Goal: Task Accomplishment & Management: Manage account settings

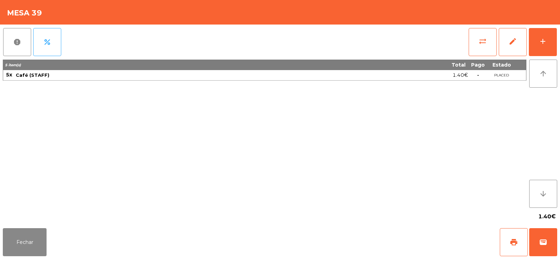
scroll to position [17, 0]
click at [545, 46] on button "add" at bounding box center [543, 42] width 28 height 28
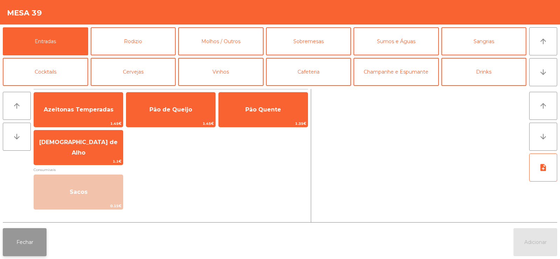
click at [20, 246] on button "Fechar" at bounding box center [25, 242] width 44 height 28
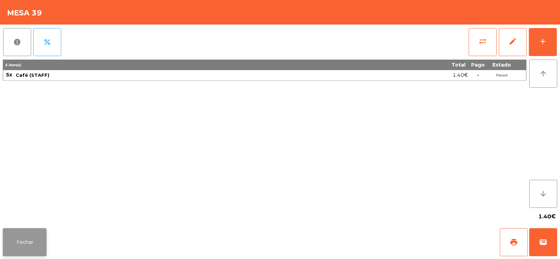
click at [30, 242] on button "Fechar" at bounding box center [25, 242] width 44 height 28
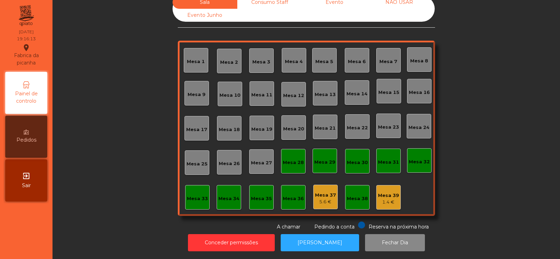
scroll to position [0, 0]
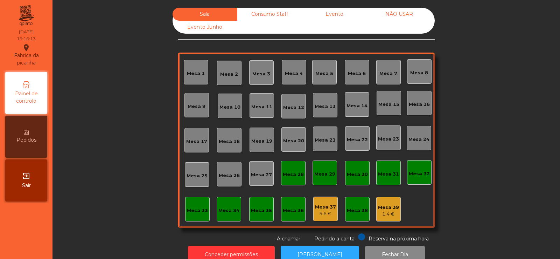
click at [268, 14] on div "Consumo Staff" at bounding box center [269, 14] width 65 height 13
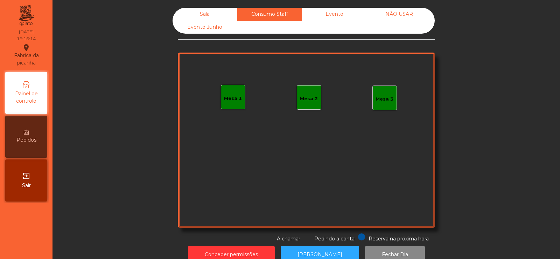
click at [229, 100] on div "Mesa 1" at bounding box center [233, 98] width 18 height 7
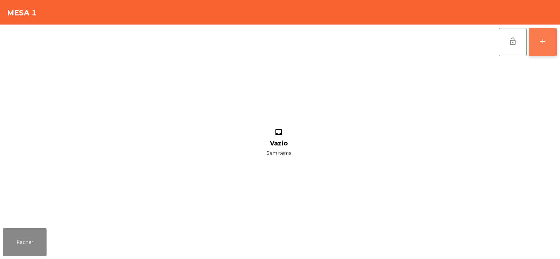
click at [538, 36] on button "add" at bounding box center [543, 42] width 28 height 28
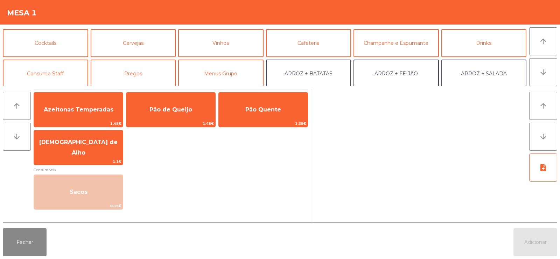
scroll to position [30, 0]
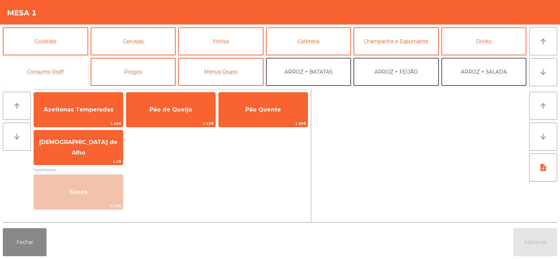
click at [56, 67] on button "Consumo Staff" at bounding box center [45, 72] width 85 height 28
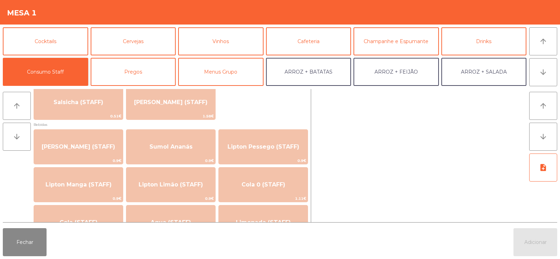
scroll to position [0, 0]
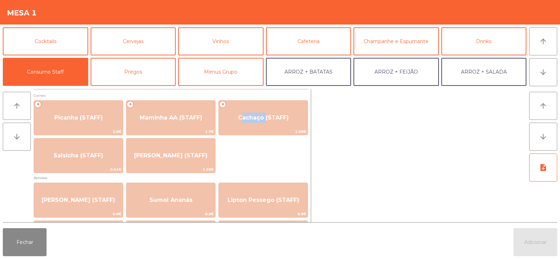
click at [348, 152] on div at bounding box center [420, 155] width 212 height 133
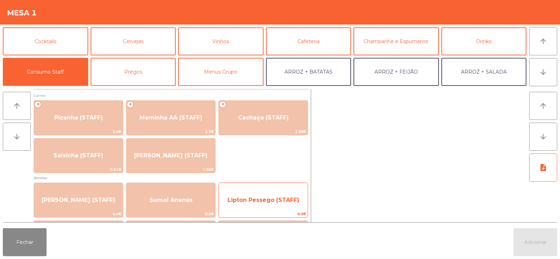
click at [250, 184] on div "Lipton Pessego (STAFF) 0.9€" at bounding box center [263, 199] width 90 height 35
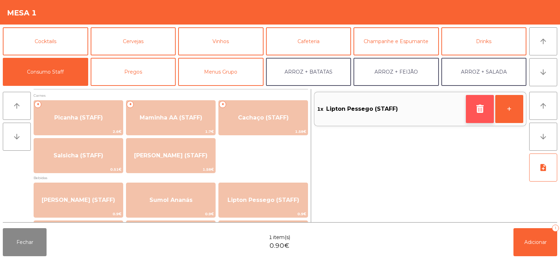
click at [473, 109] on button "button" at bounding box center [480, 109] width 28 height 28
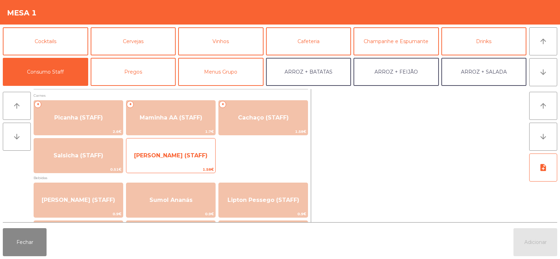
click at [215, 170] on span "1.58€" at bounding box center [170, 169] width 89 height 7
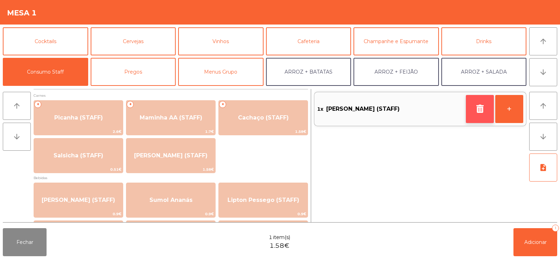
click at [481, 109] on icon "button" at bounding box center [480, 108] width 11 height 8
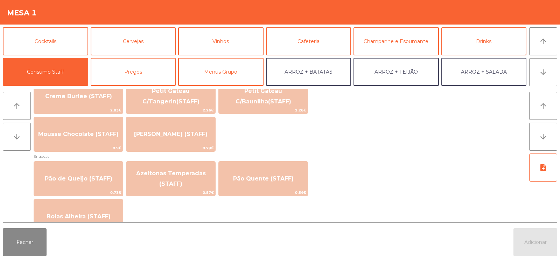
scroll to position [528, 0]
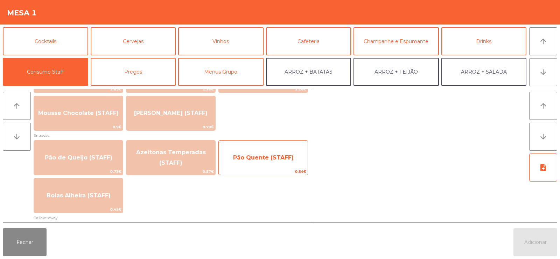
click at [246, 164] on span "Pão Quente (STAFF)" at bounding box center [263, 157] width 89 height 19
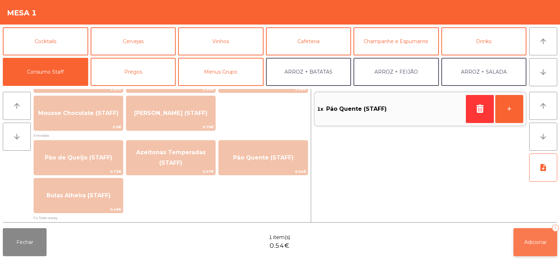
click at [537, 248] on button "Adicionar 1" at bounding box center [536, 242] width 44 height 28
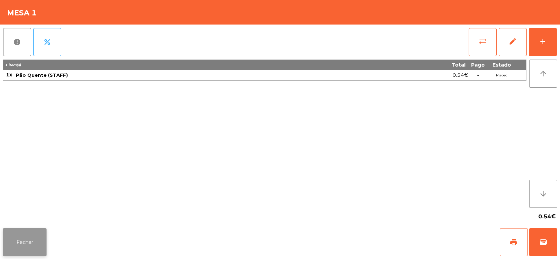
click at [31, 239] on button "Fechar" at bounding box center [25, 242] width 44 height 28
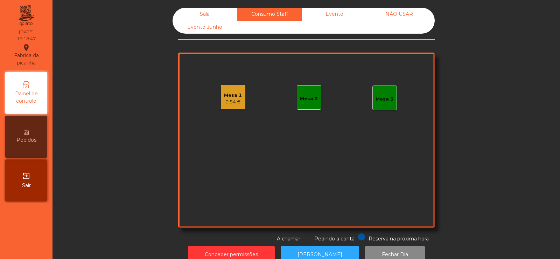
click at [198, 17] on div "Sala" at bounding box center [205, 14] width 65 height 13
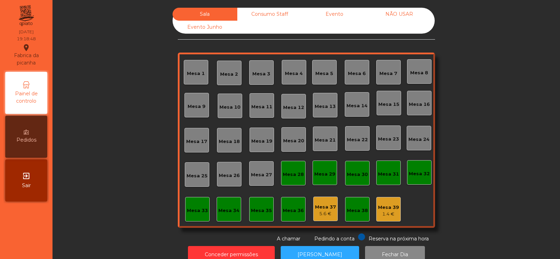
click at [386, 212] on div "1.4 €" at bounding box center [388, 213] width 21 height 7
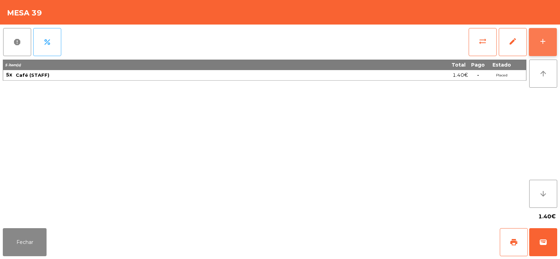
click at [544, 44] on div "add" at bounding box center [543, 41] width 8 height 8
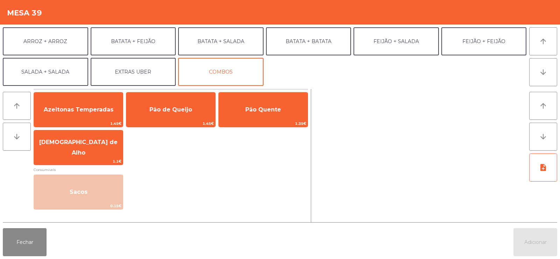
scroll to position [0, 0]
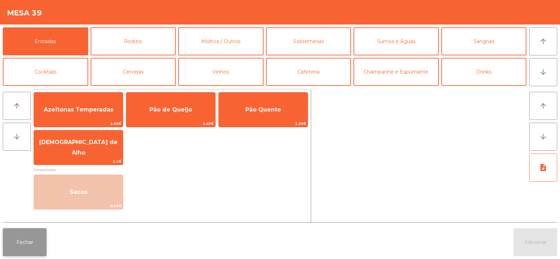
click at [18, 244] on button "Fechar" at bounding box center [25, 242] width 44 height 28
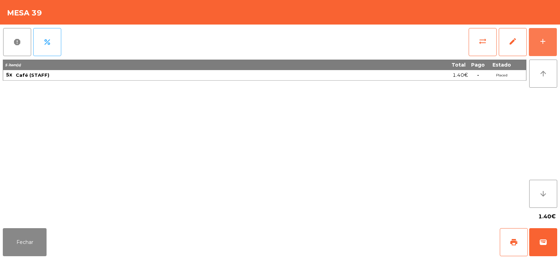
click at [538, 50] on button "add" at bounding box center [543, 42] width 28 height 28
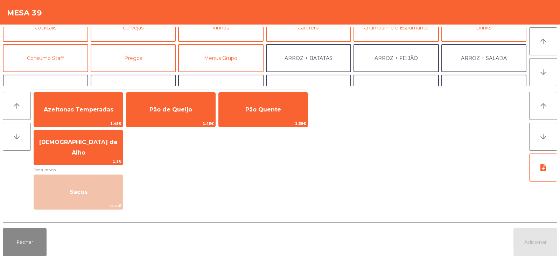
scroll to position [44, 0]
click at [44, 62] on button "Consumo Staff" at bounding box center [45, 58] width 85 height 28
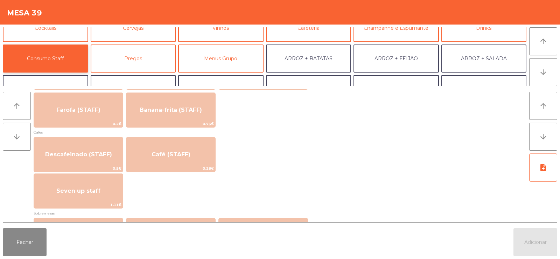
scroll to position [362, 0]
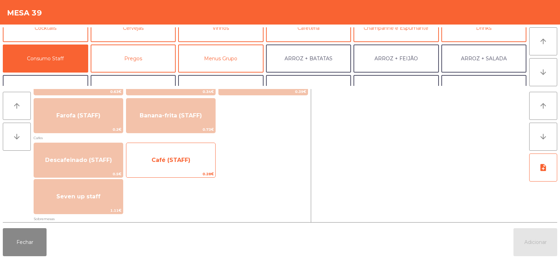
click at [190, 161] on span "Café (STAFF)" at bounding box center [170, 160] width 89 height 19
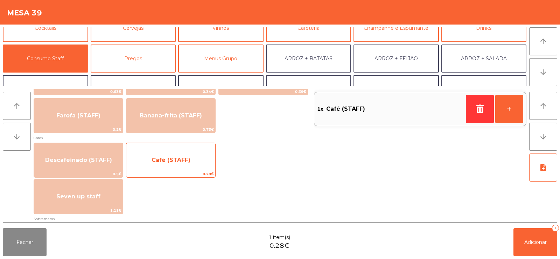
click at [191, 161] on span "Café (STAFF)" at bounding box center [170, 160] width 89 height 19
click at [189, 163] on span "Café (STAFF)" at bounding box center [170, 160] width 89 height 19
click at [189, 162] on span "Café (STAFF)" at bounding box center [170, 160] width 89 height 19
click at [182, 165] on span "Café (STAFF)" at bounding box center [170, 160] width 89 height 19
click at [181, 169] on span "Café (STAFF)" at bounding box center [170, 160] width 89 height 19
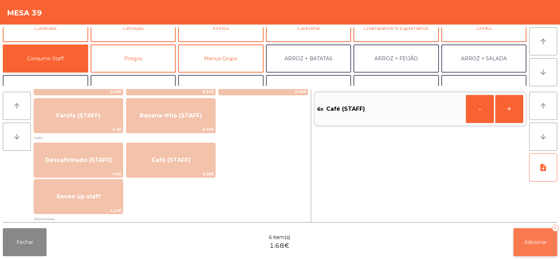
click at [534, 241] on span "Adicionar" at bounding box center [535, 242] width 22 height 6
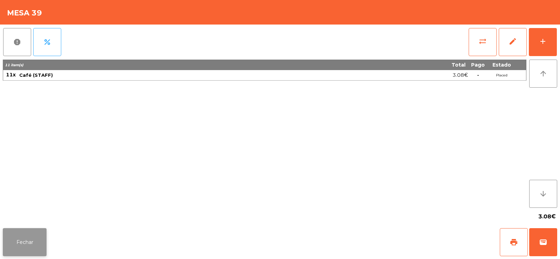
click at [26, 236] on button "Fechar" at bounding box center [25, 242] width 44 height 28
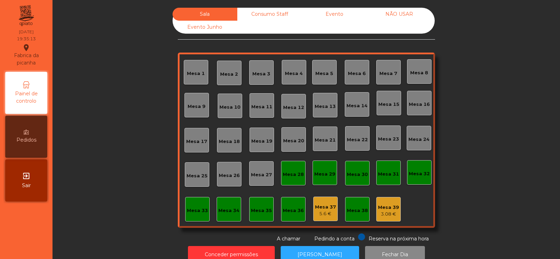
click at [384, 212] on div "3.08 €" at bounding box center [388, 213] width 21 height 7
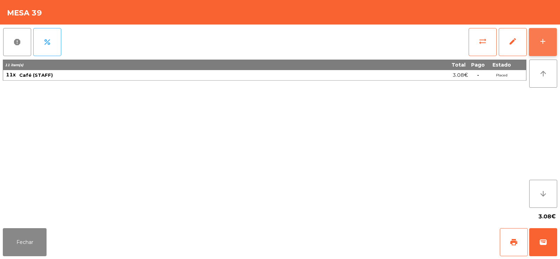
click at [534, 52] on button "add" at bounding box center [543, 42] width 28 height 28
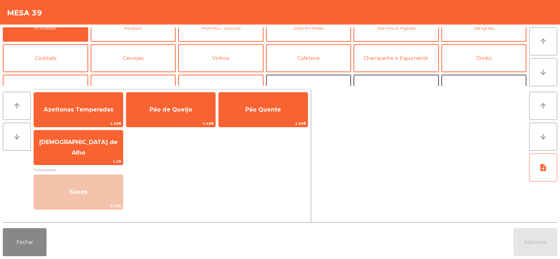
scroll to position [5, 0]
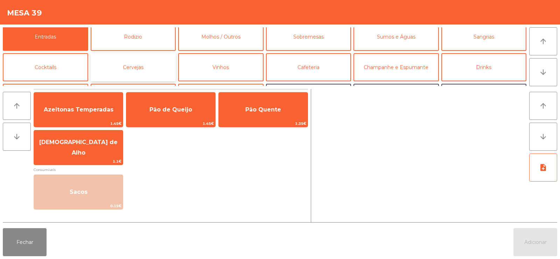
click at [138, 60] on button "Cervejas" at bounding box center [133, 67] width 85 height 28
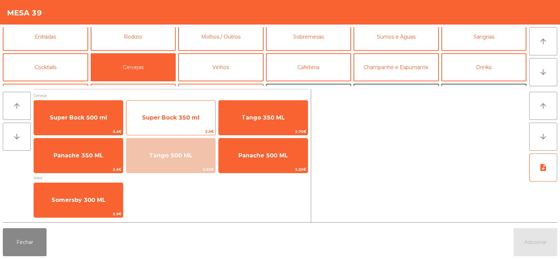
click at [151, 115] on span "Super Bock 350 ml" at bounding box center [170, 117] width 57 height 7
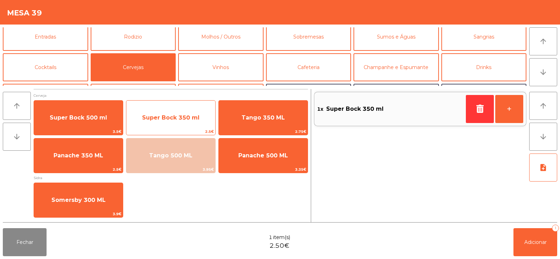
click at [154, 114] on span "Super Bock 350 ml" at bounding box center [170, 117] width 57 height 7
click at [156, 122] on span "Super Bock 350 ml" at bounding box center [170, 117] width 89 height 19
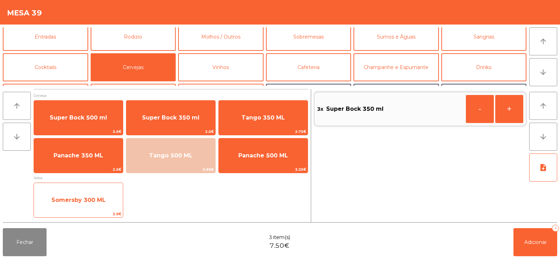
click at [74, 208] on span "Somersby 300 ML" at bounding box center [78, 199] width 89 height 19
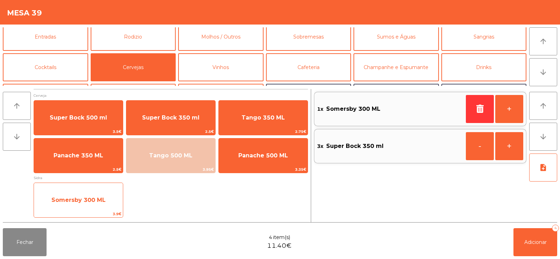
click at [75, 205] on span "Somersby 300 ML" at bounding box center [78, 199] width 89 height 19
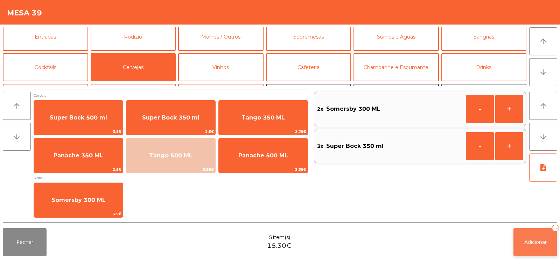
click at [532, 239] on span "Adicionar" at bounding box center [535, 242] width 22 height 6
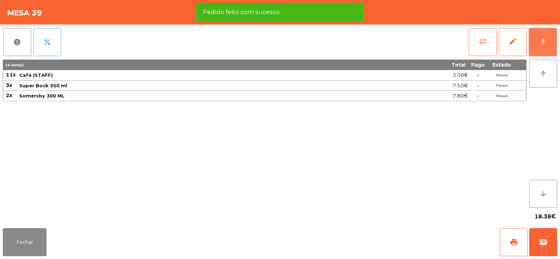
click at [548, 33] on button "add" at bounding box center [543, 42] width 28 height 28
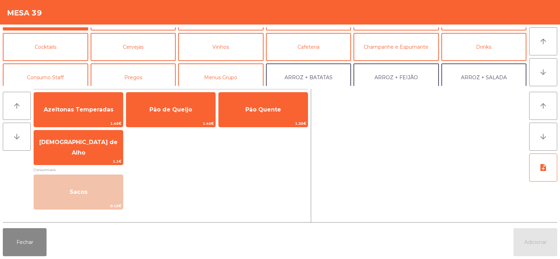
scroll to position [0, 0]
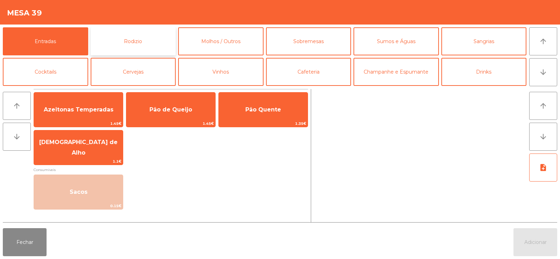
click at [132, 50] on button "Rodizio" at bounding box center [133, 41] width 85 height 28
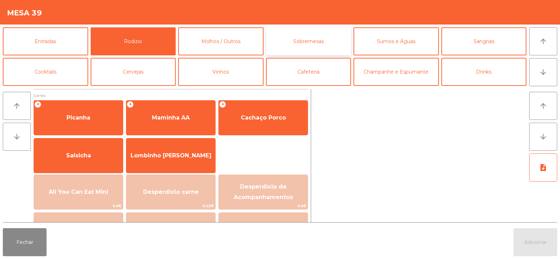
click at [319, 39] on button "Sobremesas" at bounding box center [308, 41] width 85 height 28
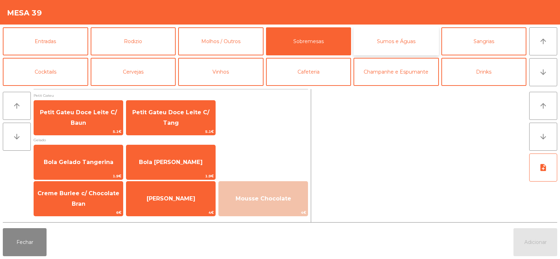
click at [401, 39] on button "Sumos e Águas" at bounding box center [396, 41] width 85 height 28
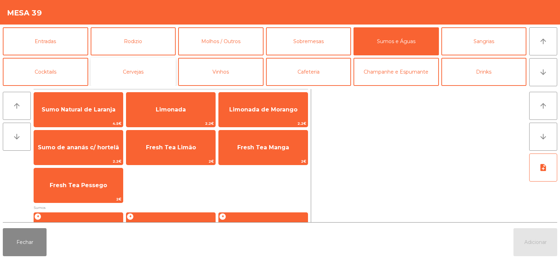
click at [149, 69] on button "Cervejas" at bounding box center [133, 72] width 85 height 28
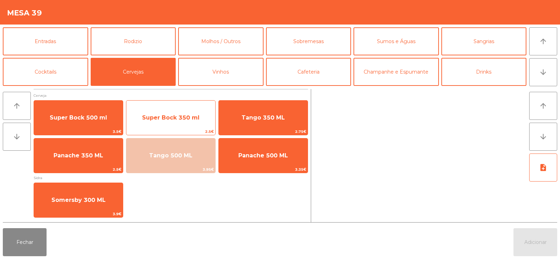
click at [164, 120] on span "Super Bock 350 ml" at bounding box center [170, 117] width 57 height 7
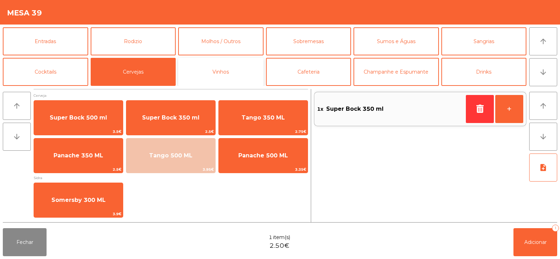
click at [205, 77] on button "Vinhos" at bounding box center [220, 72] width 85 height 28
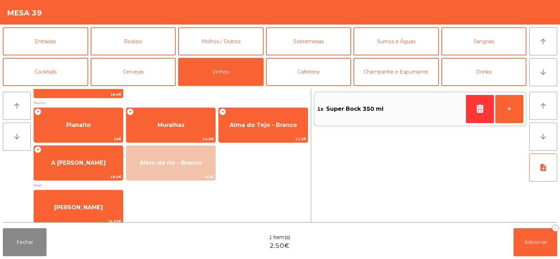
scroll to position [125, 0]
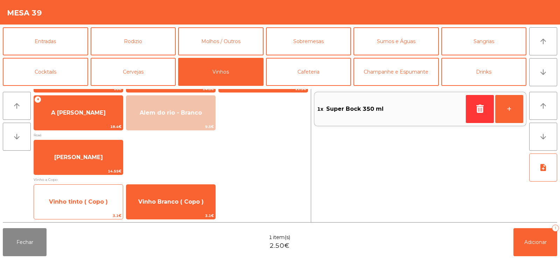
click at [88, 203] on span "Vinho tinto ( Copo )" at bounding box center [78, 201] width 59 height 7
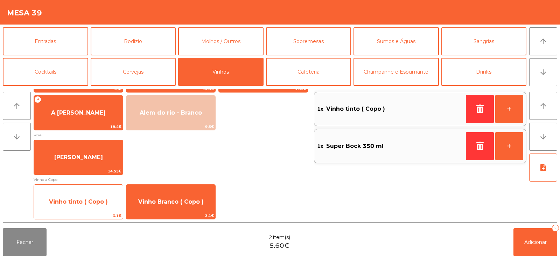
click at [97, 203] on span "Vinho tinto ( Copo )" at bounding box center [78, 201] width 59 height 7
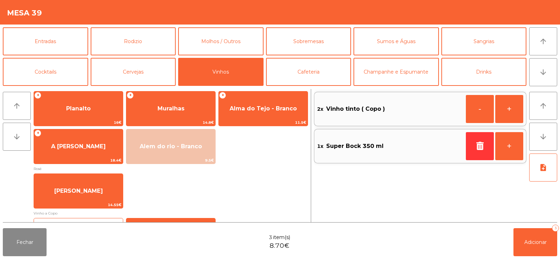
scroll to position [66, 0]
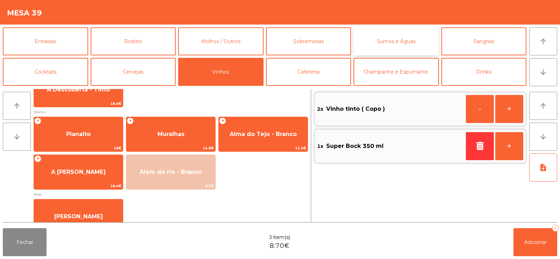
click at [397, 37] on button "Sumos e Águas" at bounding box center [396, 41] width 85 height 28
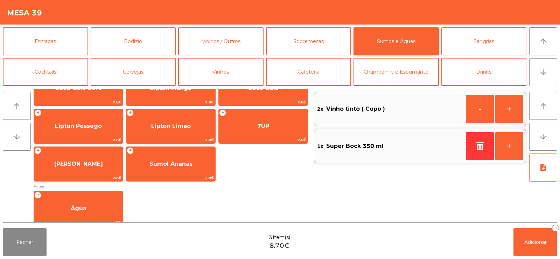
scroll to position [143, 0]
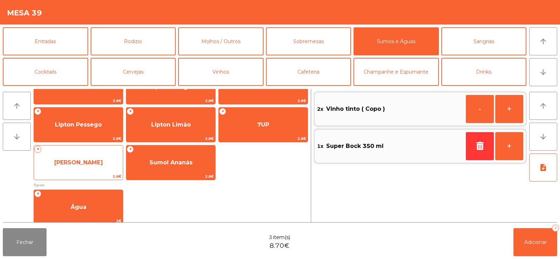
click at [95, 171] on span "[PERSON_NAME]" at bounding box center [78, 162] width 89 height 19
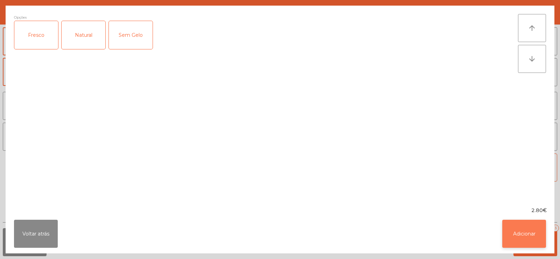
click at [516, 228] on button "Adicionar" at bounding box center [524, 233] width 44 height 28
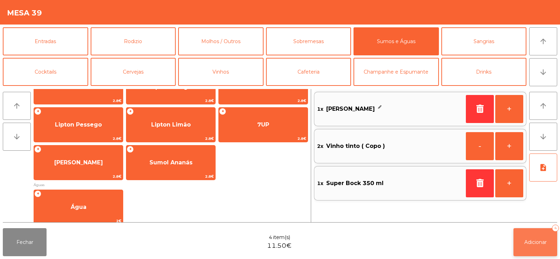
click at [528, 236] on button "Adicionar 4" at bounding box center [536, 242] width 44 height 28
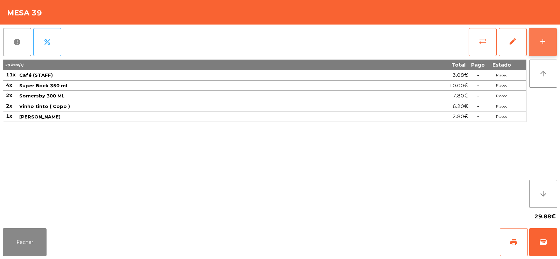
click at [547, 44] on div "add" at bounding box center [543, 41] width 8 height 8
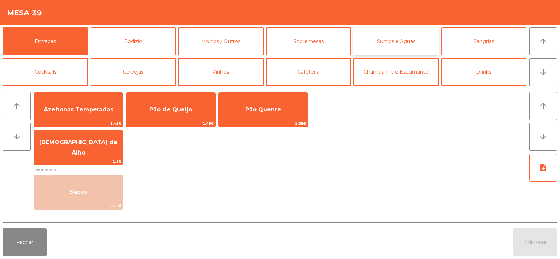
click at [384, 47] on button "Sumos e Águas" at bounding box center [396, 41] width 85 height 28
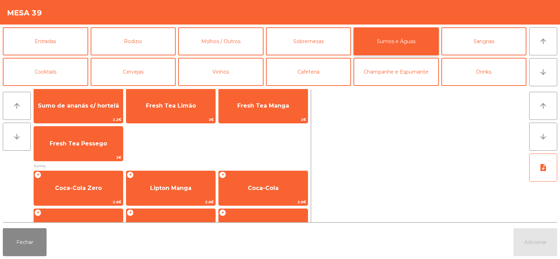
scroll to position [37, 0]
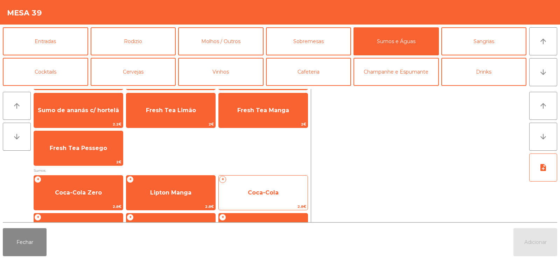
click at [265, 189] on span "Coca-Cola" at bounding box center [263, 192] width 31 height 7
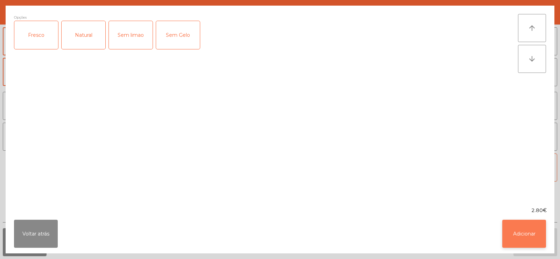
click at [518, 230] on button "Adicionar" at bounding box center [524, 233] width 44 height 28
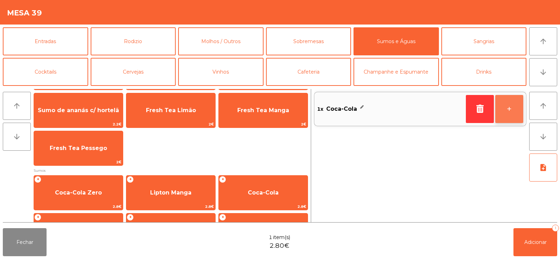
click at [508, 117] on button "+" at bounding box center [509, 109] width 28 height 28
click at [510, 115] on button "+" at bounding box center [509, 109] width 28 height 28
click at [516, 110] on button "+" at bounding box center [509, 109] width 28 height 28
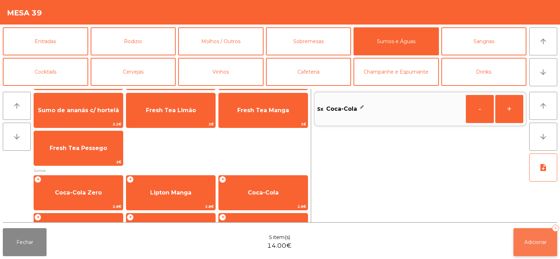
click at [541, 237] on button "Adicionar 5" at bounding box center [536, 242] width 44 height 28
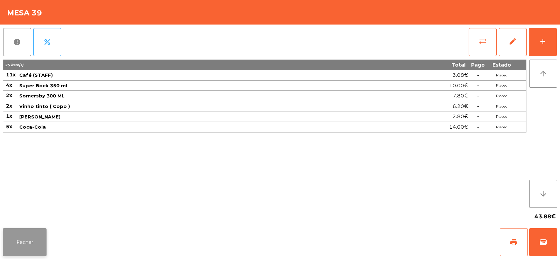
click at [31, 243] on button "Fechar" at bounding box center [25, 242] width 44 height 28
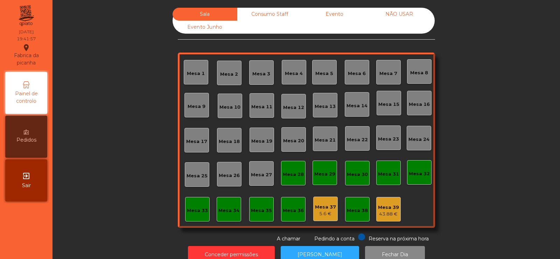
click at [384, 79] on div "Mesa 7" at bounding box center [388, 72] width 25 height 25
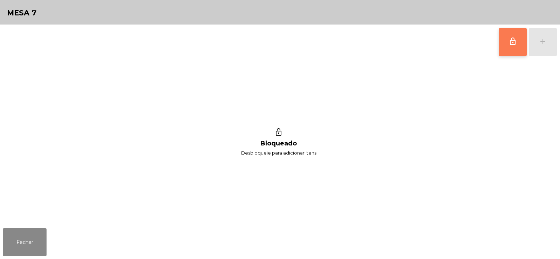
click at [501, 44] on button "lock_outline" at bounding box center [513, 42] width 28 height 28
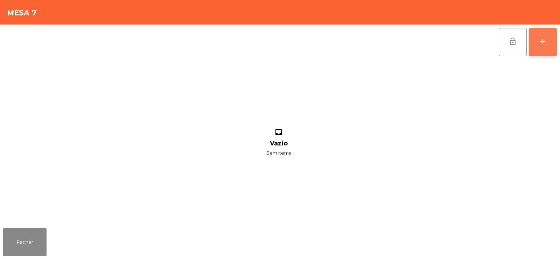
click at [552, 47] on button "add" at bounding box center [543, 42] width 28 height 28
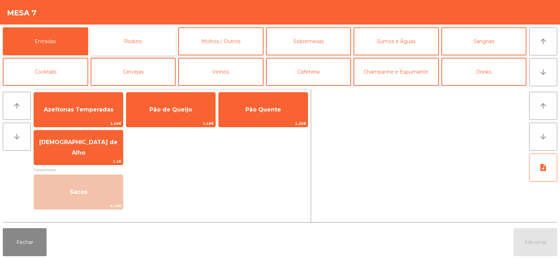
click at [144, 35] on button "Rodizio" at bounding box center [133, 41] width 85 height 28
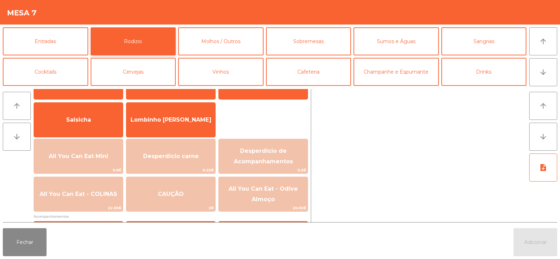
scroll to position [58, 0]
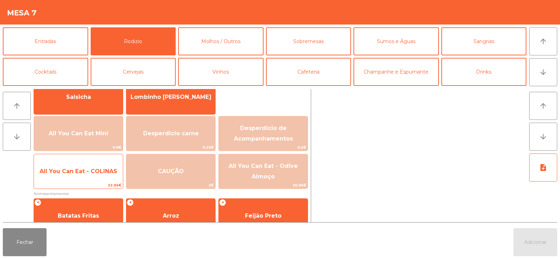
click at [98, 176] on span "All You Can Eat - COLINAS" at bounding box center [78, 171] width 89 height 19
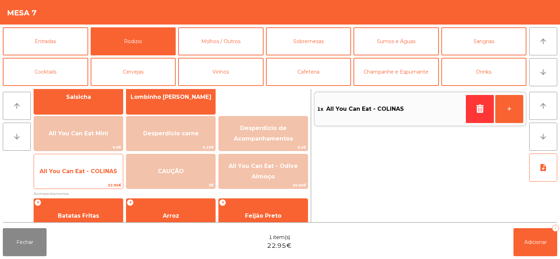
click at [95, 181] on span "All You Can Eat - COLINAS" at bounding box center [78, 171] width 89 height 19
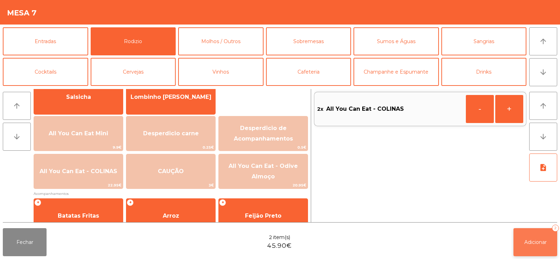
click at [532, 234] on button "Adicionar 2" at bounding box center [536, 242] width 44 height 28
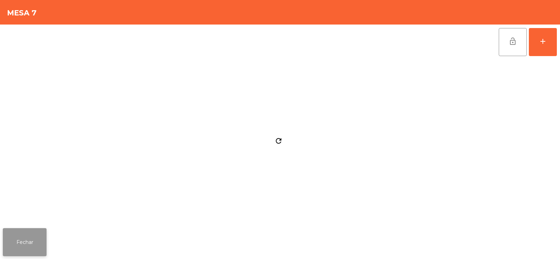
click at [35, 235] on button "Fechar" at bounding box center [25, 242] width 44 height 28
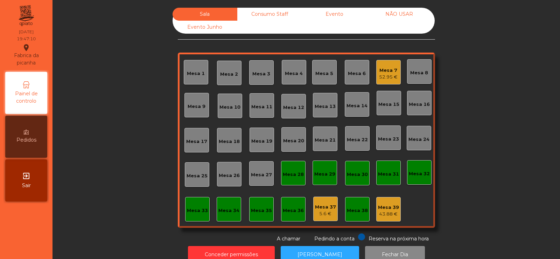
click at [192, 101] on div "Mesa 9" at bounding box center [197, 105] width 18 height 10
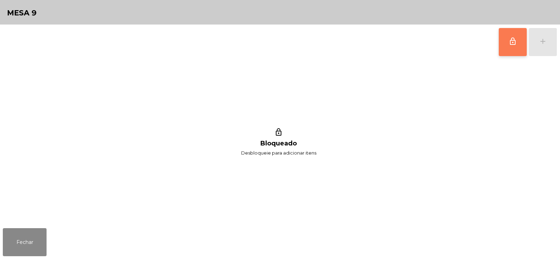
click at [514, 41] on span "lock_outline" at bounding box center [513, 41] width 8 height 8
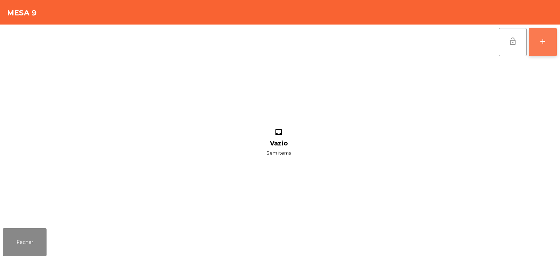
click at [539, 47] on button "add" at bounding box center [543, 42] width 28 height 28
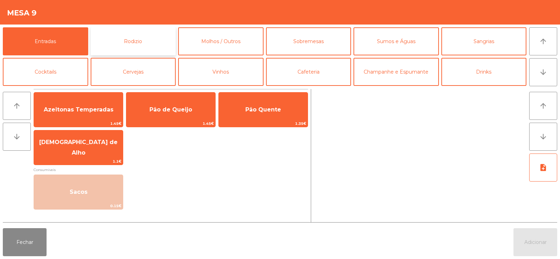
click at [129, 39] on button "Rodizio" at bounding box center [133, 41] width 85 height 28
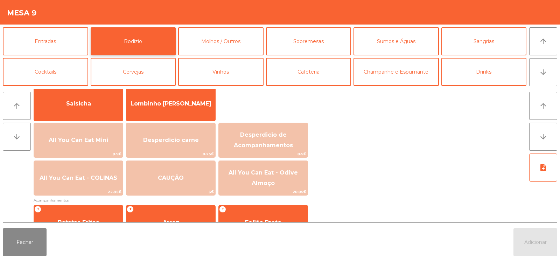
scroll to position [52, 0]
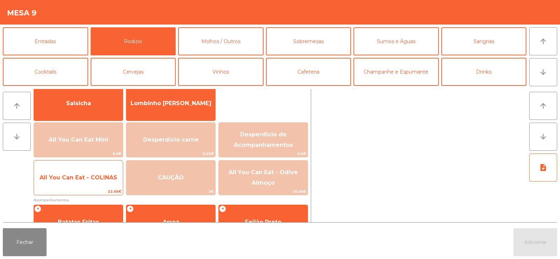
click at [83, 179] on span "All You Can Eat - COLINAS" at bounding box center [79, 177] width 78 height 7
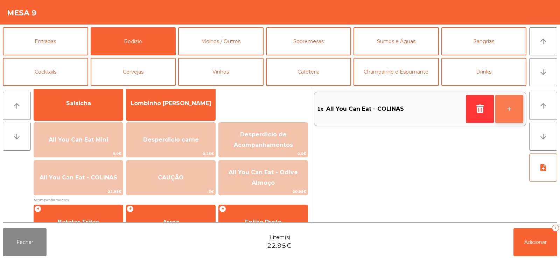
click at [504, 103] on button "+" at bounding box center [509, 109] width 28 height 28
click at [510, 109] on button "+" at bounding box center [509, 109] width 28 height 28
click at [508, 111] on button "+" at bounding box center [509, 109] width 28 height 28
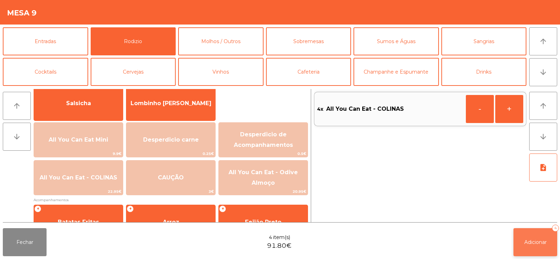
click at [533, 246] on button "Adicionar 4" at bounding box center [536, 242] width 44 height 28
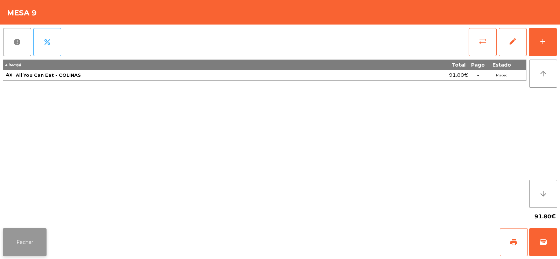
click at [18, 235] on button "Fechar" at bounding box center [25, 242] width 44 height 28
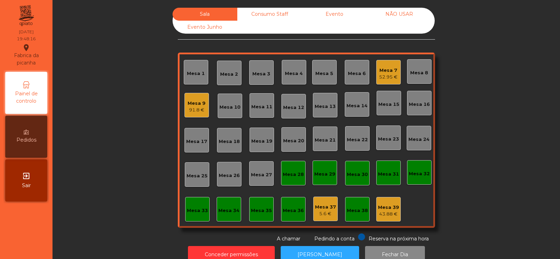
click at [199, 105] on div "Mesa 9" at bounding box center [197, 103] width 18 height 7
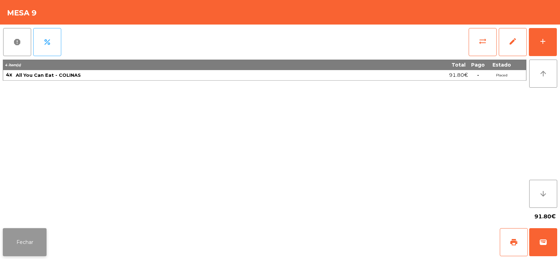
click at [21, 241] on button "Fechar" at bounding box center [25, 242] width 44 height 28
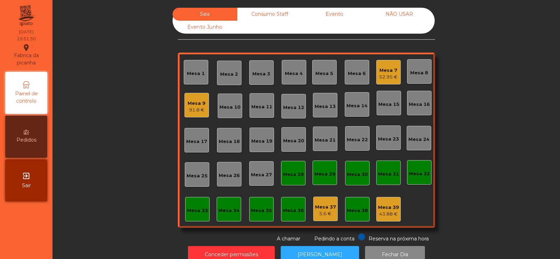
click at [193, 108] on div "91.8 €" at bounding box center [197, 109] width 18 height 7
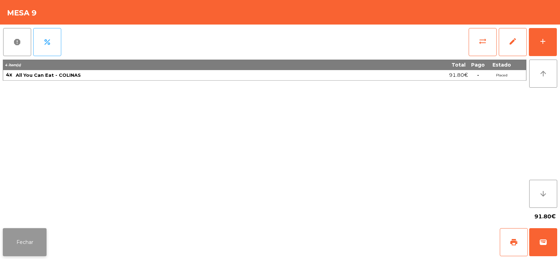
click at [31, 231] on button "Fechar" at bounding box center [25, 242] width 44 height 28
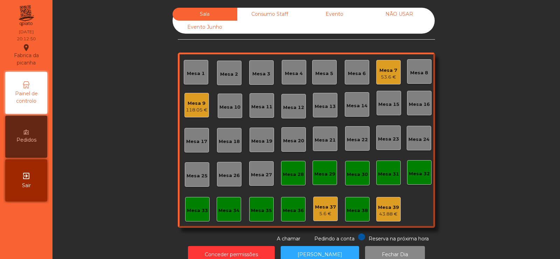
click at [257, 71] on div "Mesa 3" at bounding box center [261, 73] width 18 height 7
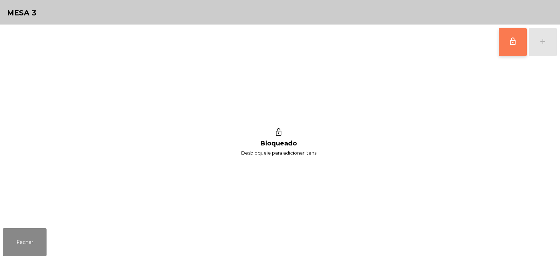
click at [503, 47] on button "lock_outline" at bounding box center [513, 42] width 28 height 28
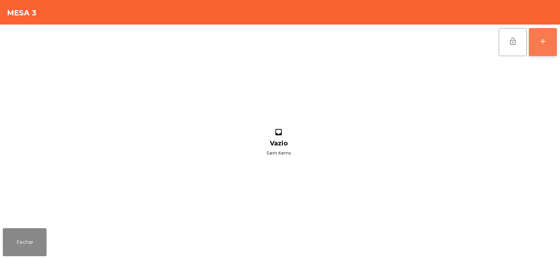
click at [542, 48] on button "add" at bounding box center [543, 42] width 28 height 28
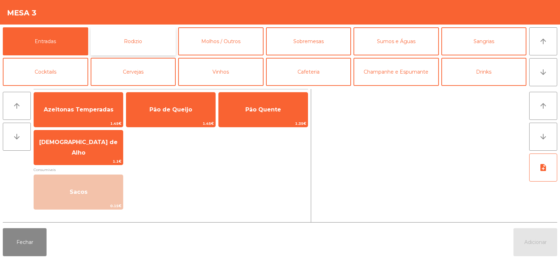
click at [132, 48] on button "Rodizio" at bounding box center [133, 41] width 85 height 28
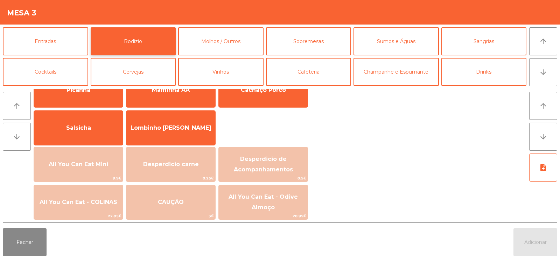
scroll to position [36, 0]
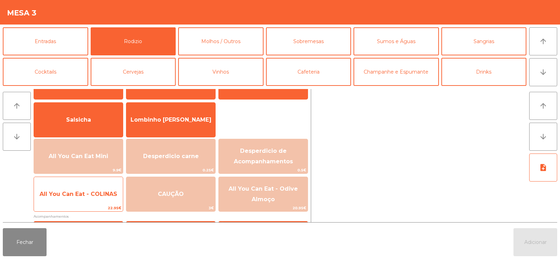
click at [101, 195] on span "All You Can Eat - COLINAS" at bounding box center [79, 193] width 78 height 7
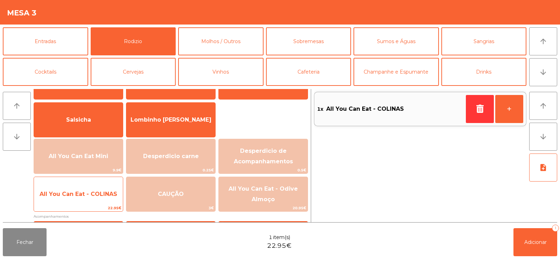
click at [105, 194] on span "All You Can Eat - COLINAS" at bounding box center [79, 193] width 78 height 7
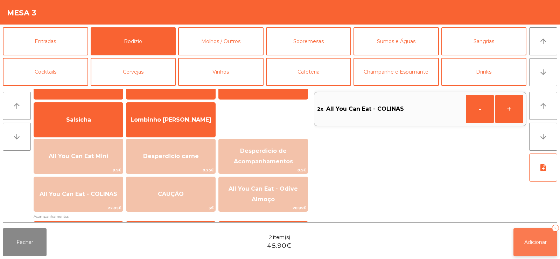
click at [533, 242] on span "Adicionar" at bounding box center [535, 242] width 22 height 6
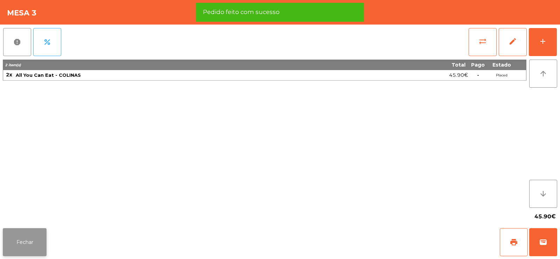
click at [36, 242] on button "Fechar" at bounding box center [25, 242] width 44 height 28
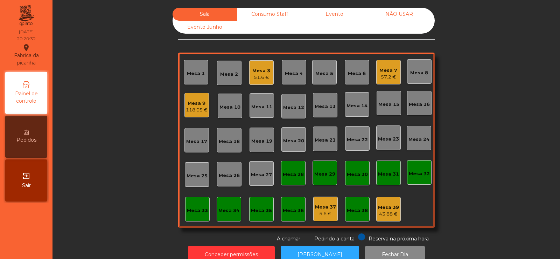
click at [263, 72] on div "Mesa 3" at bounding box center [261, 70] width 18 height 7
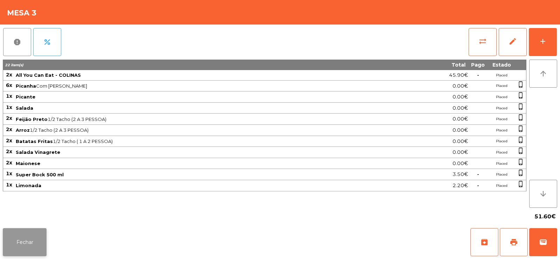
click at [27, 242] on button "Fechar" at bounding box center [25, 242] width 44 height 28
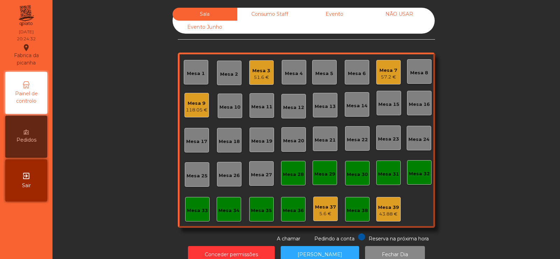
click at [419, 66] on div "Mesa 8" at bounding box center [419, 71] width 25 height 25
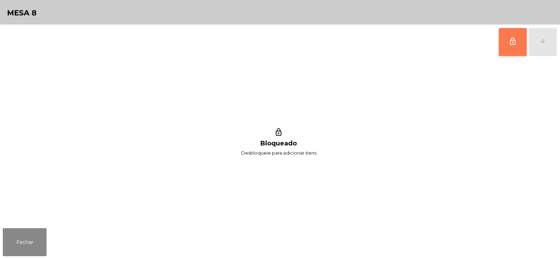
click at [507, 45] on button "lock_outline" at bounding box center [513, 42] width 28 height 28
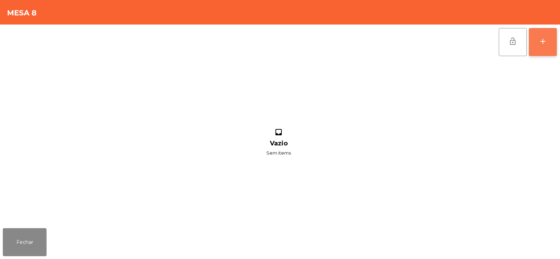
click at [543, 41] on div "add" at bounding box center [543, 41] width 8 height 8
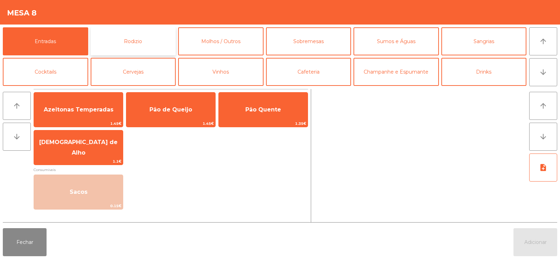
click at [126, 50] on button "Rodizio" at bounding box center [133, 41] width 85 height 28
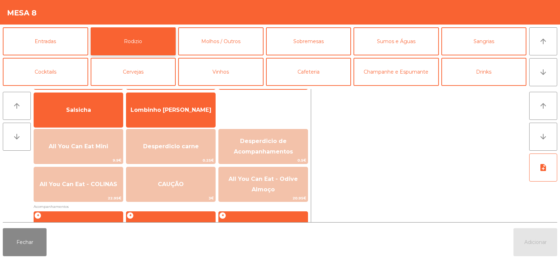
scroll to position [45, 0]
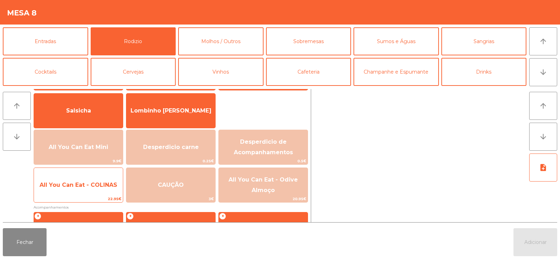
click at [96, 196] on span "22.95€" at bounding box center [78, 198] width 89 height 7
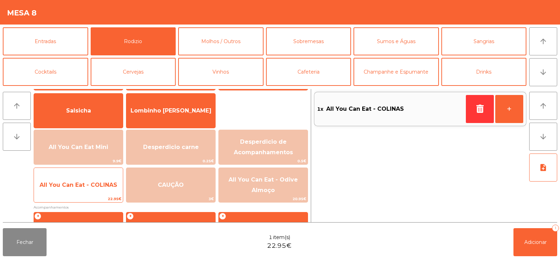
click at [96, 191] on span "All You Can Eat - COLINAS" at bounding box center [78, 184] width 89 height 19
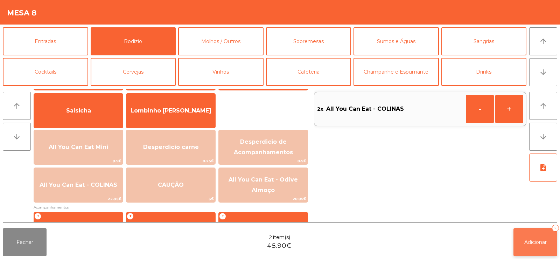
click at [515, 249] on button "Adicionar 2" at bounding box center [536, 242] width 44 height 28
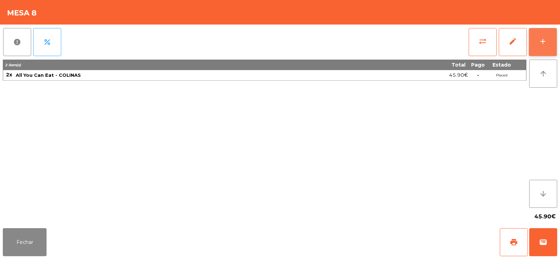
click at [545, 34] on button "add" at bounding box center [543, 42] width 28 height 28
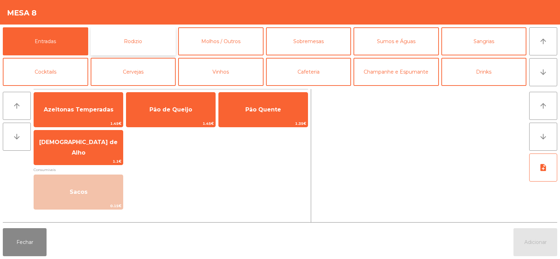
click at [129, 37] on button "Rodizio" at bounding box center [133, 41] width 85 height 28
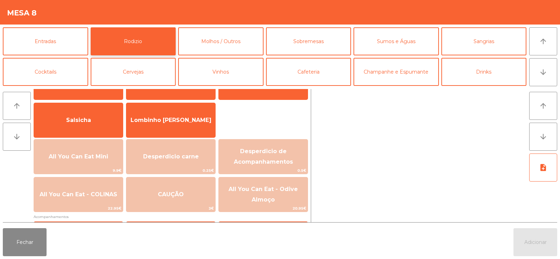
scroll to position [42, 0]
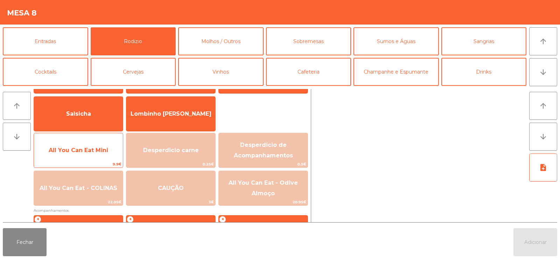
click at [90, 153] on span "All You Can Eat Mini" at bounding box center [78, 150] width 89 height 19
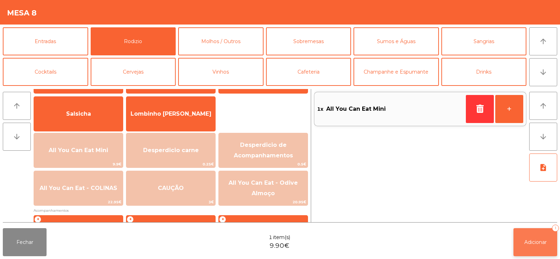
click at [531, 246] on button "Adicionar 1" at bounding box center [536, 242] width 44 height 28
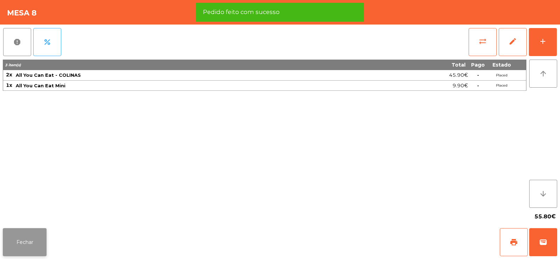
click at [17, 233] on button "Fechar" at bounding box center [25, 242] width 44 height 28
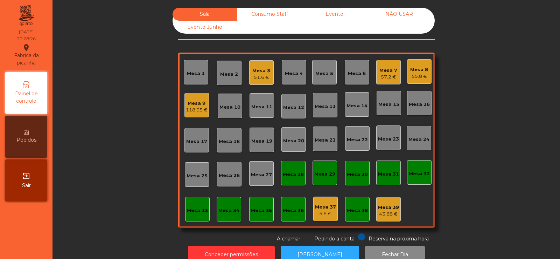
click at [348, 111] on div "Mesa 14" at bounding box center [357, 104] width 25 height 25
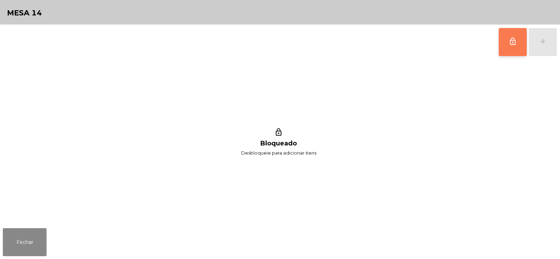
click at [510, 47] on button "lock_outline" at bounding box center [513, 42] width 28 height 28
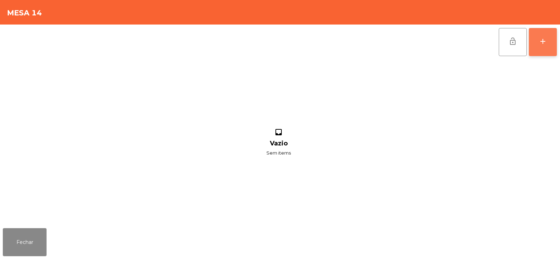
click at [545, 50] on button "add" at bounding box center [543, 42] width 28 height 28
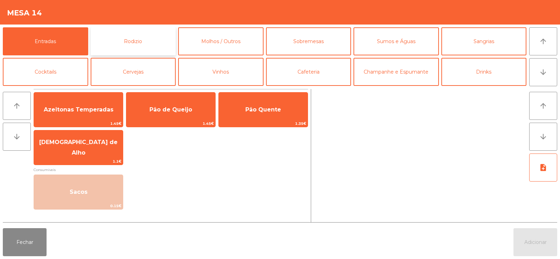
click at [132, 51] on button "Rodizio" at bounding box center [133, 41] width 85 height 28
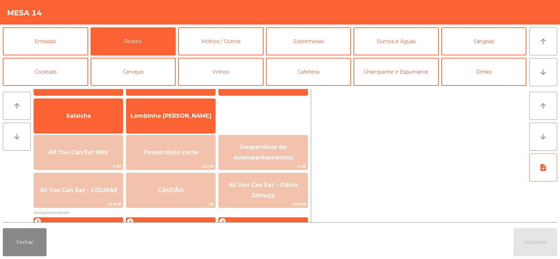
scroll to position [38, 0]
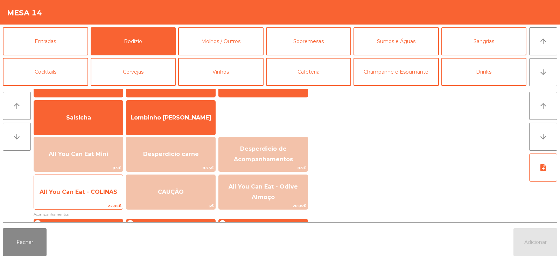
click at [92, 191] on span "All You Can Eat - COLINAS" at bounding box center [79, 191] width 78 height 7
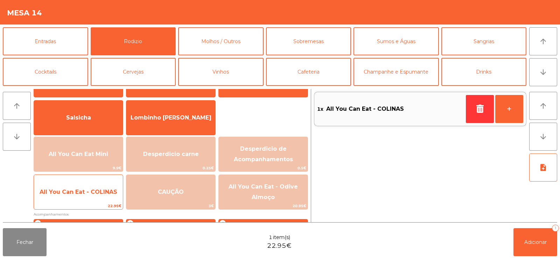
click at [92, 196] on span "All You Can Eat - COLINAS" at bounding box center [78, 191] width 89 height 19
click at [91, 196] on span "All You Can Eat - COLINAS" at bounding box center [78, 191] width 89 height 19
click at [91, 195] on span "All You Can Eat - COLINAS" at bounding box center [79, 191] width 78 height 7
click at [93, 190] on span "All You Can Eat - COLINAS" at bounding box center [79, 191] width 78 height 7
click at [95, 194] on span "All You Can Eat - COLINAS" at bounding box center [79, 191] width 78 height 7
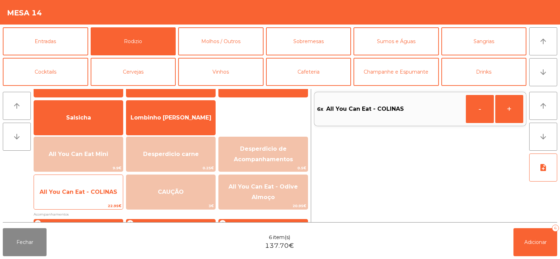
click at [91, 196] on span "All You Can Eat - COLINAS" at bounding box center [78, 191] width 89 height 19
click at [88, 190] on span "All You Can Eat - COLINAS" at bounding box center [79, 191] width 78 height 7
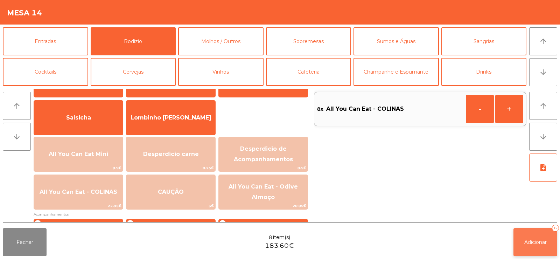
click at [534, 244] on span "Adicionar" at bounding box center [535, 242] width 22 height 6
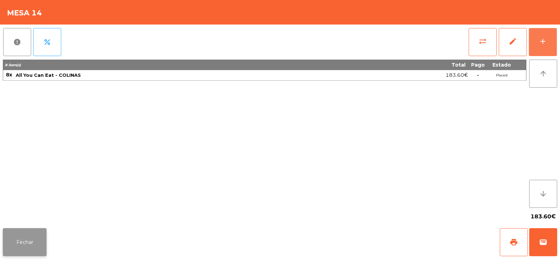
click at [32, 241] on button "Fechar" at bounding box center [25, 242] width 44 height 28
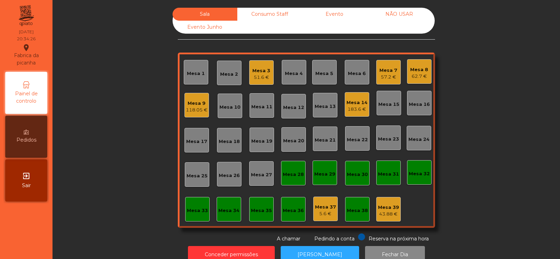
click at [422, 70] on div "Mesa 8" at bounding box center [419, 69] width 18 height 7
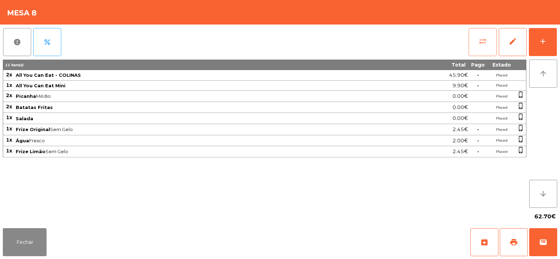
click at [483, 43] on span "sync_alt" at bounding box center [483, 41] width 8 height 8
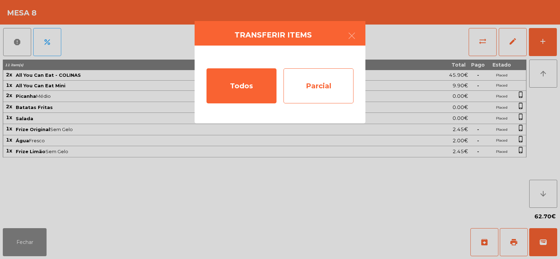
click at [325, 91] on div "Parcial" at bounding box center [319, 85] width 70 height 35
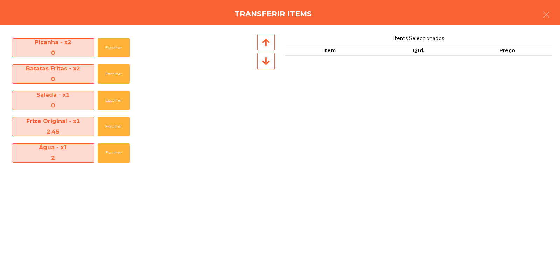
scroll to position [52, 0]
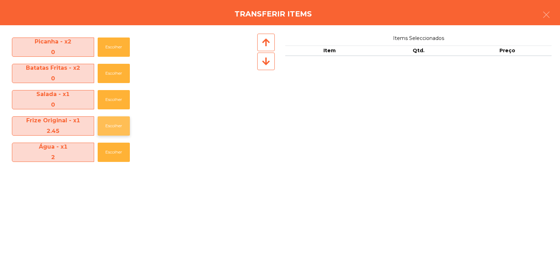
click at [118, 126] on button "Escolher" at bounding box center [114, 125] width 32 height 19
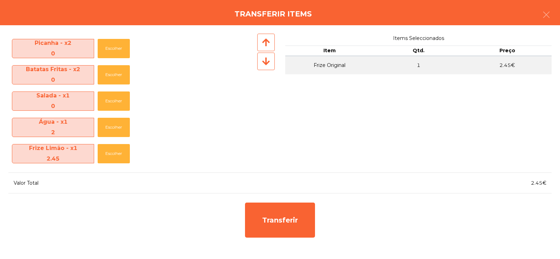
scroll to position [51, 0]
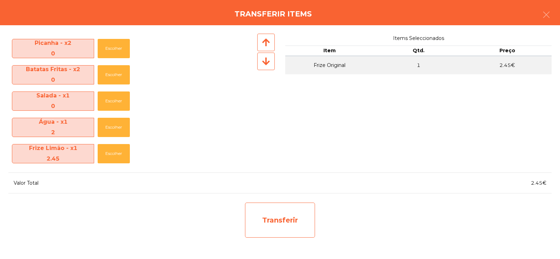
click at [290, 218] on div "Transferir" at bounding box center [280, 219] width 70 height 35
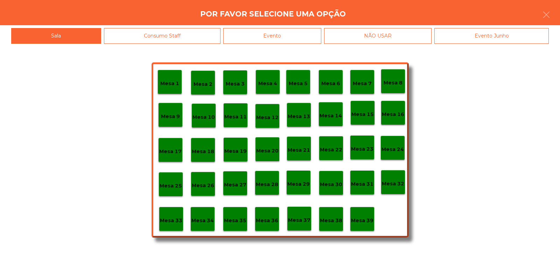
click at [299, 219] on p "Mesa 37" at bounding box center [299, 220] width 22 height 8
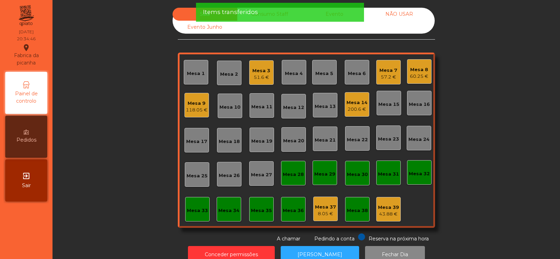
click at [423, 62] on div "Mesa 8 60.25 €" at bounding box center [419, 71] width 25 height 25
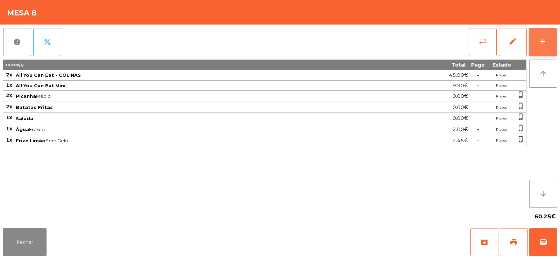
click at [542, 37] on div "add" at bounding box center [543, 41] width 8 height 8
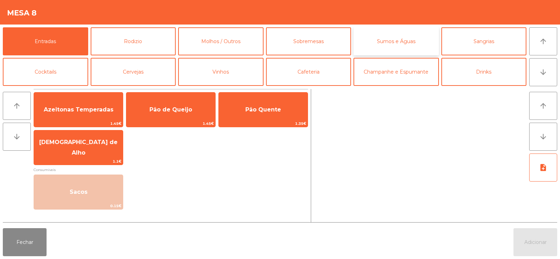
click at [393, 42] on button "Sumos e Águas" at bounding box center [396, 41] width 85 height 28
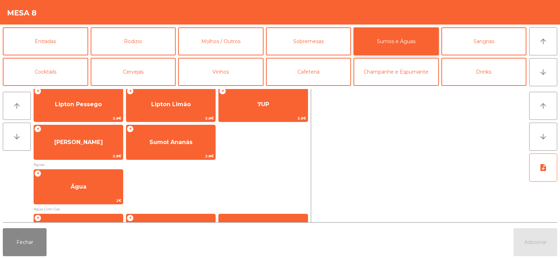
scroll to position [167, 0]
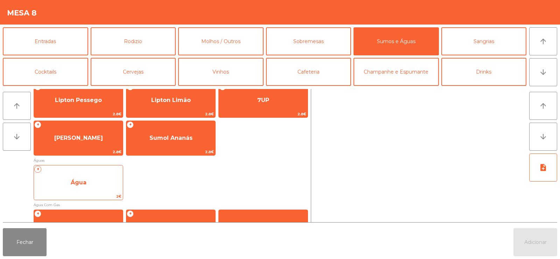
click at [94, 184] on span "Água" at bounding box center [78, 182] width 89 height 19
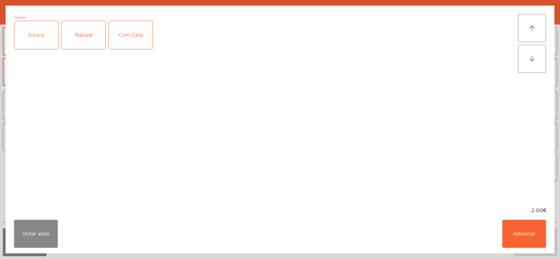
click at [83, 37] on div "Natural" at bounding box center [84, 35] width 44 height 28
click at [527, 230] on button "Adicionar" at bounding box center [524, 233] width 44 height 28
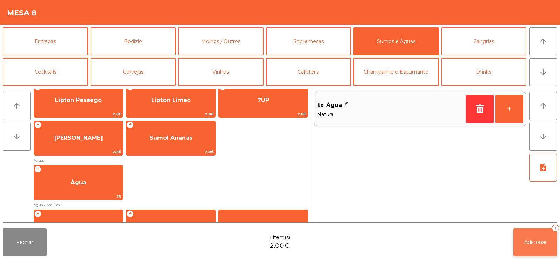
click at [535, 246] on button "Adicionar 1" at bounding box center [536, 242] width 44 height 28
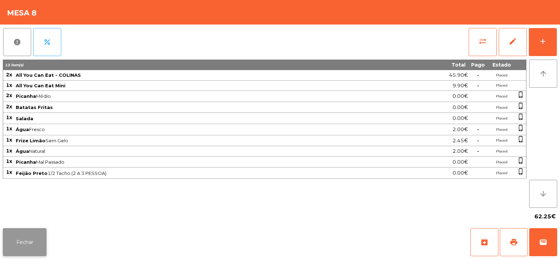
click at [23, 242] on button "Fechar" at bounding box center [25, 242] width 44 height 28
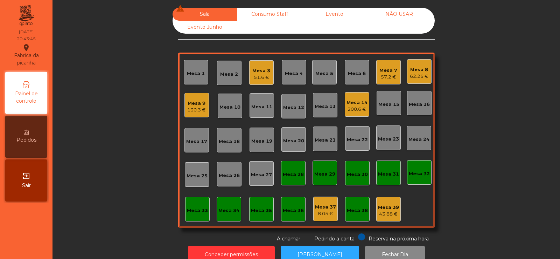
click at [385, 71] on div "Mesa 7" at bounding box center [388, 70] width 18 height 7
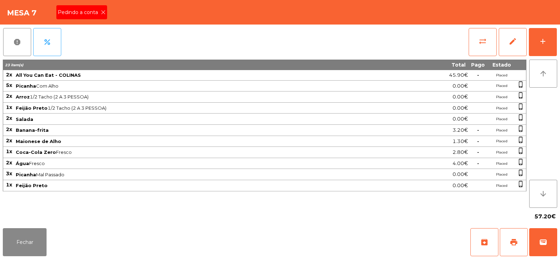
click at [103, 12] on icon at bounding box center [103, 12] width 5 height 5
click at [513, 241] on span "print" at bounding box center [514, 242] width 8 height 8
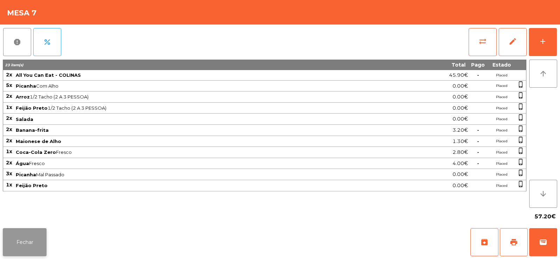
click at [22, 230] on button "Fechar" at bounding box center [25, 242] width 44 height 28
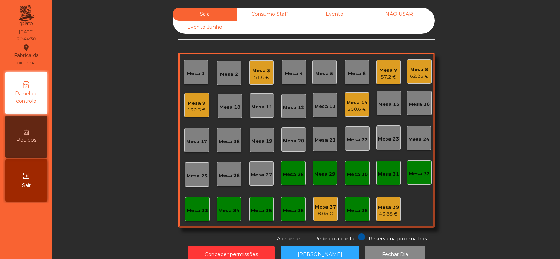
click at [320, 83] on div "Mesa 5" at bounding box center [324, 72] width 25 height 25
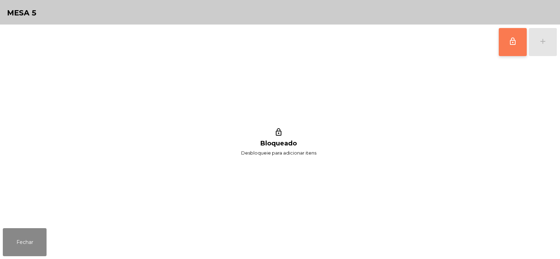
click at [509, 53] on button "lock_outline" at bounding box center [513, 42] width 28 height 28
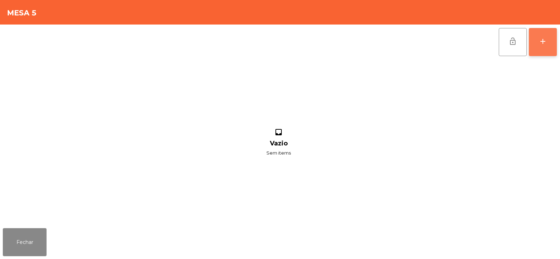
click at [543, 42] on div "add" at bounding box center [543, 41] width 8 height 8
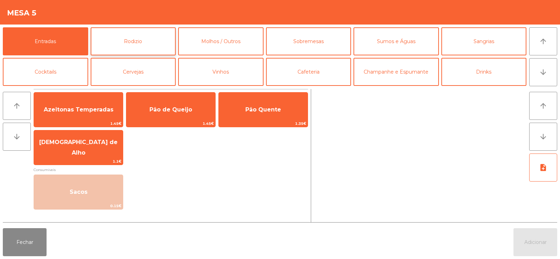
click at [134, 33] on button "Rodizio" at bounding box center [133, 41] width 85 height 28
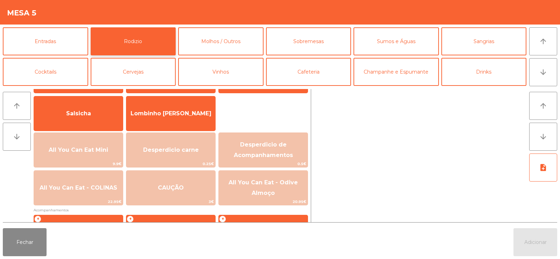
scroll to position [46, 0]
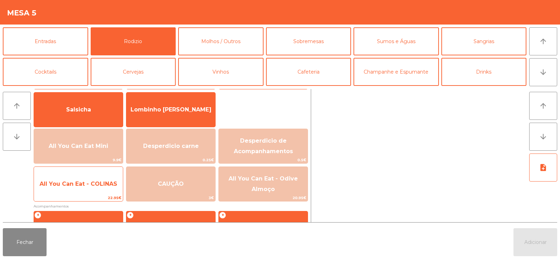
click at [89, 184] on span "All You Can Eat - COLINAS" at bounding box center [79, 183] width 78 height 7
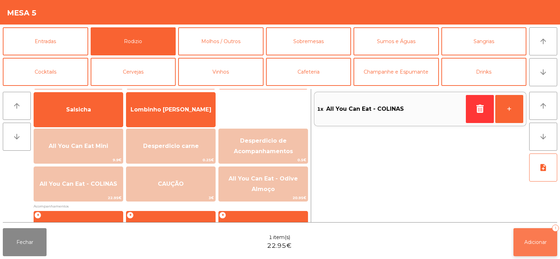
click at [546, 231] on button "Adicionar 1" at bounding box center [536, 242] width 44 height 28
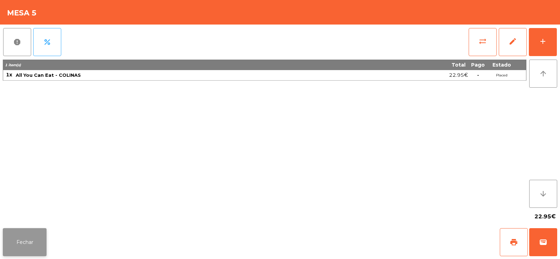
click at [26, 242] on button "Fechar" at bounding box center [25, 242] width 44 height 28
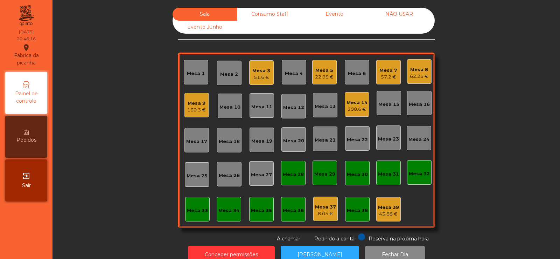
click at [384, 75] on div "57.2 €" at bounding box center [388, 77] width 18 height 7
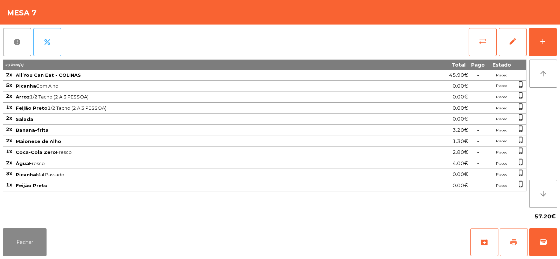
click at [516, 238] on span "print" at bounding box center [514, 242] width 8 height 8
click at [17, 239] on button "Fechar" at bounding box center [25, 242] width 44 height 28
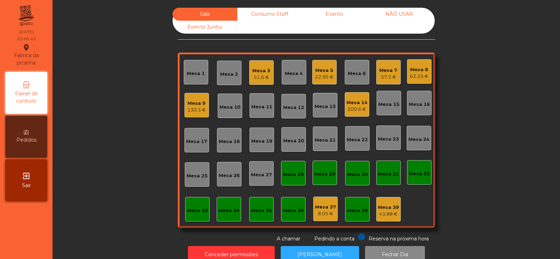
scroll to position [17, 0]
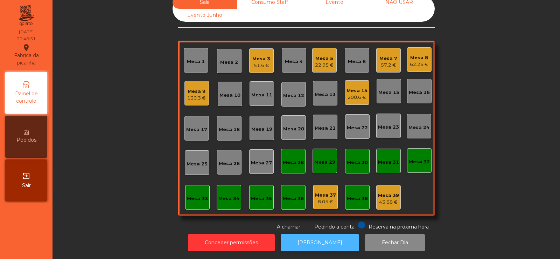
click at [311, 234] on button "[PERSON_NAME]" at bounding box center [320, 242] width 78 height 17
click at [388, 65] on div "Mesa 7 57.2 €" at bounding box center [388, 60] width 25 height 25
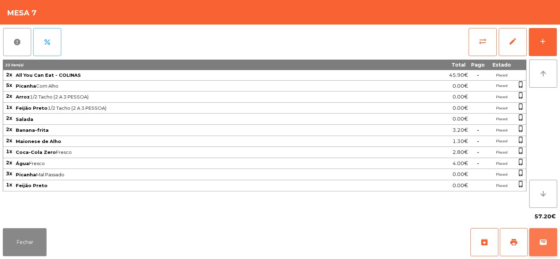
click at [540, 243] on span "wallet" at bounding box center [543, 242] width 8 height 8
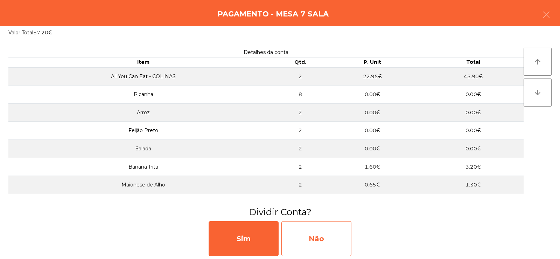
click at [319, 237] on div "Não" at bounding box center [316, 238] width 70 height 35
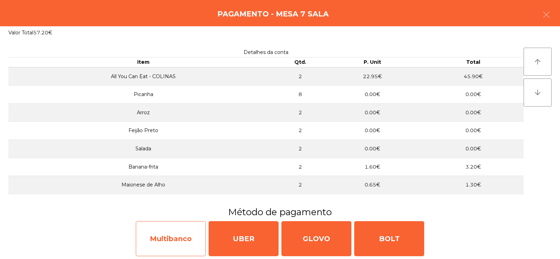
click at [163, 235] on div "Multibanco" at bounding box center [171, 238] width 70 height 35
select select "**"
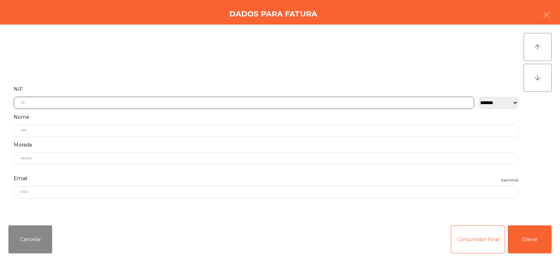
click at [69, 104] on input "text" at bounding box center [244, 103] width 461 height 12
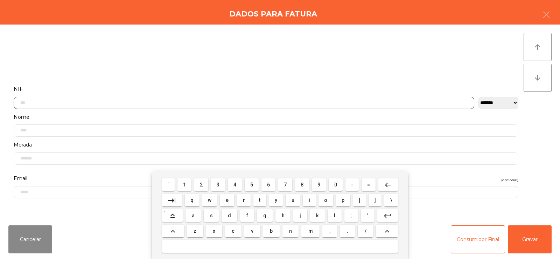
scroll to position [51, 0]
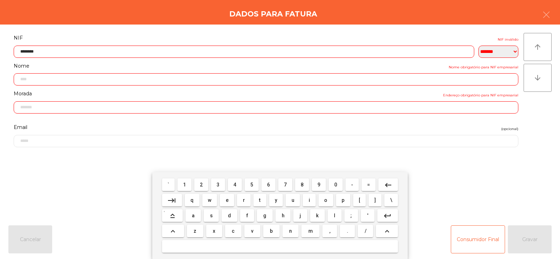
type input "*********"
type input "**********"
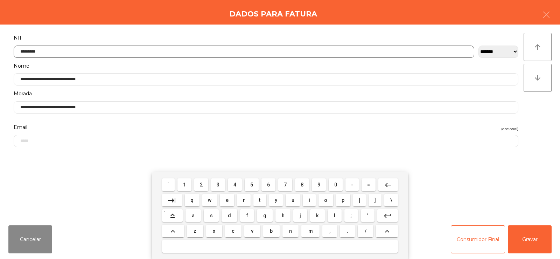
type input "*********"
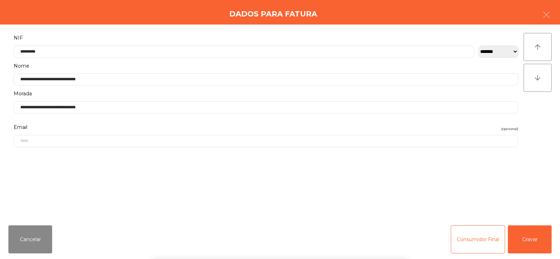
click at [530, 125] on div "arrow_upward arrow_downward" at bounding box center [538, 122] width 28 height 178
click at [531, 234] on button "Gravar" at bounding box center [530, 239] width 44 height 28
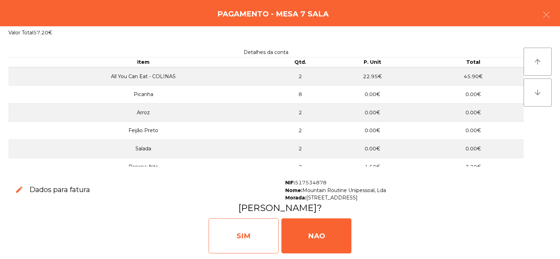
click at [243, 227] on div "SIM" at bounding box center [244, 235] width 70 height 35
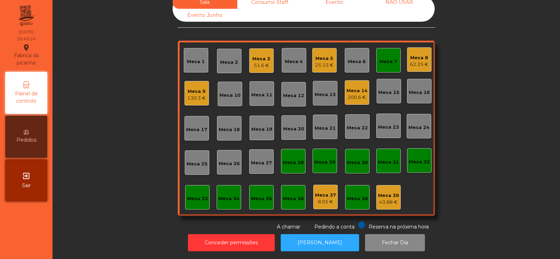
click at [388, 55] on div "Mesa 7" at bounding box center [388, 60] width 18 height 10
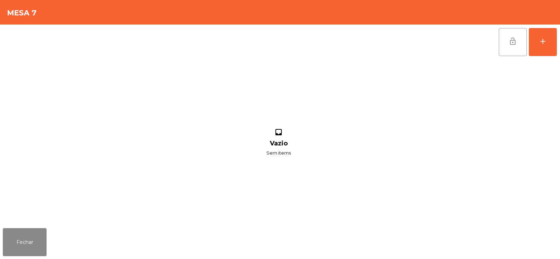
click at [509, 42] on span "lock_open" at bounding box center [513, 41] width 8 height 8
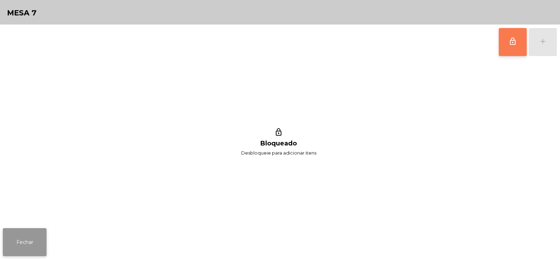
click at [19, 235] on button "Fechar" at bounding box center [25, 242] width 44 height 28
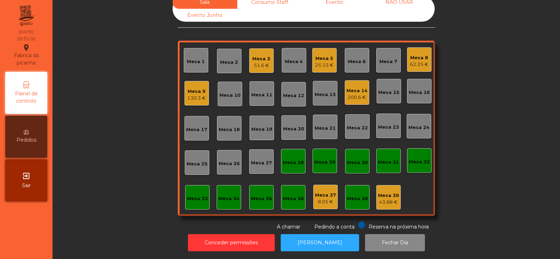
click at [418, 149] on div "Mesa 32" at bounding box center [419, 160] width 25 height 25
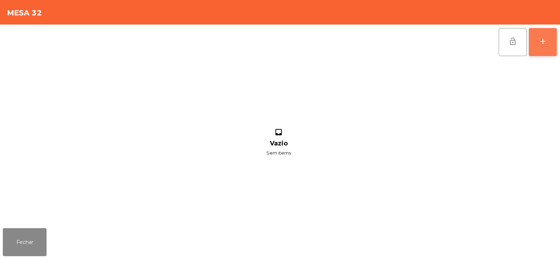
click at [547, 46] on button "add" at bounding box center [543, 42] width 28 height 28
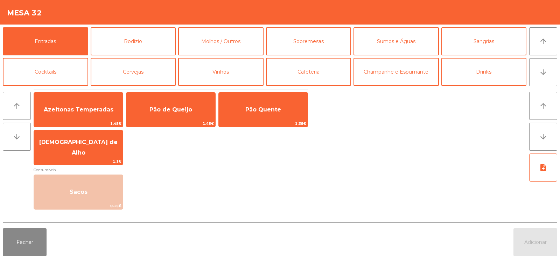
scroll to position [0, 0]
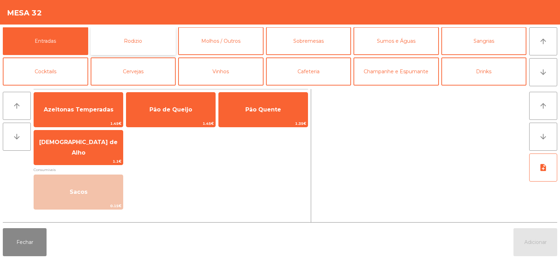
click at [133, 38] on button "Rodizio" at bounding box center [133, 41] width 85 height 28
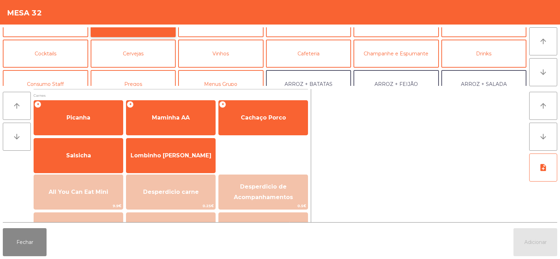
scroll to position [0, 0]
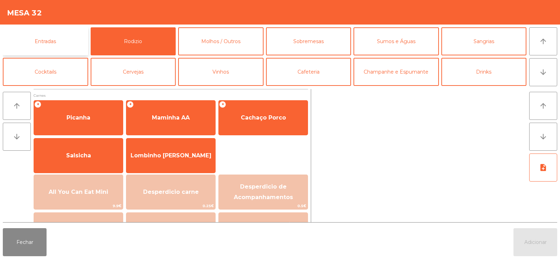
click at [60, 42] on button "Entradas" at bounding box center [45, 41] width 85 height 28
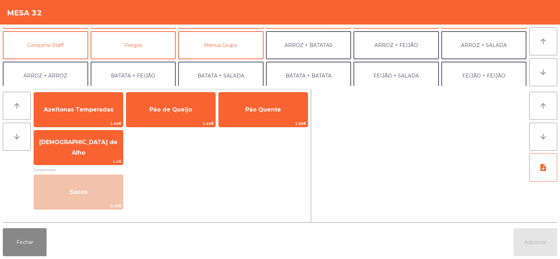
scroll to position [58, 0]
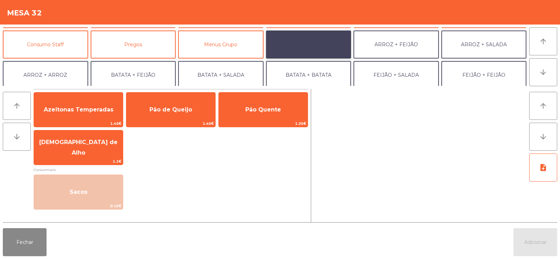
click at [321, 37] on button "ARROZ + BATATAS" at bounding box center [308, 44] width 85 height 28
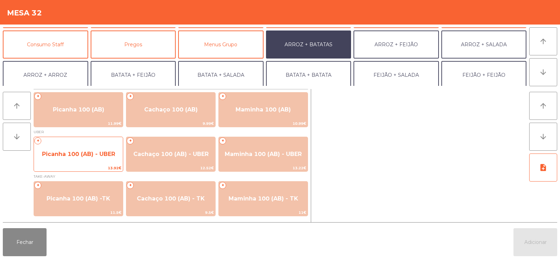
click at [80, 153] on span "Picanha 100 (AB) - UBER" at bounding box center [78, 154] width 73 height 7
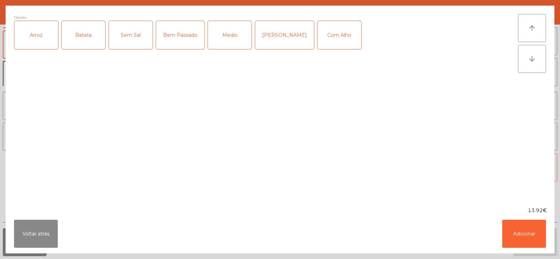
click at [98, 34] on div "Batata" at bounding box center [84, 35] width 44 height 28
click at [42, 35] on div "Arroz" at bounding box center [36, 35] width 44 height 28
click at [233, 41] on div "Medio" at bounding box center [230, 35] width 44 height 28
click at [528, 231] on button "Adicionar" at bounding box center [524, 233] width 44 height 28
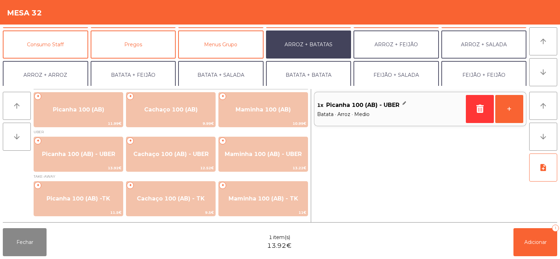
scroll to position [91, 0]
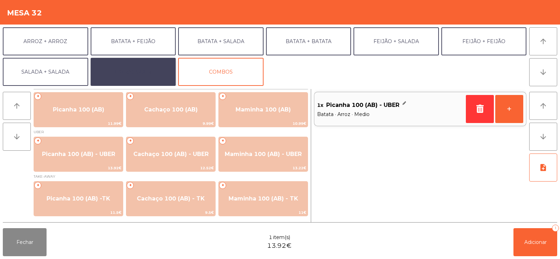
click at [144, 74] on button "EXTRAS UBER" at bounding box center [133, 72] width 85 height 28
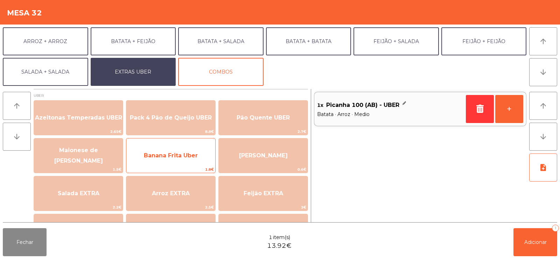
click at [179, 156] on span "Banana Frita Uber" at bounding box center [171, 155] width 54 height 7
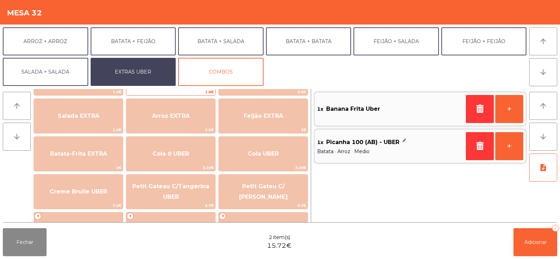
scroll to position [78, 0]
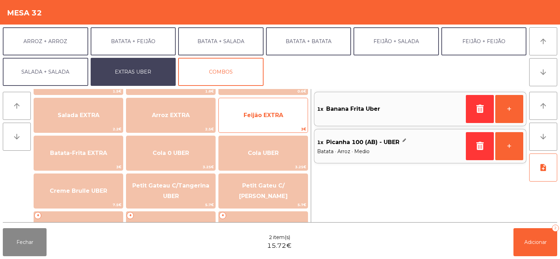
click at [270, 115] on span "Feijão EXTRA" at bounding box center [264, 115] width 40 height 7
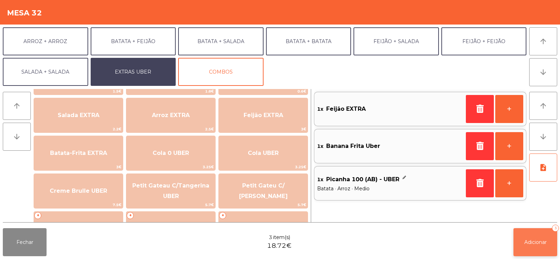
click at [534, 242] on span "Adicionar" at bounding box center [535, 242] width 22 height 6
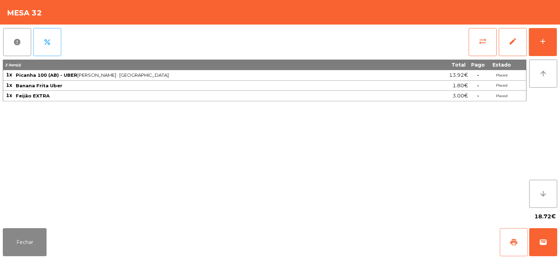
click at [507, 245] on button "print" at bounding box center [514, 242] width 28 height 28
click at [545, 238] on span "wallet" at bounding box center [543, 242] width 8 height 8
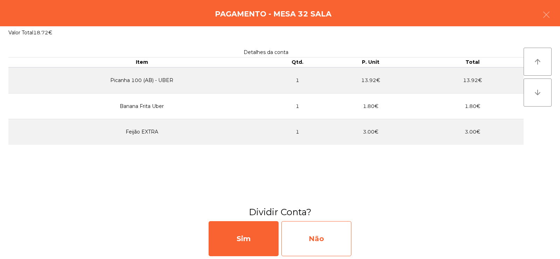
click at [322, 240] on div "Não" at bounding box center [316, 238] width 70 height 35
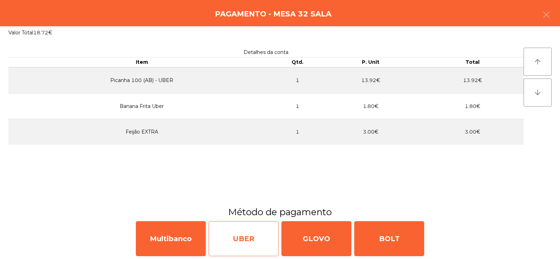
click at [253, 235] on div "UBER" at bounding box center [244, 238] width 70 height 35
select select "**"
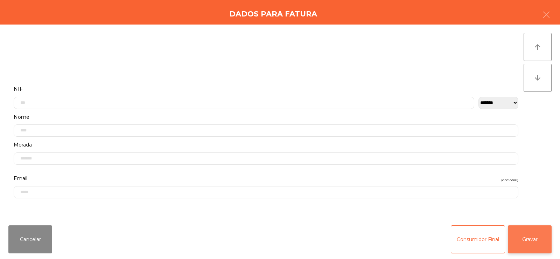
click at [531, 246] on button "Gravar" at bounding box center [530, 239] width 44 height 28
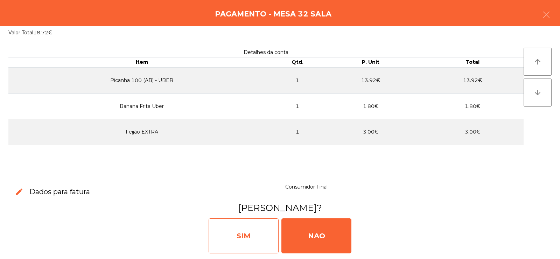
click at [230, 223] on div "SIM" at bounding box center [244, 235] width 70 height 35
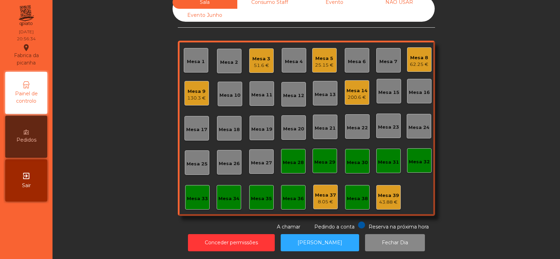
click at [264, 66] on div "Mesa 3 51.6 €" at bounding box center [261, 60] width 25 height 25
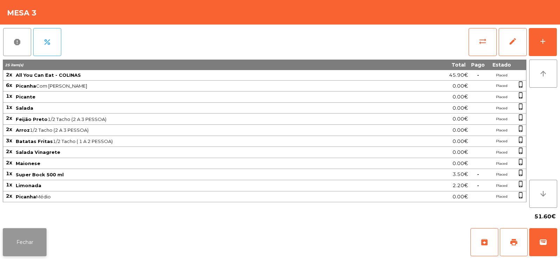
click at [22, 238] on button "Fechar" at bounding box center [25, 242] width 44 height 28
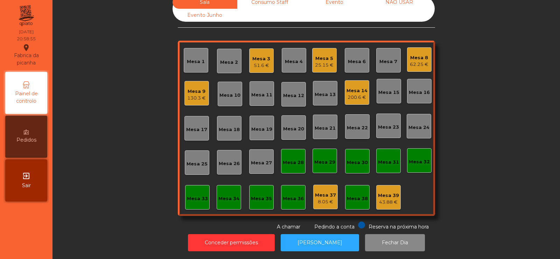
click at [196, 95] on div "130.3 €" at bounding box center [196, 98] width 19 height 7
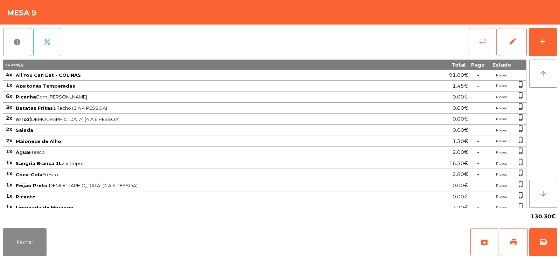
click at [482, 48] on button "sync_alt" at bounding box center [483, 42] width 28 height 28
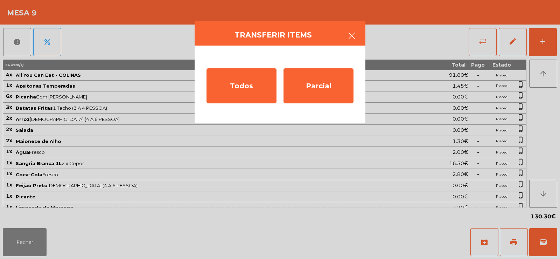
click at [357, 29] on button "button" at bounding box center [352, 36] width 20 height 21
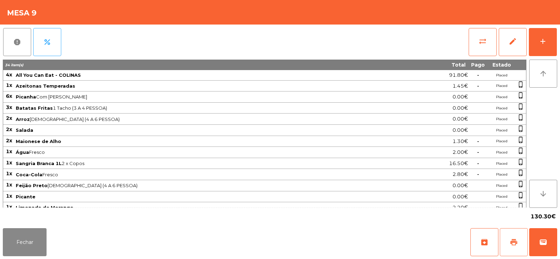
click at [514, 240] on span "print" at bounding box center [514, 242] width 8 height 8
click at [29, 234] on button "Fechar" at bounding box center [25, 242] width 44 height 28
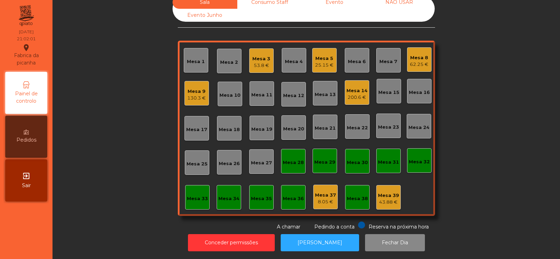
click at [196, 88] on div "Mesa 9" at bounding box center [196, 91] width 19 height 7
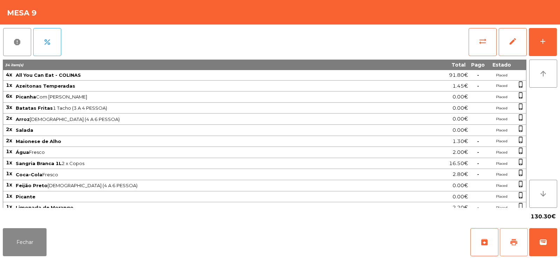
click at [517, 244] on span "print" at bounding box center [514, 242] width 8 height 8
click at [22, 252] on button "Fechar" at bounding box center [25, 242] width 44 height 28
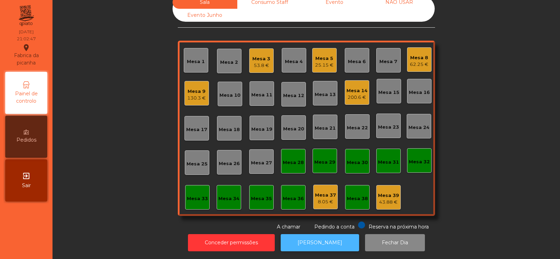
click at [315, 241] on button "[PERSON_NAME]" at bounding box center [320, 242] width 78 height 17
click at [197, 88] on div "Mesa 9" at bounding box center [196, 91] width 19 height 7
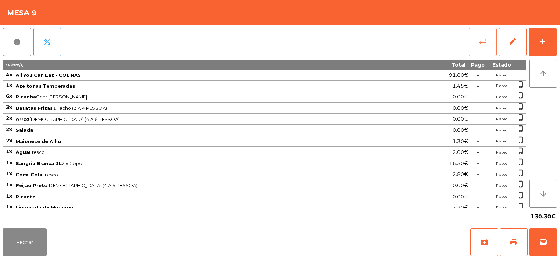
click at [486, 44] on span "sync_alt" at bounding box center [483, 41] width 8 height 8
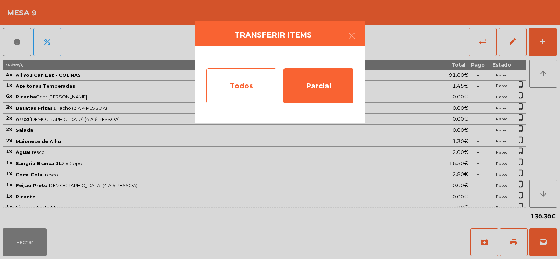
click at [252, 86] on div "Todos" at bounding box center [242, 85] width 70 height 35
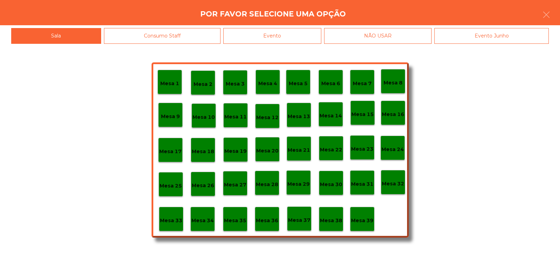
click at [280, 40] on div "Evento" at bounding box center [272, 36] width 98 height 16
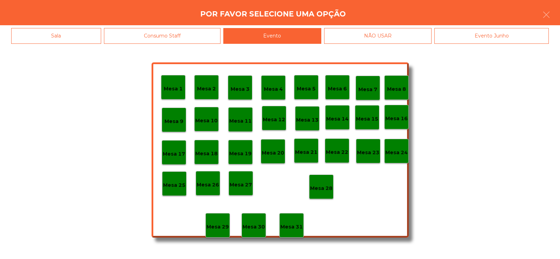
click at [326, 183] on div "Mesa 28" at bounding box center [321, 186] width 22 height 11
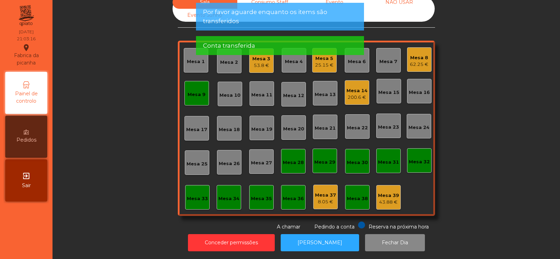
click at [194, 91] on div "Mesa 9" at bounding box center [197, 94] width 18 height 7
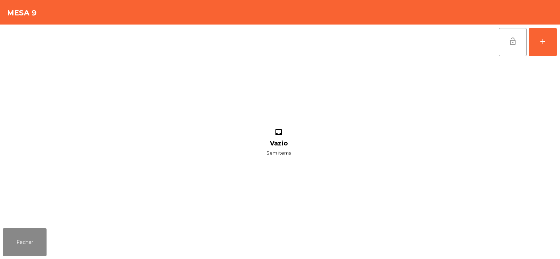
click at [517, 39] on button "lock_open" at bounding box center [513, 42] width 28 height 28
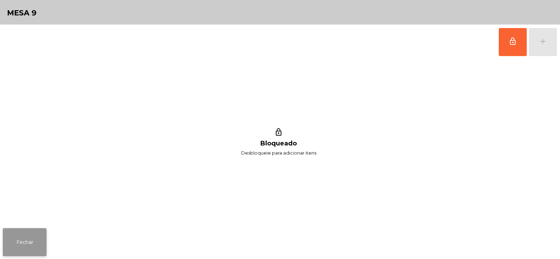
click at [12, 240] on button "Fechar" at bounding box center [25, 242] width 44 height 28
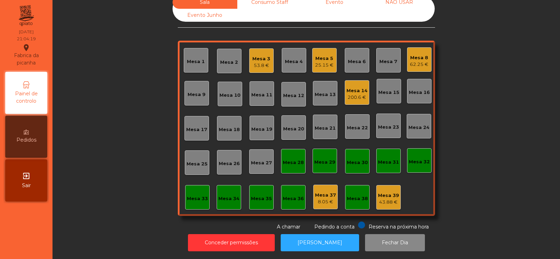
click at [351, 159] on div "Mesa 30" at bounding box center [357, 162] width 21 height 7
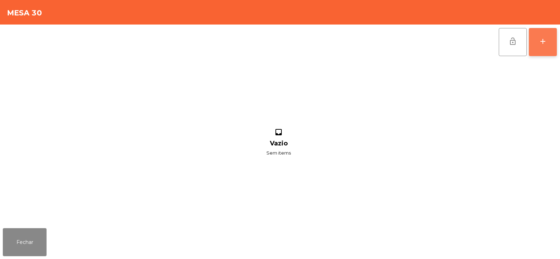
click at [548, 44] on button "add" at bounding box center [543, 42] width 28 height 28
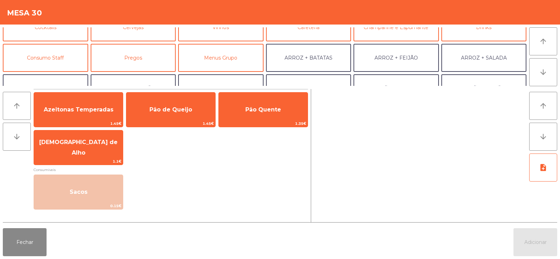
scroll to position [41, 0]
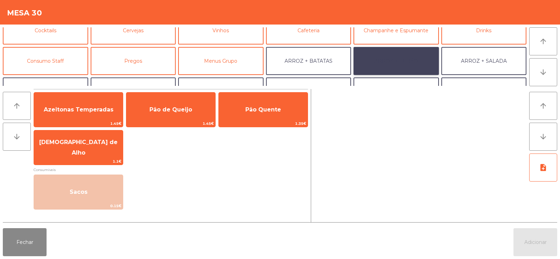
click at [392, 60] on button "ARROZ + FEIJÃO" at bounding box center [396, 61] width 85 height 28
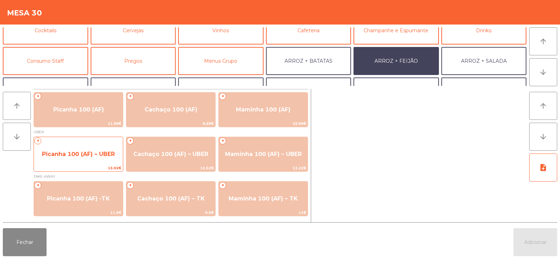
click at [74, 152] on span "Picanha 100 (AF) – UBER" at bounding box center [78, 154] width 73 height 7
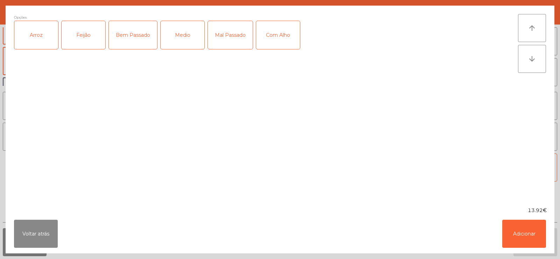
click at [35, 40] on div "Arroz" at bounding box center [36, 35] width 44 height 28
click at [88, 41] on div "Feijão" at bounding box center [84, 35] width 44 height 28
click at [135, 36] on div "Bem Passado" at bounding box center [133, 35] width 48 height 28
click at [532, 238] on button "Adicionar" at bounding box center [524, 233] width 44 height 28
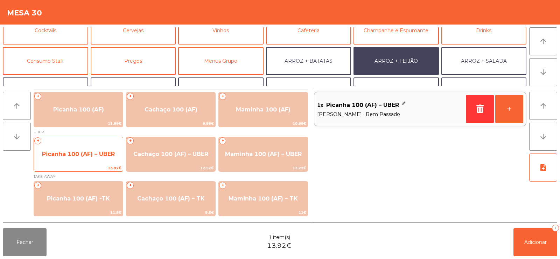
click at [82, 156] on span "Picanha 100 (AF) – UBER" at bounding box center [78, 154] width 73 height 7
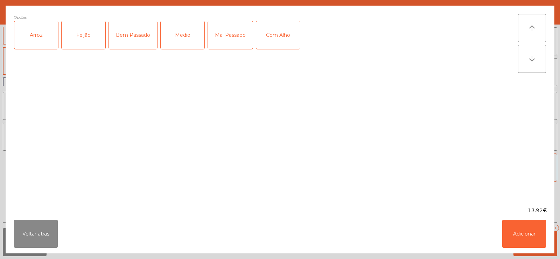
click at [37, 28] on div "Arroz" at bounding box center [36, 35] width 44 height 28
click at [81, 37] on div "Feijão" at bounding box center [84, 35] width 44 height 28
click at [235, 30] on div "Mal Passado" at bounding box center [230, 35] width 45 height 28
click at [524, 232] on button "Adicionar" at bounding box center [524, 233] width 44 height 28
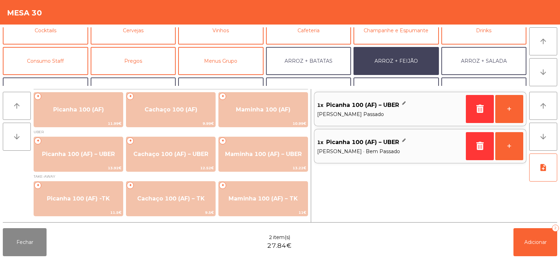
scroll to position [91, 0]
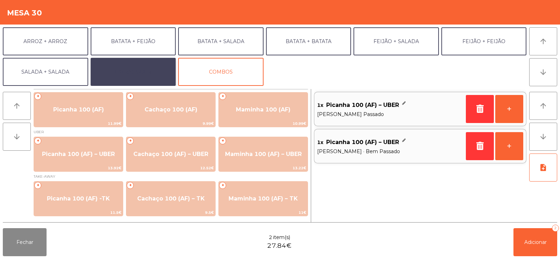
click at [138, 73] on button "EXTRAS UBER" at bounding box center [133, 72] width 85 height 28
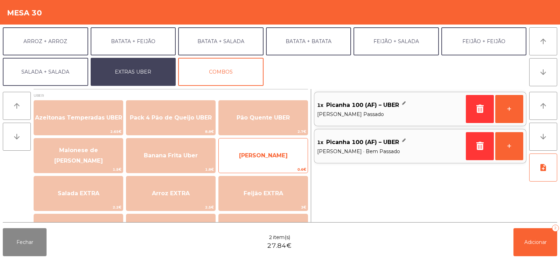
click at [260, 154] on span "[PERSON_NAME]" at bounding box center [263, 155] width 49 height 7
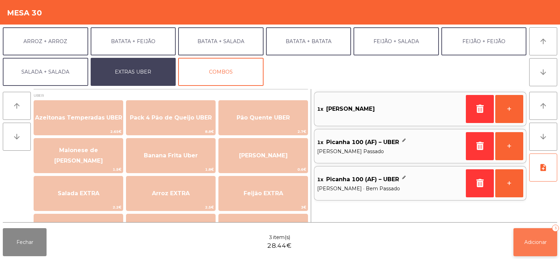
click at [531, 240] on span "Adicionar" at bounding box center [535, 242] width 22 height 6
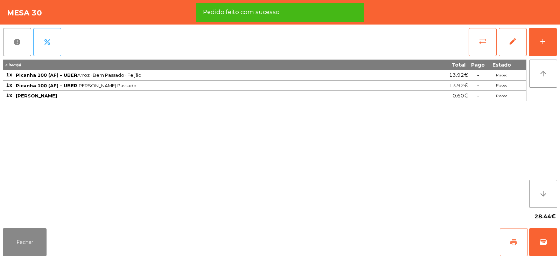
click at [512, 245] on span "print" at bounding box center [514, 242] width 8 height 8
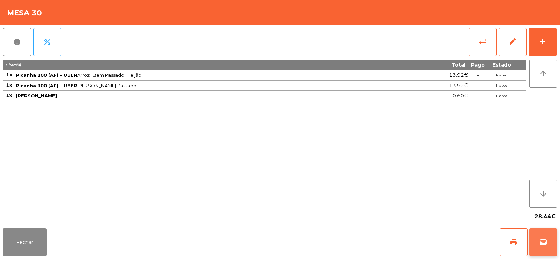
click at [543, 240] on span "wallet" at bounding box center [543, 242] width 8 height 8
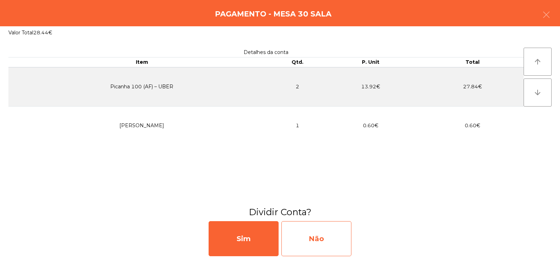
click at [320, 237] on div "Não" at bounding box center [316, 238] width 70 height 35
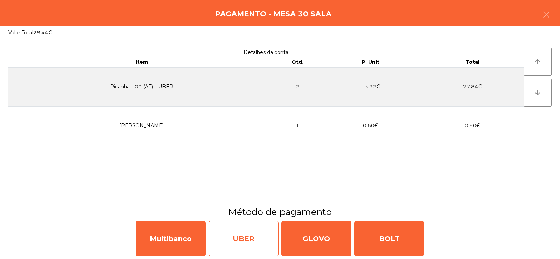
click at [248, 238] on div "UBER" at bounding box center [244, 238] width 70 height 35
select select "**"
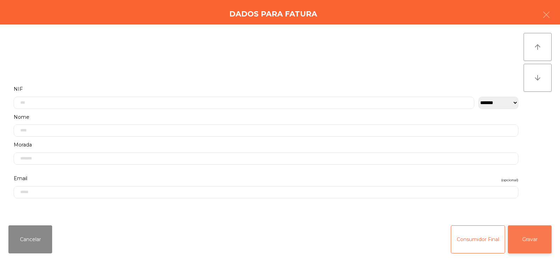
click at [534, 239] on button "Gravar" at bounding box center [530, 239] width 44 height 28
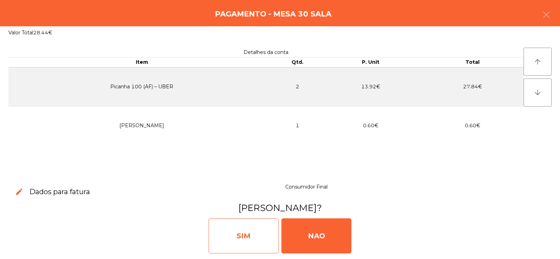
click at [232, 235] on div "SIM" at bounding box center [244, 235] width 70 height 35
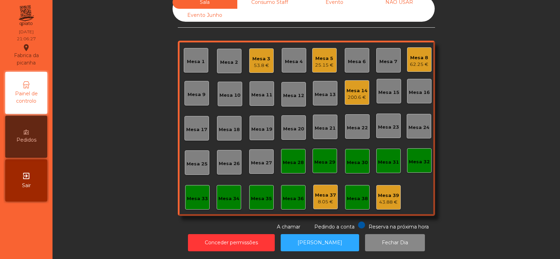
click at [423, 54] on div "Mesa 8" at bounding box center [419, 57] width 19 height 7
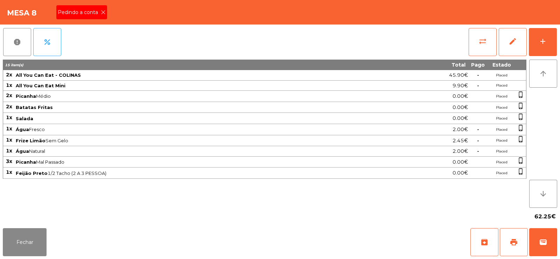
click at [105, 16] on div "Pedindo a conta" at bounding box center [81, 12] width 51 height 14
click at [515, 240] on span "print" at bounding box center [514, 242] width 8 height 8
click at [507, 237] on button "print" at bounding box center [514, 242] width 28 height 28
click at [476, 53] on button "sync_alt" at bounding box center [483, 42] width 28 height 28
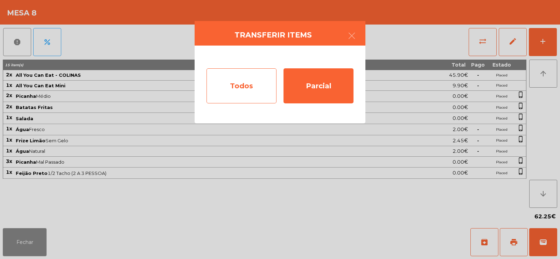
click at [229, 83] on div "Todos" at bounding box center [242, 85] width 70 height 35
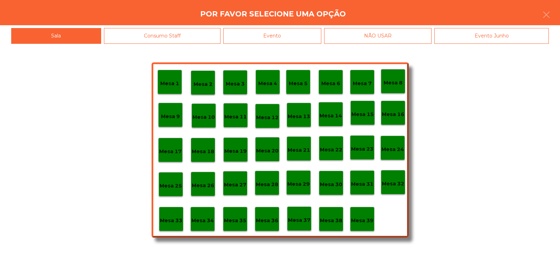
click at [297, 35] on div "Evento" at bounding box center [272, 36] width 98 height 16
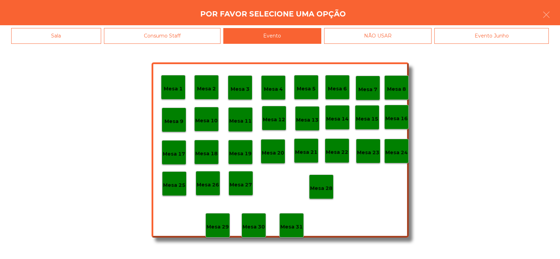
click at [332, 186] on p "Mesa 28" at bounding box center [321, 188] width 22 height 8
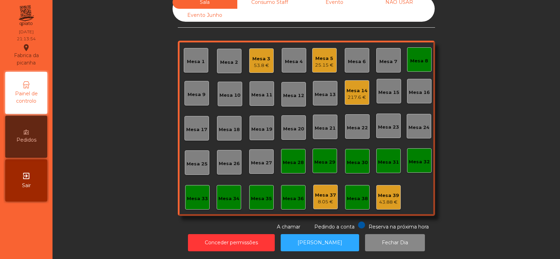
click at [420, 55] on div "Mesa 8" at bounding box center [419, 60] width 18 height 10
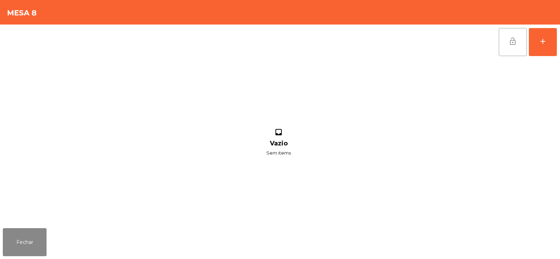
click at [518, 47] on button "lock_open" at bounding box center [513, 42] width 28 height 28
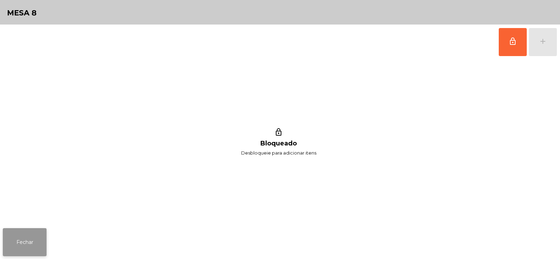
click at [22, 234] on button "Fechar" at bounding box center [25, 242] width 44 height 28
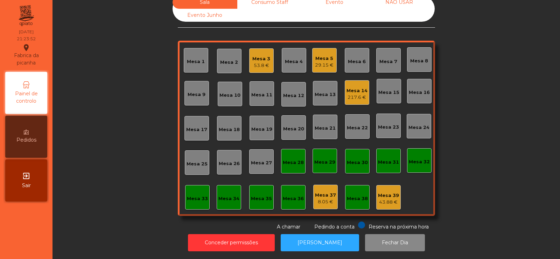
click at [348, 49] on div "Mesa 6" at bounding box center [357, 60] width 25 height 25
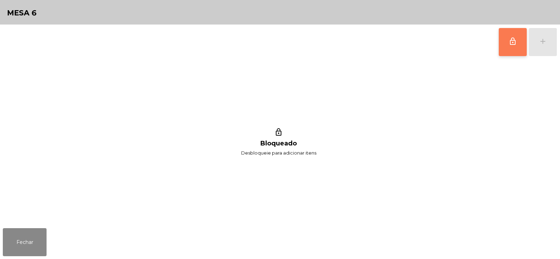
click at [505, 43] on button "lock_outline" at bounding box center [513, 42] width 28 height 28
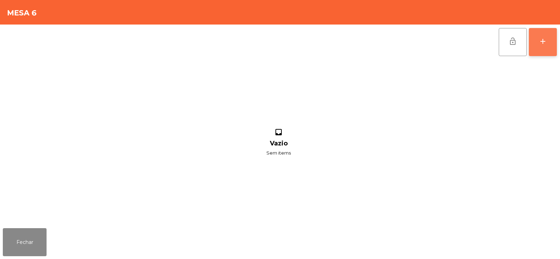
click at [544, 44] on div "add" at bounding box center [543, 41] width 8 height 8
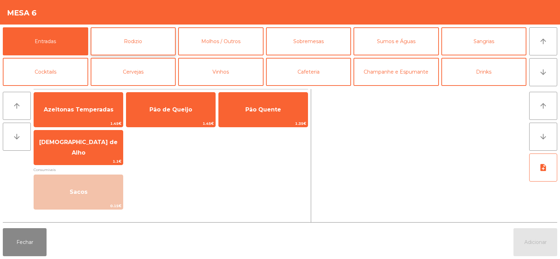
click at [144, 36] on button "Rodizio" at bounding box center [133, 41] width 85 height 28
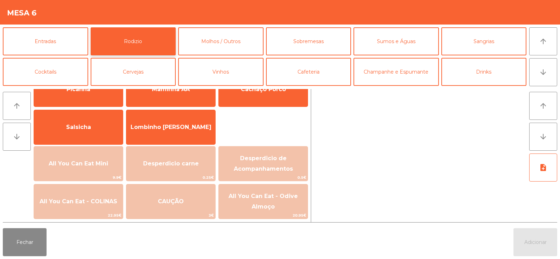
scroll to position [54, 0]
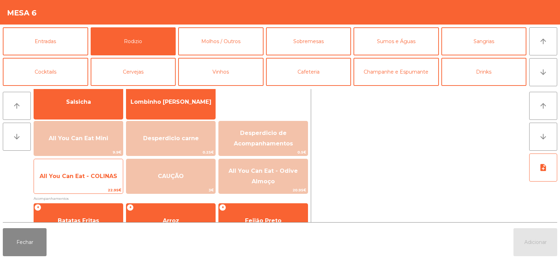
click at [82, 177] on span "All You Can Eat - COLINAS" at bounding box center [79, 176] width 78 height 7
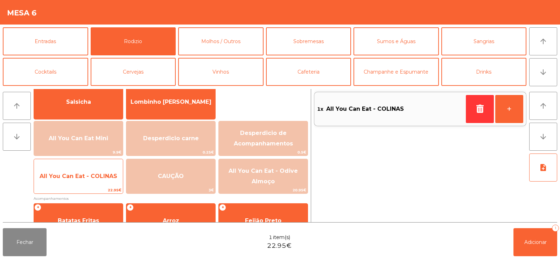
click at [77, 181] on span "All You Can Eat - COLINAS" at bounding box center [78, 176] width 89 height 19
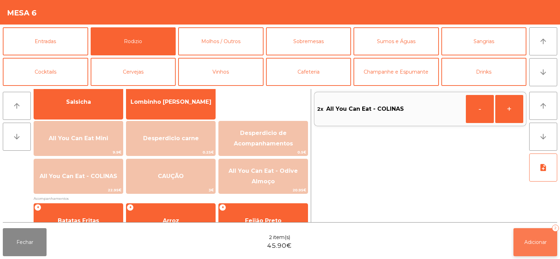
click at [531, 241] on span "Adicionar" at bounding box center [535, 242] width 22 height 6
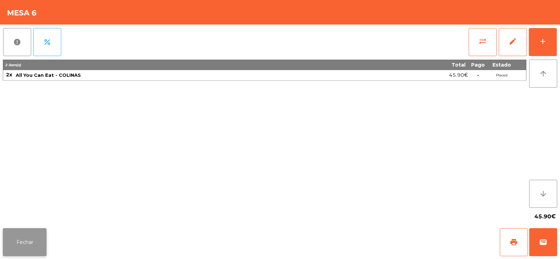
click at [26, 238] on button "Fechar" at bounding box center [25, 242] width 44 height 28
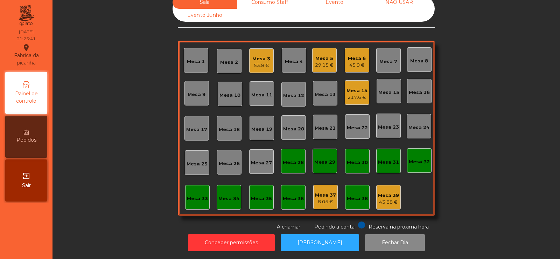
click at [227, 126] on div "Mesa 18" at bounding box center [229, 129] width 21 height 7
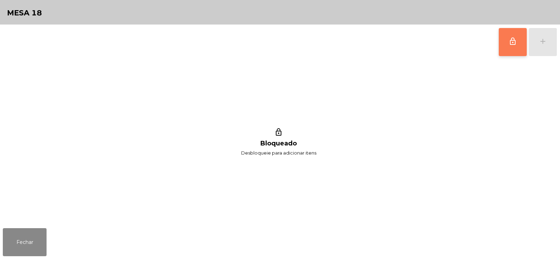
click at [513, 47] on button "lock_outline" at bounding box center [513, 42] width 28 height 28
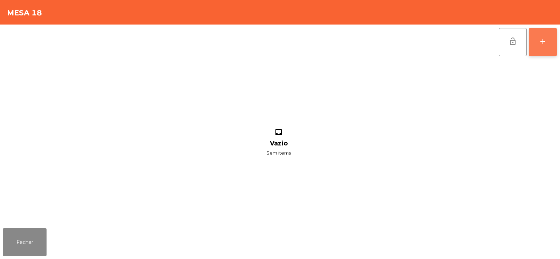
click at [545, 46] on button "add" at bounding box center [543, 42] width 28 height 28
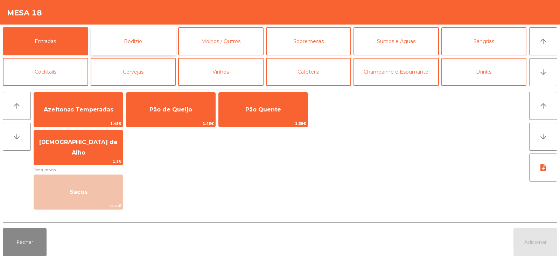
click at [150, 35] on button "Rodizio" at bounding box center [133, 41] width 85 height 28
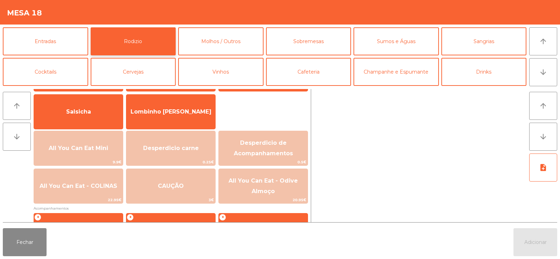
scroll to position [53, 0]
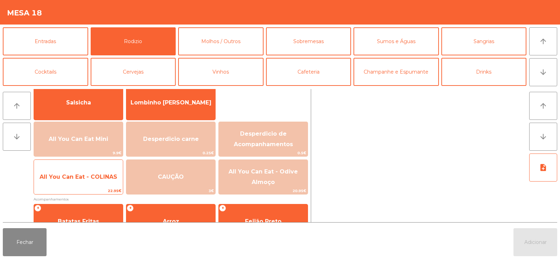
click at [81, 180] on span "All You Can Eat - COLINAS" at bounding box center [78, 176] width 89 height 19
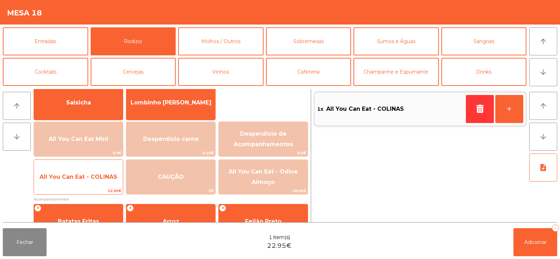
click at [71, 188] on span "22.95€" at bounding box center [78, 190] width 89 height 7
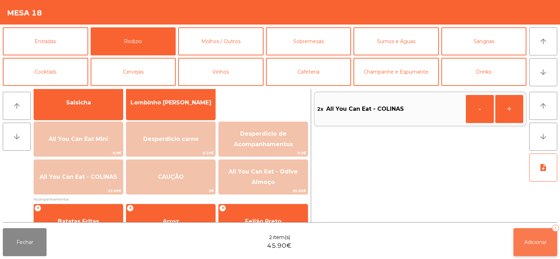
click at [539, 241] on span "Adicionar" at bounding box center [535, 242] width 22 height 6
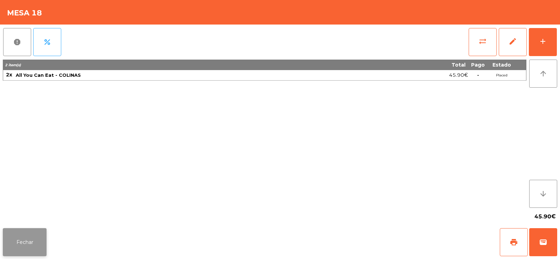
click at [36, 246] on button "Fechar" at bounding box center [25, 242] width 44 height 28
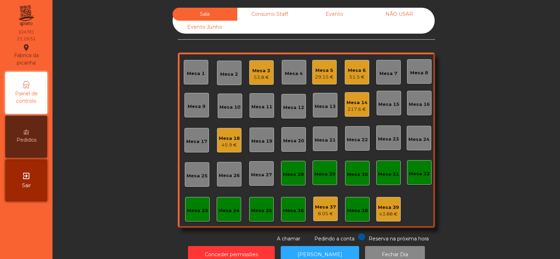
scroll to position [17, 0]
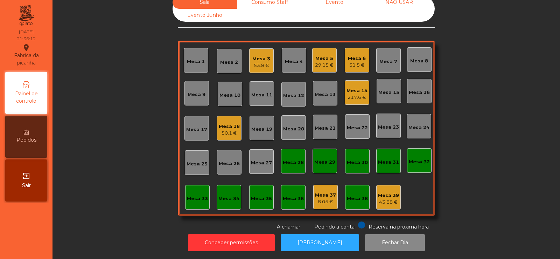
click at [317, 55] on div "Mesa 5" at bounding box center [324, 58] width 19 height 7
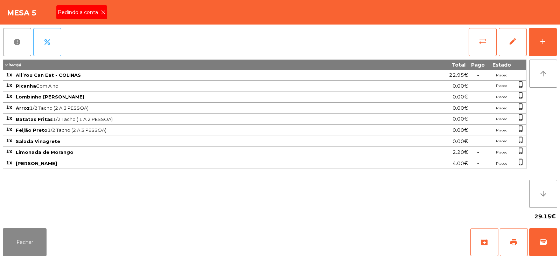
click at [103, 12] on icon at bounding box center [103, 12] width 5 height 5
click at [518, 240] on span "print" at bounding box center [514, 242] width 8 height 8
click at [515, 239] on span "print" at bounding box center [514, 242] width 8 height 8
click at [483, 44] on span "sync_alt" at bounding box center [483, 41] width 8 height 8
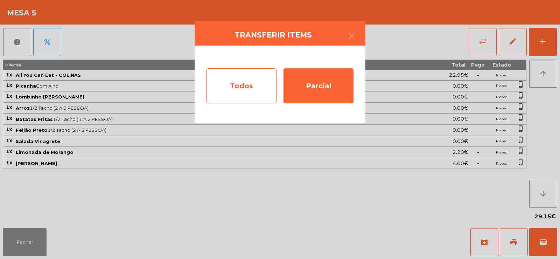
click at [246, 91] on div "Todos" at bounding box center [242, 85] width 70 height 35
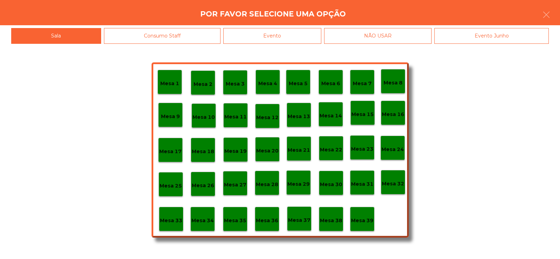
click at [277, 31] on div "Evento" at bounding box center [272, 36] width 98 height 16
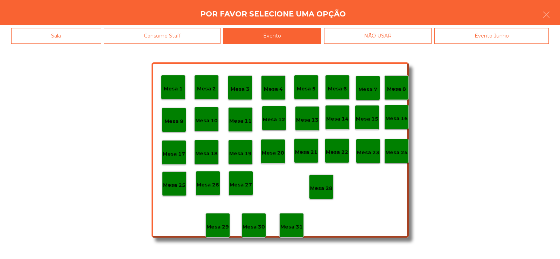
click at [324, 193] on div "Mesa 28" at bounding box center [321, 186] width 25 height 25
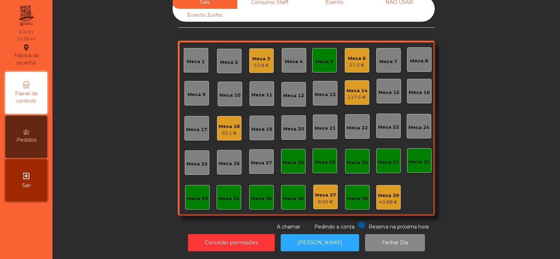
click at [322, 61] on div "Mesa 5" at bounding box center [324, 60] width 25 height 25
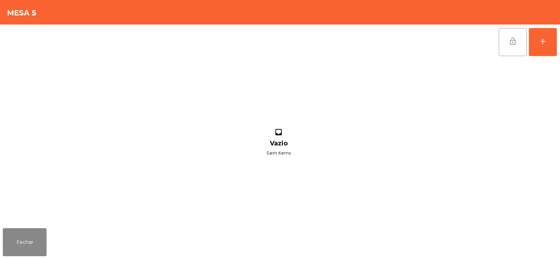
click at [507, 47] on button "lock_open" at bounding box center [513, 42] width 28 height 28
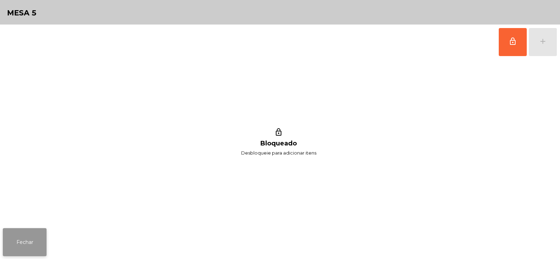
click at [17, 235] on button "Fechar" at bounding box center [25, 242] width 44 height 28
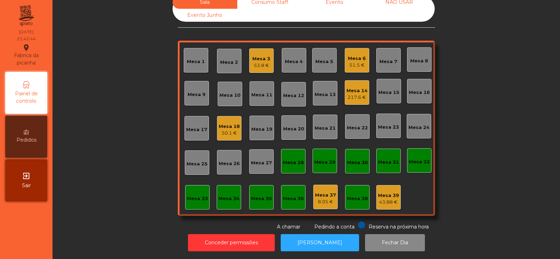
click at [292, 59] on div "Mesa 4" at bounding box center [294, 61] width 18 height 7
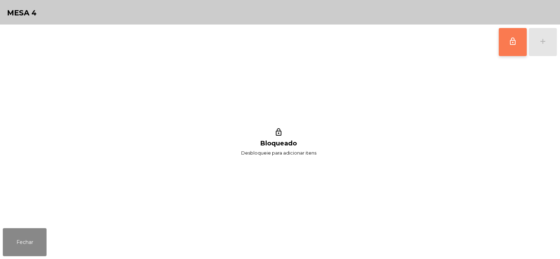
click at [516, 42] on span "lock_outline" at bounding box center [513, 41] width 8 height 8
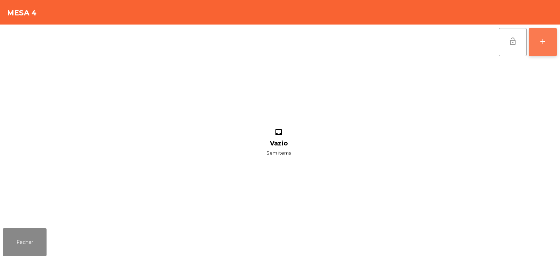
click at [544, 47] on button "add" at bounding box center [543, 42] width 28 height 28
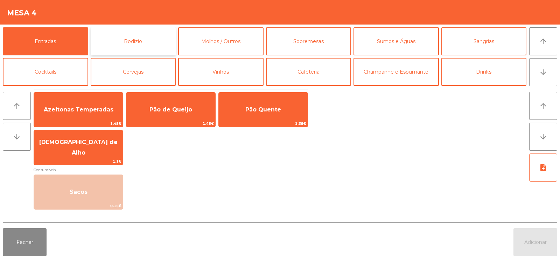
click at [131, 39] on button "Rodizio" at bounding box center [133, 41] width 85 height 28
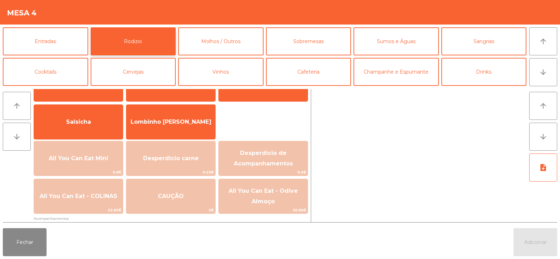
scroll to position [43, 0]
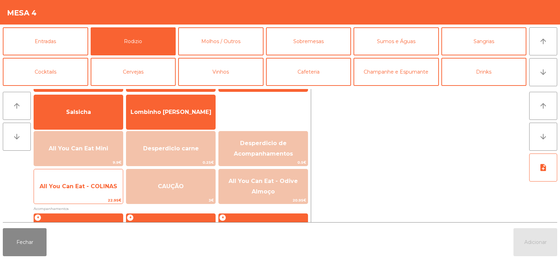
click at [82, 184] on span "All You Can Eat - COLINAS" at bounding box center [79, 186] width 78 height 7
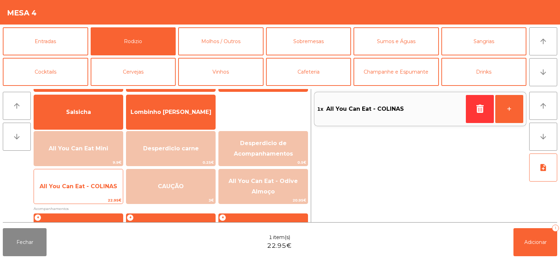
click at [72, 179] on span "All You Can Eat - COLINAS" at bounding box center [78, 186] width 89 height 19
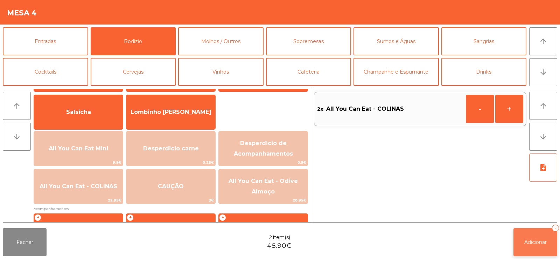
click at [535, 246] on button "Adicionar 2" at bounding box center [536, 242] width 44 height 28
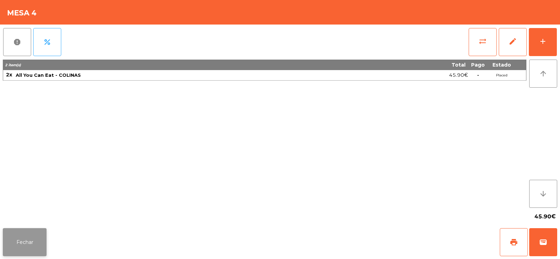
click at [27, 238] on button "Fechar" at bounding box center [25, 242] width 44 height 28
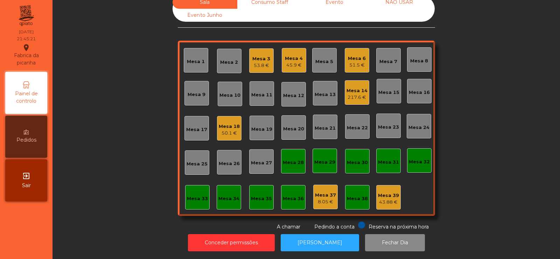
click at [361, 87] on div "Mesa 14" at bounding box center [357, 90] width 21 height 7
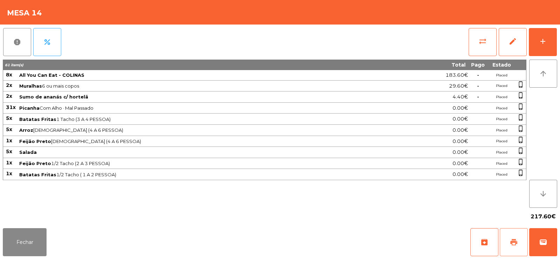
click at [507, 243] on button "print" at bounding box center [514, 242] width 28 height 28
click at [538, 245] on button "wallet" at bounding box center [543, 242] width 28 height 28
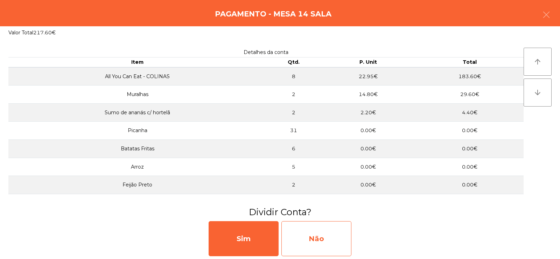
click at [309, 244] on div "Não" at bounding box center [316, 238] width 70 height 35
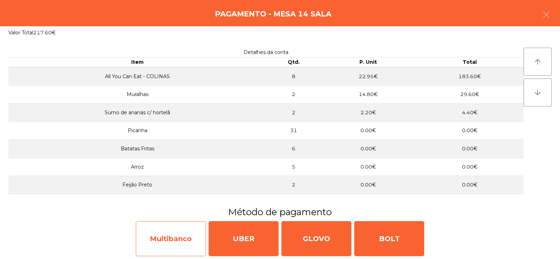
click at [173, 237] on div "Multibanco" at bounding box center [171, 238] width 70 height 35
select select "**"
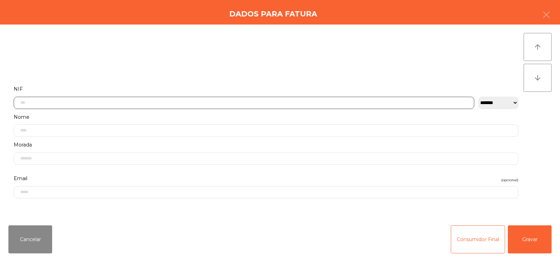
click at [84, 103] on input "text" at bounding box center [244, 103] width 461 height 12
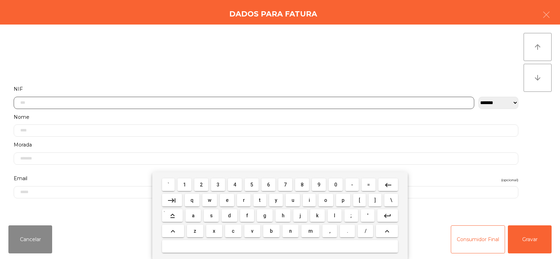
scroll to position [51, 0]
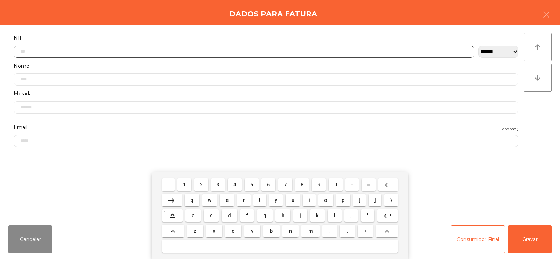
type input "*"
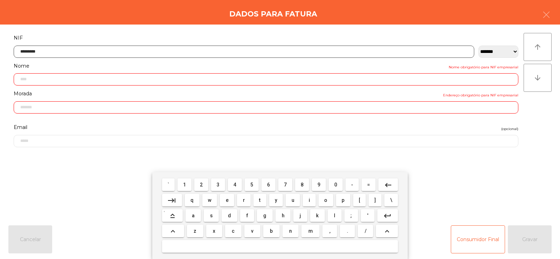
type input "*********"
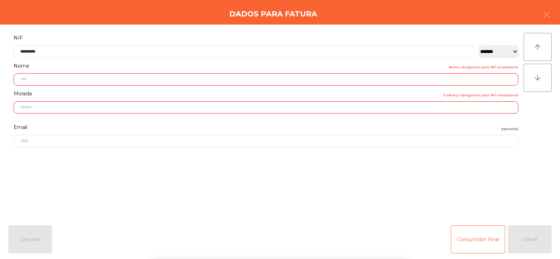
click at [524, 111] on div "arrow_upward arrow_downward" at bounding box center [538, 122] width 28 height 178
type input "**********"
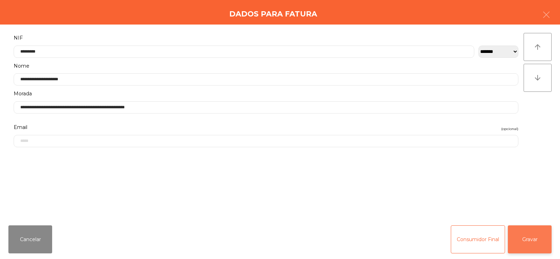
click at [531, 239] on button "Gravar" at bounding box center [530, 239] width 44 height 28
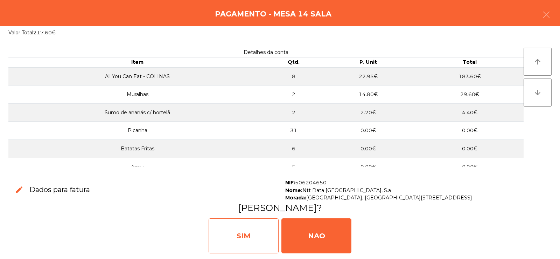
click at [252, 233] on div "SIM" at bounding box center [244, 235] width 70 height 35
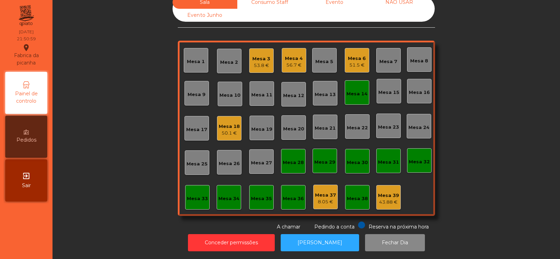
click at [235, 49] on div "Mesa 2" at bounding box center [229, 61] width 25 height 25
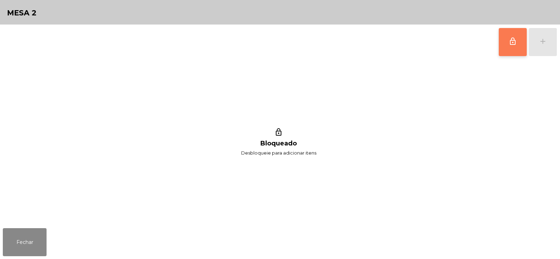
click at [512, 42] on span "lock_outline" at bounding box center [513, 41] width 8 height 8
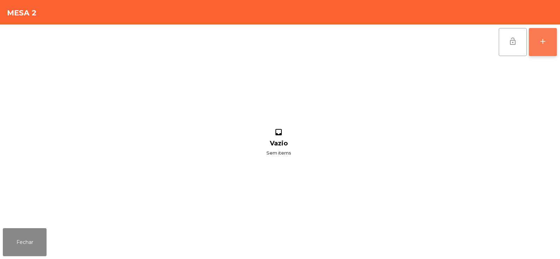
click at [536, 40] on button "add" at bounding box center [543, 42] width 28 height 28
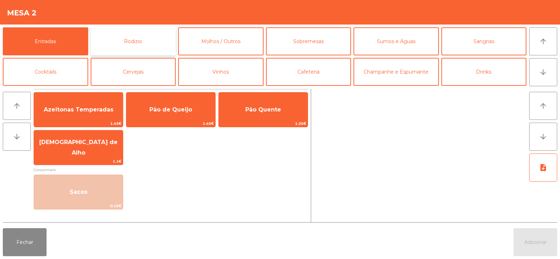
click at [125, 38] on button "Rodizio" at bounding box center [133, 41] width 85 height 28
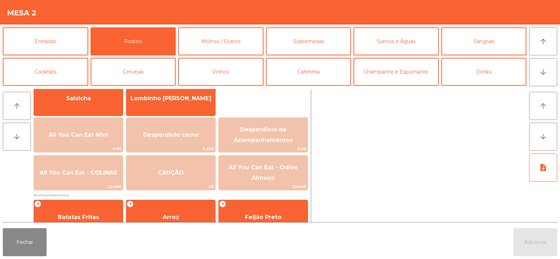
scroll to position [61, 0]
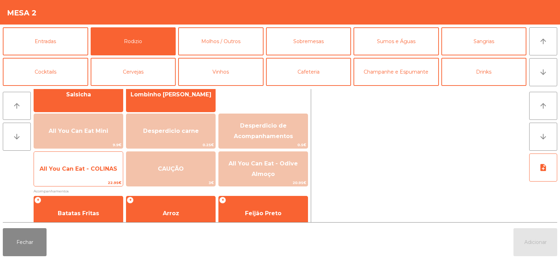
click at [76, 167] on span "All You Can Eat - COLINAS" at bounding box center [79, 168] width 78 height 7
click at [72, 169] on span "All You Can Eat - COLINAS" at bounding box center [79, 168] width 78 height 7
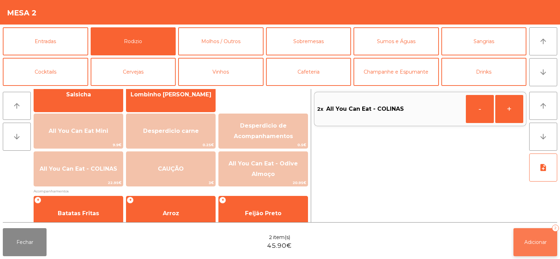
click at [536, 243] on span "Adicionar" at bounding box center [535, 242] width 22 height 6
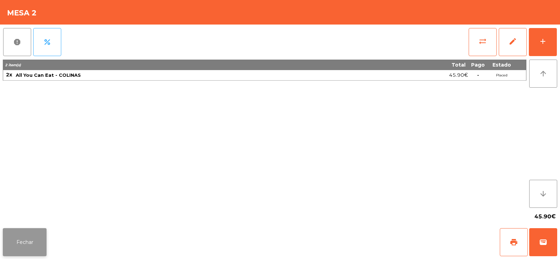
click at [30, 252] on button "Fechar" at bounding box center [25, 242] width 44 height 28
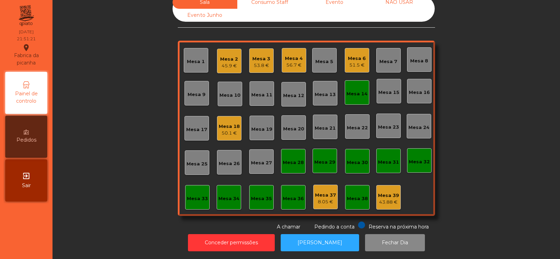
click at [353, 90] on div "Mesa 14" at bounding box center [357, 93] width 21 height 7
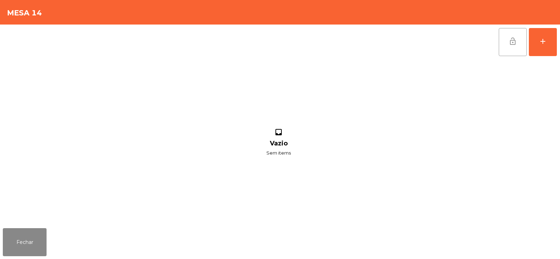
click at [519, 47] on button "lock_open" at bounding box center [513, 42] width 28 height 28
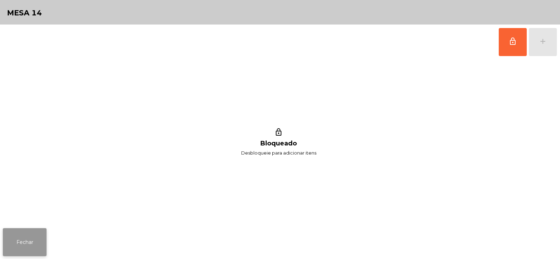
click at [18, 236] on button "Fechar" at bounding box center [25, 242] width 44 height 28
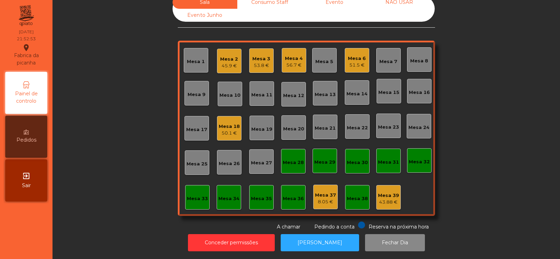
click at [226, 62] on div "45.9 €" at bounding box center [229, 65] width 18 height 7
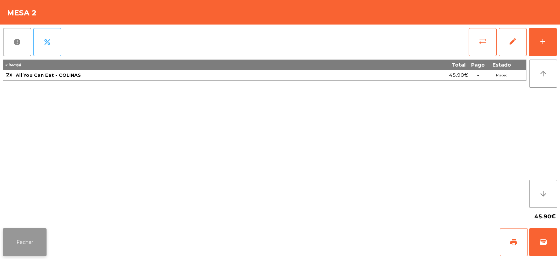
click at [27, 233] on button "Fechar" at bounding box center [25, 242] width 44 height 28
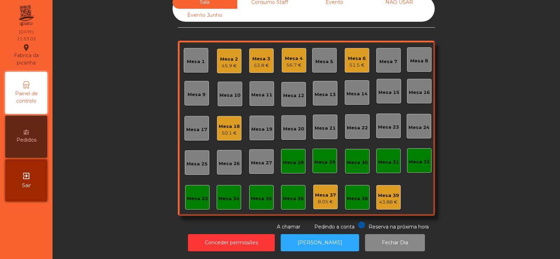
click at [225, 120] on div "Mesa 18 50.1 €" at bounding box center [229, 128] width 21 height 16
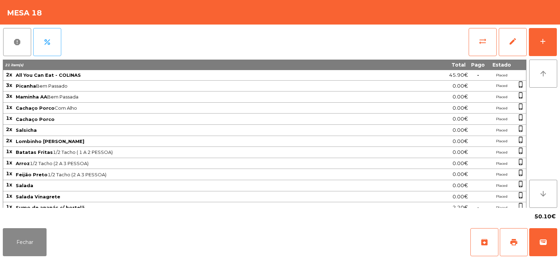
scroll to position [16, 0]
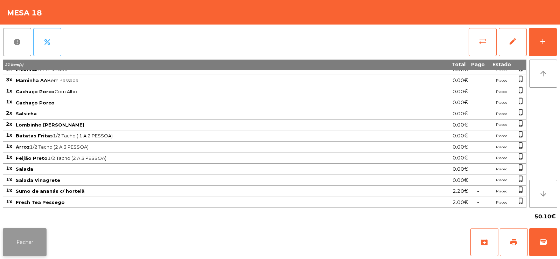
click at [27, 241] on button "Fechar" at bounding box center [25, 242] width 44 height 28
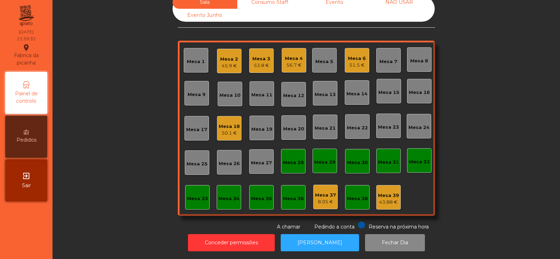
click at [200, 197] on div "Mesa 33" at bounding box center [197, 197] width 25 height 25
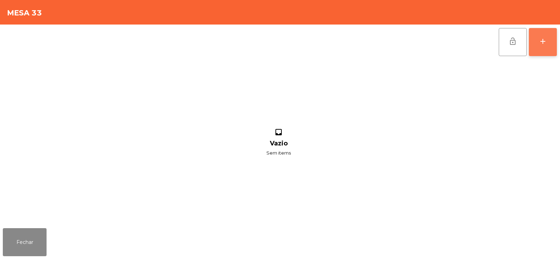
click at [550, 46] on button "add" at bounding box center [543, 42] width 28 height 28
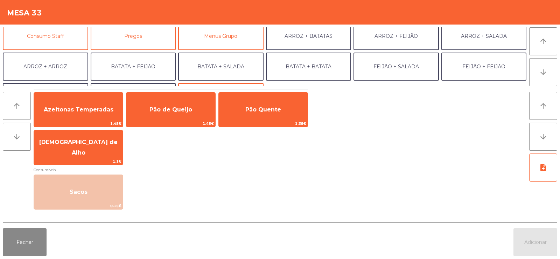
scroll to position [74, 0]
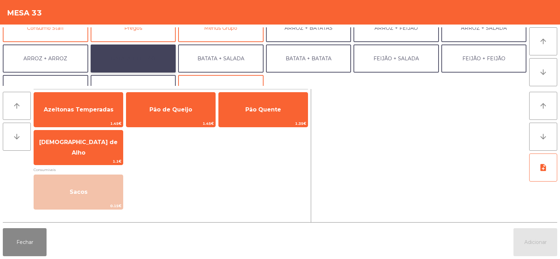
click at [145, 56] on button "BATATA + FEIJÃO" at bounding box center [133, 58] width 85 height 28
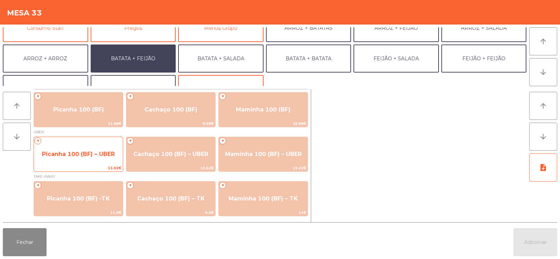
click at [78, 162] on span "Picanha 100 (BF) – UBER" at bounding box center [78, 154] width 89 height 19
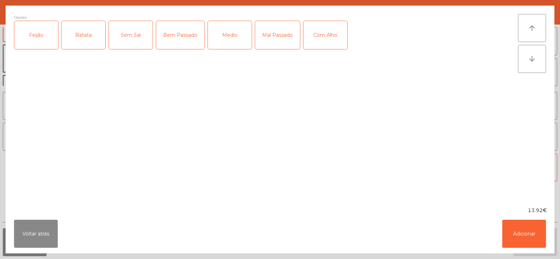
click at [38, 39] on div "Feijão" at bounding box center [36, 35] width 44 height 28
click at [89, 36] on div "Batata" at bounding box center [84, 35] width 44 height 28
click at [224, 43] on div "Medio" at bounding box center [230, 35] width 44 height 28
click at [183, 35] on div "Bem Passado" at bounding box center [180, 35] width 48 height 28
click at [228, 39] on div "Medio" at bounding box center [230, 35] width 44 height 28
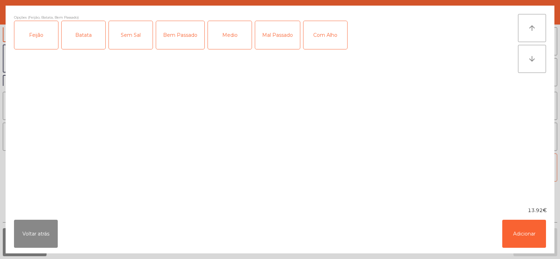
click at [335, 33] on div "Com Alho" at bounding box center [326, 35] width 44 height 28
click at [524, 233] on button "Adicionar" at bounding box center [524, 233] width 44 height 28
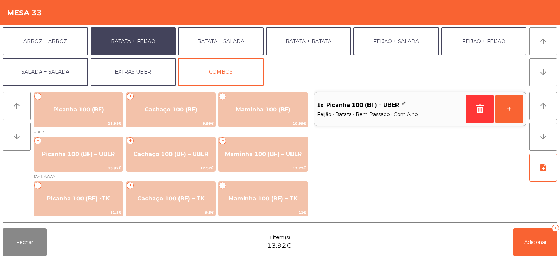
scroll to position [91, 0]
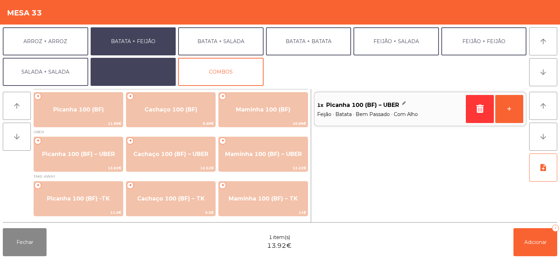
click at [146, 70] on button "EXTRAS UBER" at bounding box center [133, 72] width 85 height 28
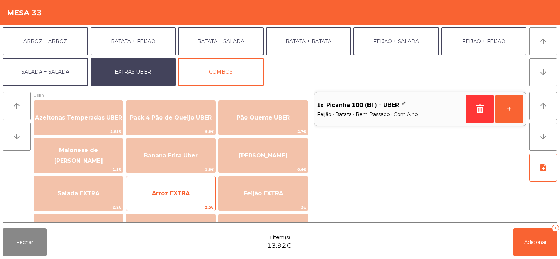
click at [183, 196] on span "Arroz EXTRA" at bounding box center [171, 193] width 38 height 7
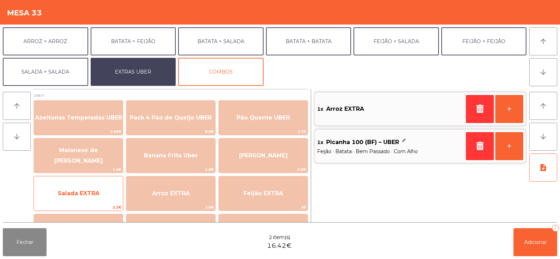
click at [99, 201] on span "Salada EXTRA" at bounding box center [78, 193] width 89 height 19
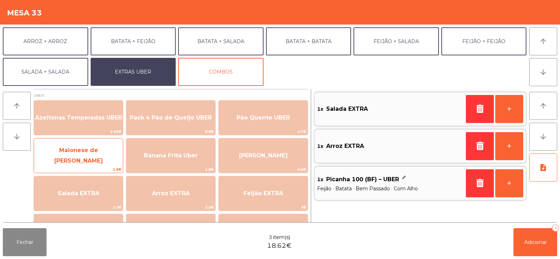
click at [91, 161] on span "Maionese de [PERSON_NAME]" at bounding box center [78, 156] width 89 height 30
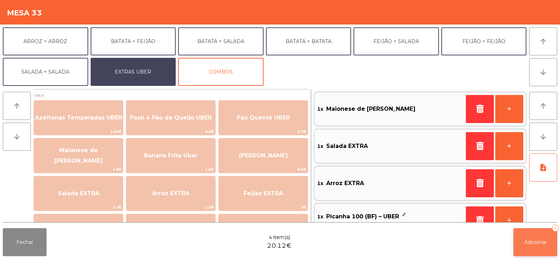
click at [527, 244] on span "Adicionar" at bounding box center [535, 242] width 22 height 6
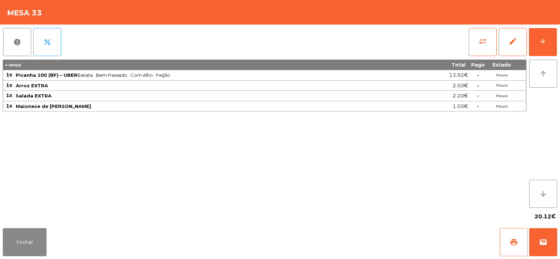
click at [513, 245] on span "print" at bounding box center [514, 242] width 8 height 8
click at [543, 241] on span "wallet" at bounding box center [543, 242] width 8 height 8
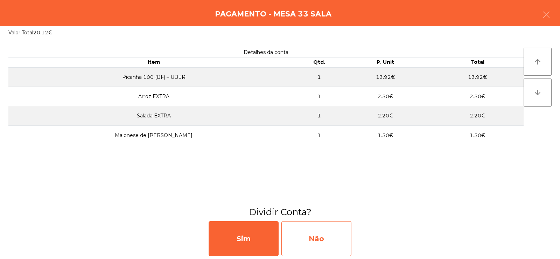
click at [309, 241] on div "Não" at bounding box center [316, 238] width 70 height 35
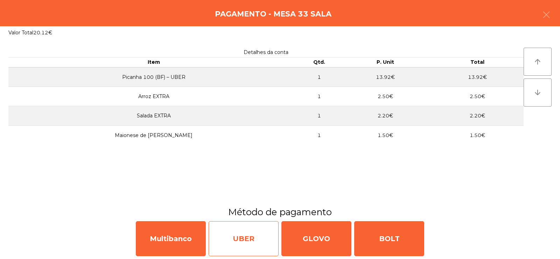
click at [249, 245] on div "UBER" at bounding box center [244, 238] width 70 height 35
select select "**"
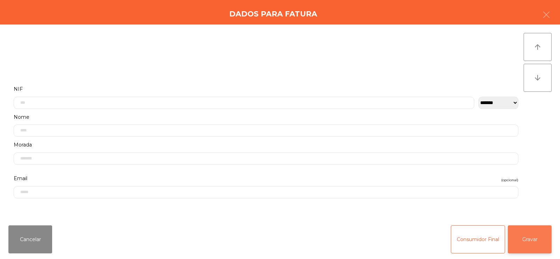
click at [533, 243] on button "Gravar" at bounding box center [530, 239] width 44 height 28
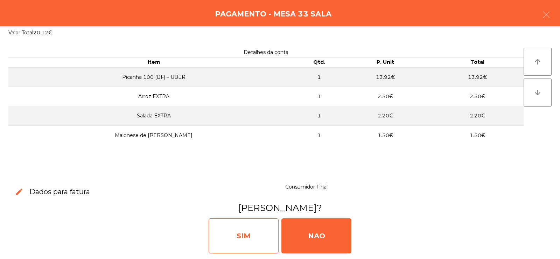
click at [247, 241] on div "SIM" at bounding box center [244, 235] width 70 height 35
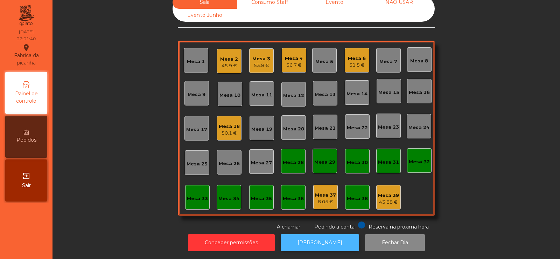
click at [322, 234] on button "[PERSON_NAME]" at bounding box center [320, 242] width 78 height 17
click at [351, 159] on div "Mesa 30" at bounding box center [357, 162] width 21 height 7
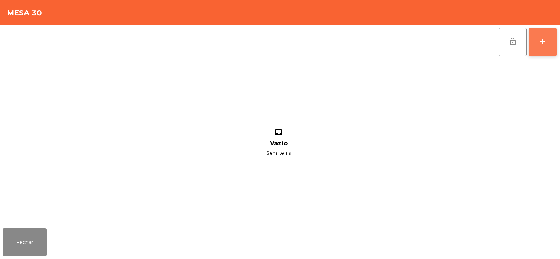
click at [546, 44] on div "add" at bounding box center [543, 41] width 8 height 8
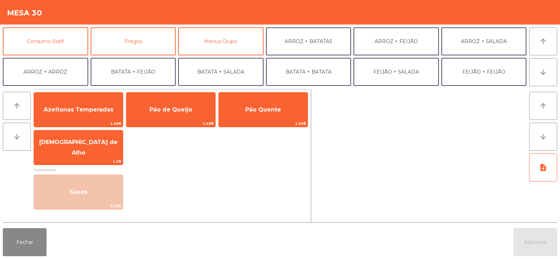
scroll to position [61, 0]
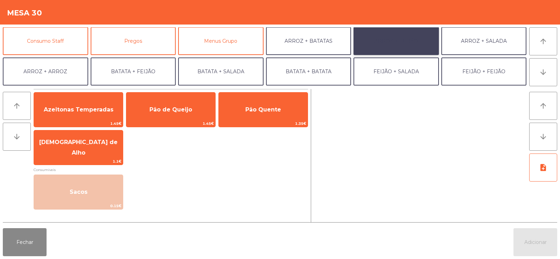
click at [404, 45] on button "ARROZ + FEIJÃO" at bounding box center [396, 41] width 85 height 28
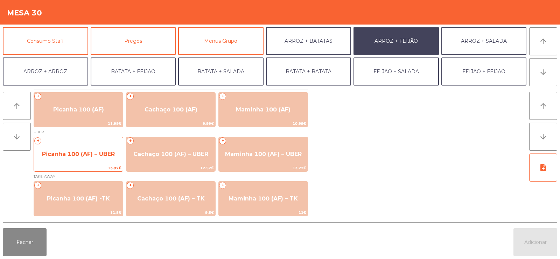
click at [86, 146] on span "Picanha 100 (AF) – UBER" at bounding box center [78, 154] width 89 height 19
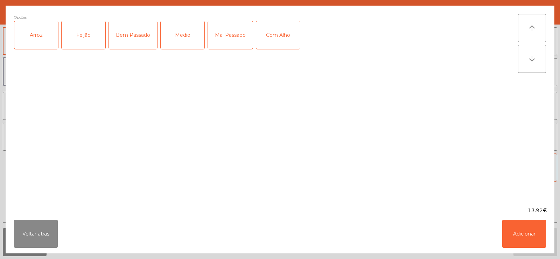
click at [41, 31] on div "Arroz" at bounding box center [36, 35] width 44 height 28
click at [92, 31] on div "Feijão" at bounding box center [84, 35] width 44 height 28
click at [183, 39] on div "Medio" at bounding box center [183, 35] width 44 height 28
click at [288, 42] on div "Com Alho" at bounding box center [278, 35] width 44 height 28
click at [526, 234] on button "Adicionar" at bounding box center [524, 233] width 44 height 28
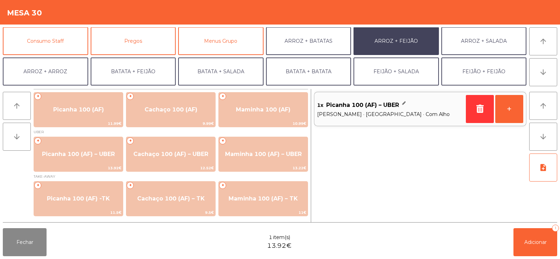
scroll to position [91, 0]
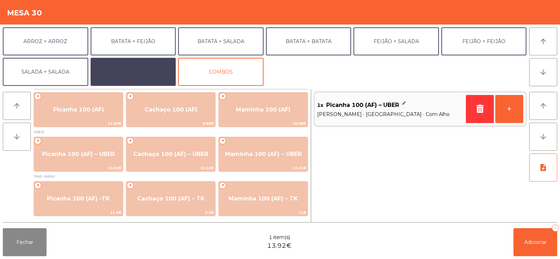
click at [133, 71] on button "EXTRAS UBER" at bounding box center [133, 72] width 85 height 28
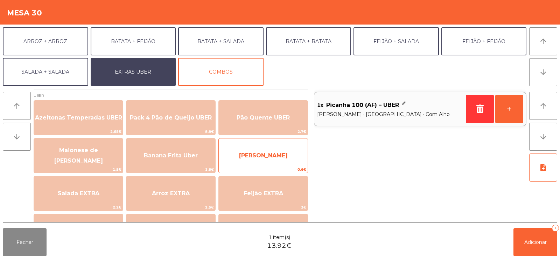
click at [259, 165] on span "[PERSON_NAME]" at bounding box center [263, 155] width 89 height 19
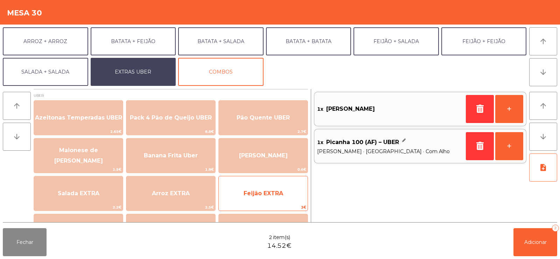
click at [260, 187] on span "Feijão EXTRA" at bounding box center [263, 193] width 89 height 19
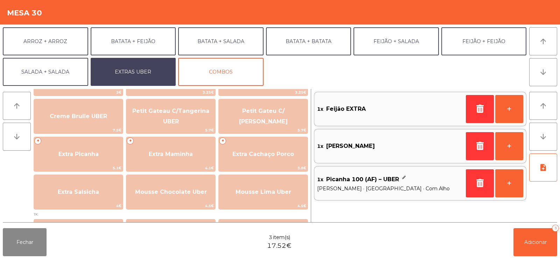
scroll to position [158, 0]
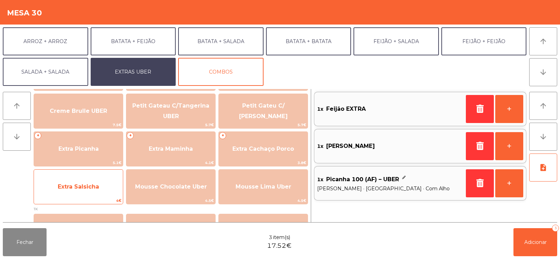
click at [80, 187] on span "Extra Salsicha" at bounding box center [78, 186] width 41 height 7
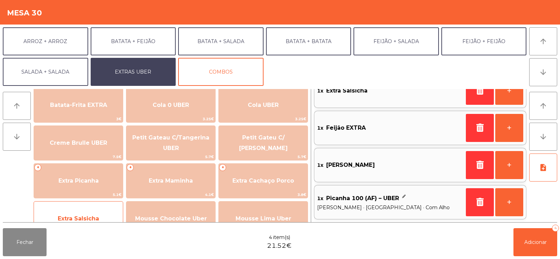
scroll to position [133, 0]
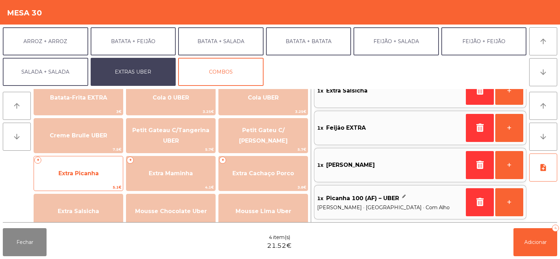
click at [65, 159] on div "+ Extra Picanha 5.1€" at bounding box center [79, 173] width 90 height 35
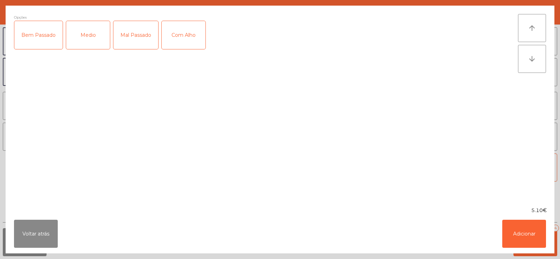
click at [84, 36] on div "Medio" at bounding box center [88, 35] width 44 height 28
click at [187, 28] on div "Com Alho" at bounding box center [184, 35] width 44 height 28
click at [528, 232] on button "Adicionar" at bounding box center [524, 233] width 44 height 28
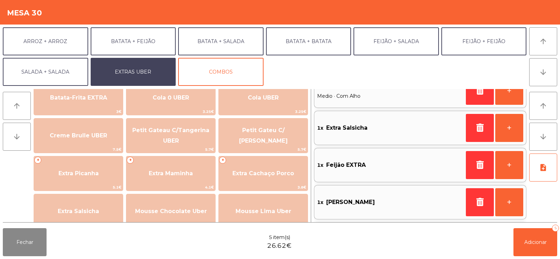
scroll to position [3, 0]
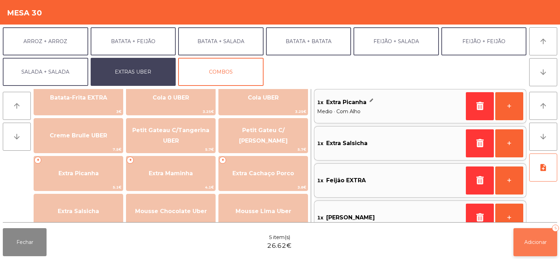
click at [542, 249] on button "Adicionar 5" at bounding box center [536, 242] width 44 height 28
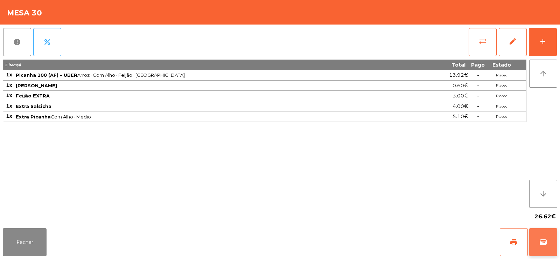
click at [543, 247] on button "wallet" at bounding box center [543, 242] width 28 height 28
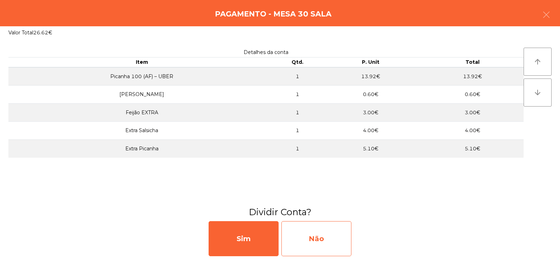
click at [323, 237] on div "Não" at bounding box center [316, 238] width 70 height 35
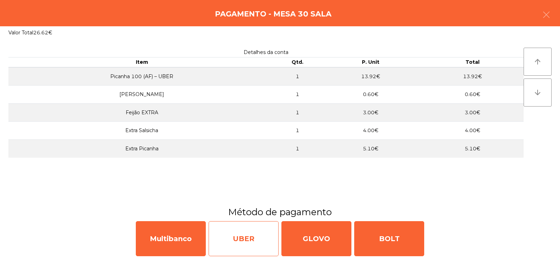
click at [246, 238] on div "UBER" at bounding box center [244, 238] width 70 height 35
select select "**"
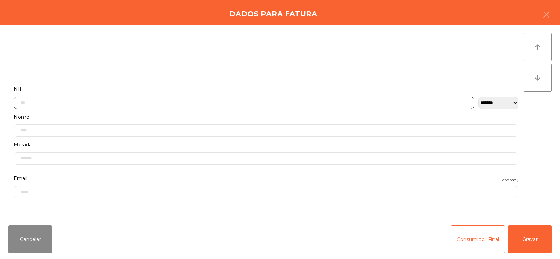
click at [63, 104] on input "text" at bounding box center [244, 103] width 461 height 12
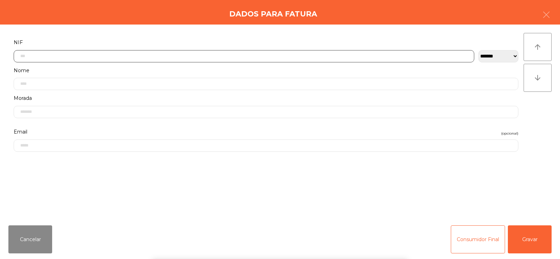
scroll to position [51, 0]
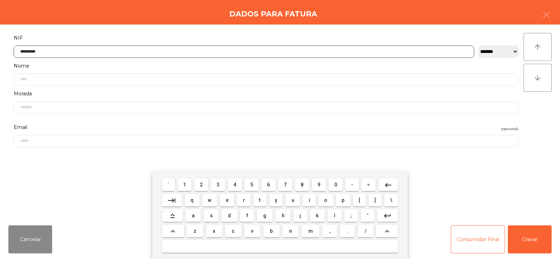
type input "*********"
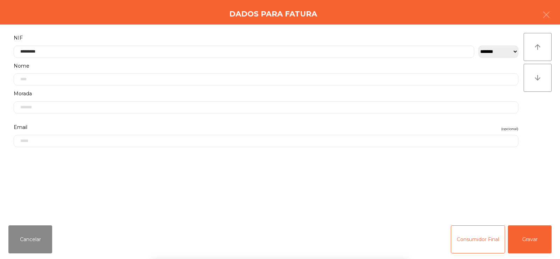
click at [527, 131] on div "arrow_upward arrow_downward" at bounding box center [538, 122] width 28 height 178
click at [526, 242] on button "Gravar" at bounding box center [530, 239] width 44 height 28
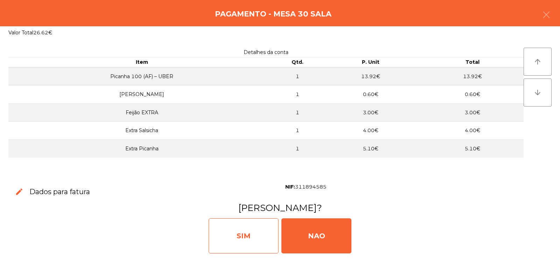
click at [236, 224] on div "SIM" at bounding box center [244, 235] width 70 height 35
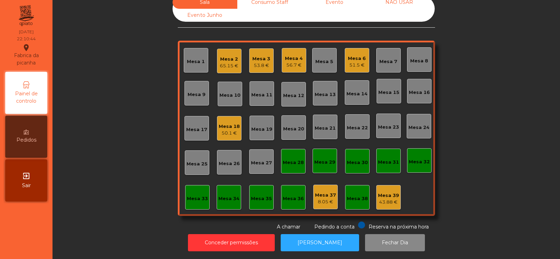
click at [263, 55] on div "Mesa 3" at bounding box center [261, 58] width 18 height 7
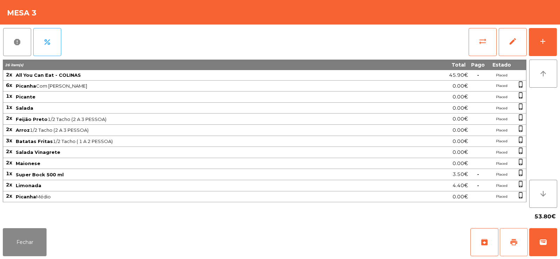
click at [513, 244] on span "print" at bounding box center [514, 242] width 8 height 8
click at [28, 244] on button "Fechar" at bounding box center [25, 242] width 44 height 28
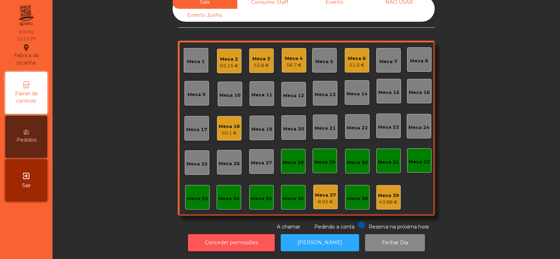
click at [244, 238] on button "Conceder permissões" at bounding box center [231, 242] width 87 height 17
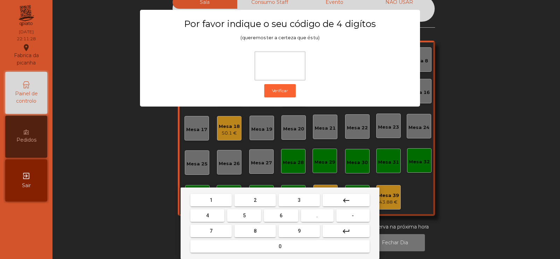
click at [251, 202] on button "2" at bounding box center [255, 200] width 41 height 13
click at [276, 214] on button "6" at bounding box center [281, 215] width 34 height 13
click at [220, 231] on button "7" at bounding box center [210, 230] width 41 height 13
click at [239, 218] on button "5" at bounding box center [244, 215] width 34 height 13
type input "****"
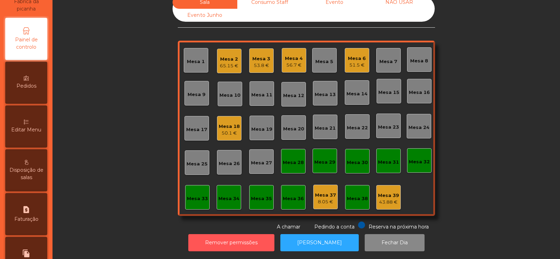
scroll to position [53, 0]
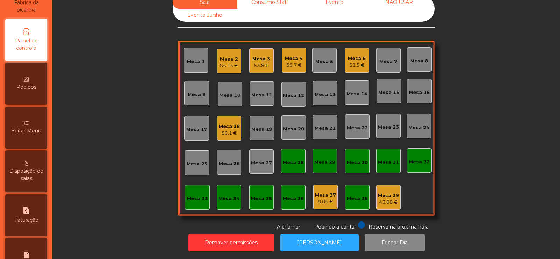
click at [18, 209] on div "request_page Faturação" at bounding box center [26, 215] width 42 height 42
select select "*"
select select "****"
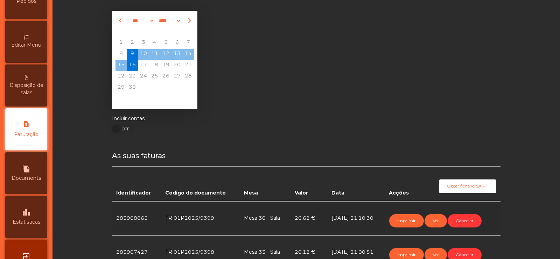
scroll to position [17, 0]
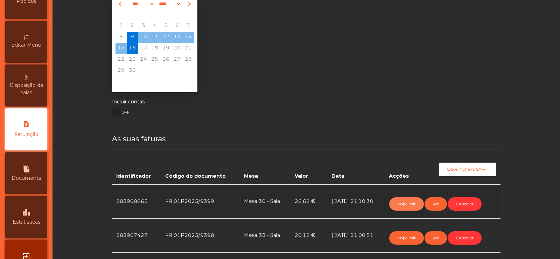
click at [405, 205] on button "Imprimir" at bounding box center [406, 203] width 35 height 13
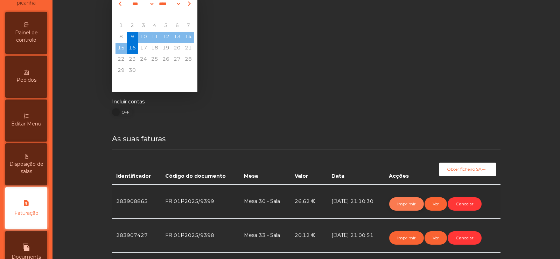
scroll to position [0, 0]
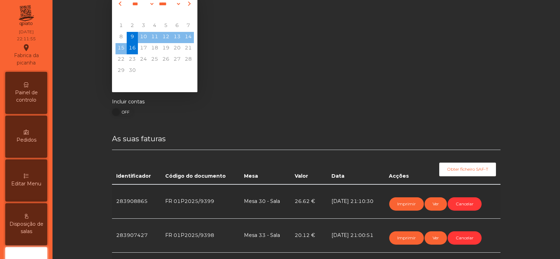
click at [24, 98] on span "Painel de controlo" at bounding box center [26, 96] width 39 height 15
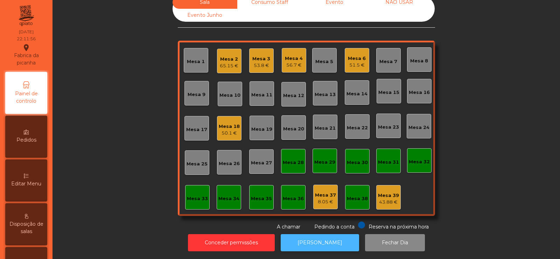
click at [319, 242] on button "[PERSON_NAME]" at bounding box center [320, 242] width 78 height 17
click at [260, 55] on div "Mesa 3" at bounding box center [261, 58] width 18 height 7
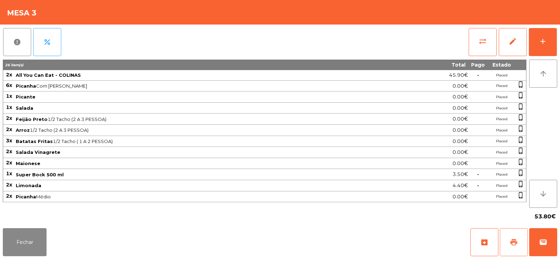
click at [516, 243] on span "print" at bounding box center [514, 242] width 8 height 8
click at [483, 42] on span "sync_alt" at bounding box center [483, 41] width 8 height 8
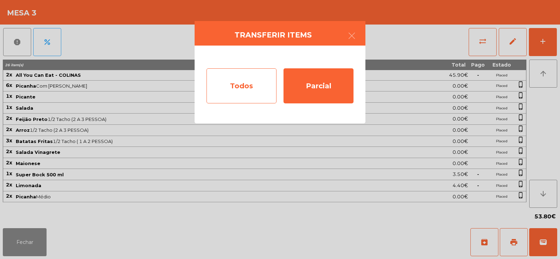
click at [253, 91] on div "Todos" at bounding box center [242, 85] width 70 height 35
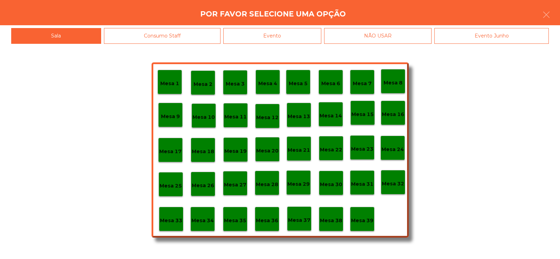
click at [278, 34] on div "Evento" at bounding box center [272, 36] width 98 height 16
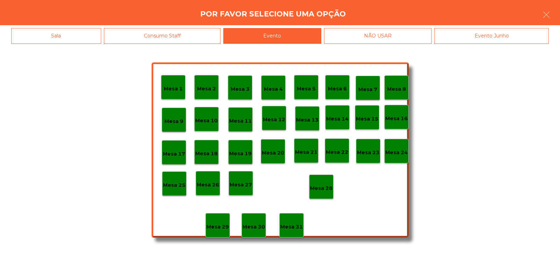
click at [321, 186] on p "Mesa 28" at bounding box center [321, 188] width 22 height 8
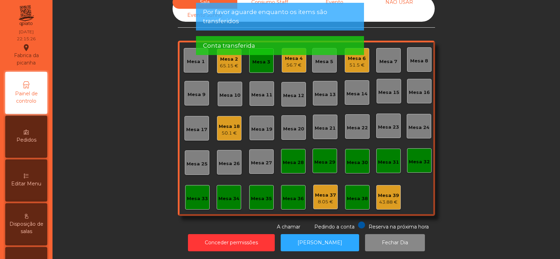
click at [266, 62] on div "Mesa 3" at bounding box center [261, 60] width 25 height 25
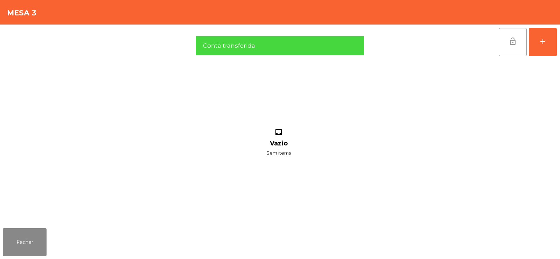
click at [518, 53] on button "lock_open" at bounding box center [513, 42] width 28 height 28
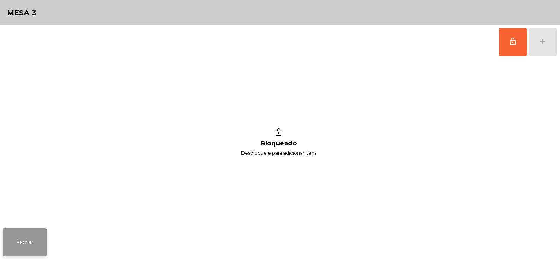
click at [25, 237] on button "Fechar" at bounding box center [25, 242] width 44 height 28
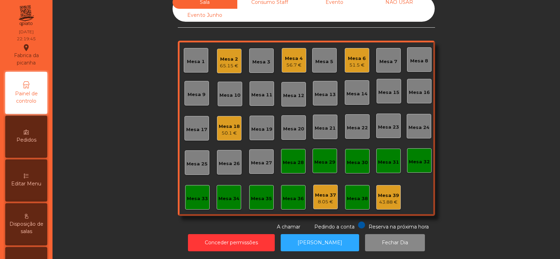
click at [227, 123] on div "Mesa 18" at bounding box center [229, 126] width 21 height 7
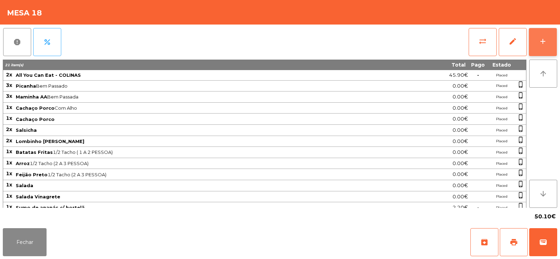
click at [540, 43] on div "add" at bounding box center [543, 41] width 8 height 8
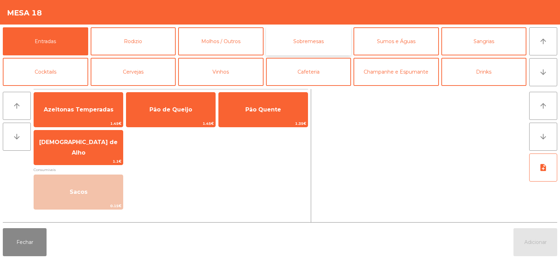
click at [313, 37] on button "Sobremesas" at bounding box center [308, 41] width 85 height 28
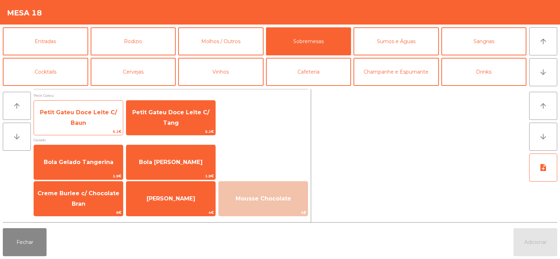
click at [85, 128] on span "5.1€" at bounding box center [78, 131] width 89 height 7
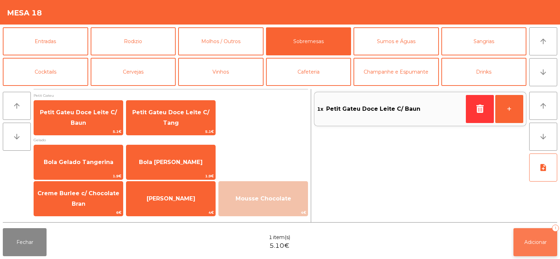
click at [536, 241] on span "Adicionar" at bounding box center [535, 242] width 22 height 6
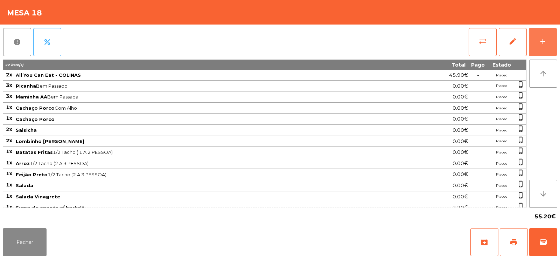
scroll to position [27, 0]
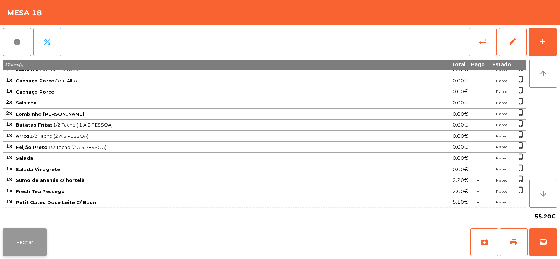
click at [29, 239] on button "Fechar" at bounding box center [25, 242] width 44 height 28
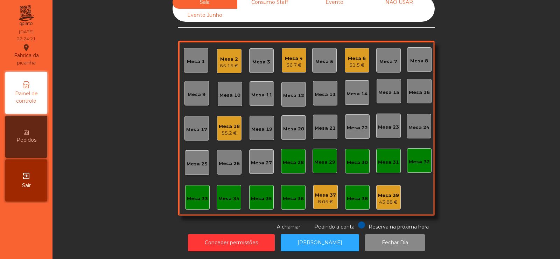
click at [389, 58] on div "Mesa 7" at bounding box center [388, 61] width 18 height 7
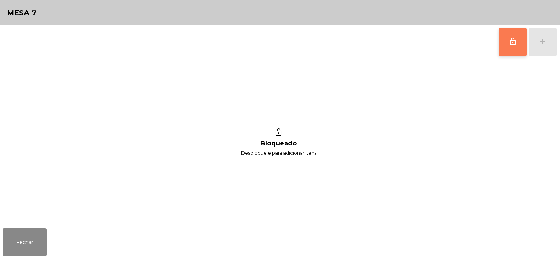
click at [514, 44] on span "lock_outline" at bounding box center [513, 41] width 8 height 8
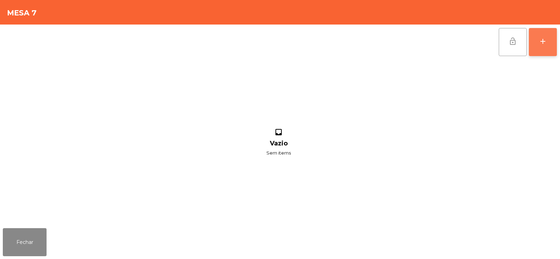
click at [542, 43] on div "add" at bounding box center [543, 41] width 8 height 8
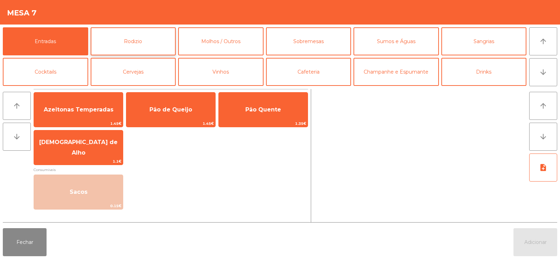
click at [146, 40] on button "Rodizio" at bounding box center [133, 41] width 85 height 28
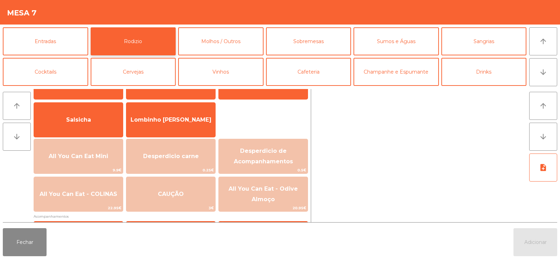
scroll to position [36, 0]
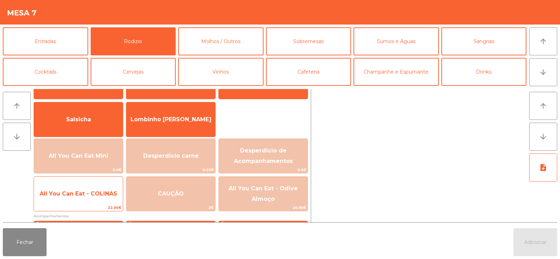
click at [81, 191] on span "All You Can Eat - COLINAS" at bounding box center [79, 193] width 78 height 7
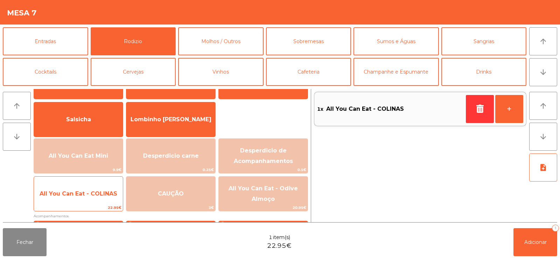
click at [71, 196] on span "All You Can Eat - COLINAS" at bounding box center [79, 193] width 78 height 7
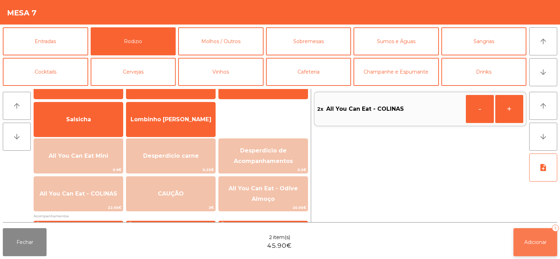
click at [534, 251] on button "Adicionar 2" at bounding box center [536, 242] width 44 height 28
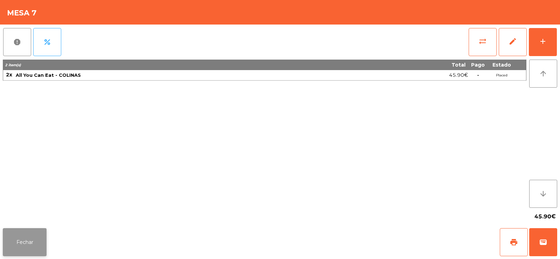
click at [20, 232] on button "Fechar" at bounding box center [25, 242] width 44 height 28
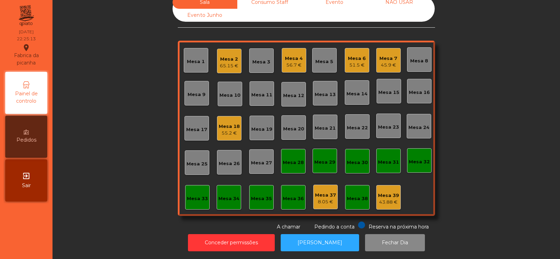
click at [359, 88] on div "Mesa 14" at bounding box center [357, 93] width 21 height 10
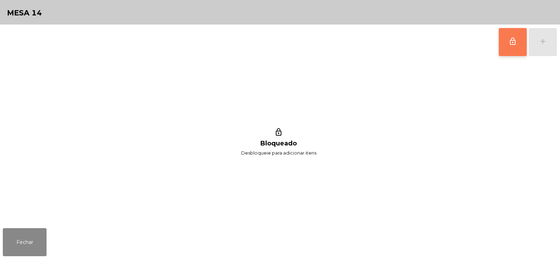
click at [518, 44] on button "lock_outline" at bounding box center [513, 42] width 28 height 28
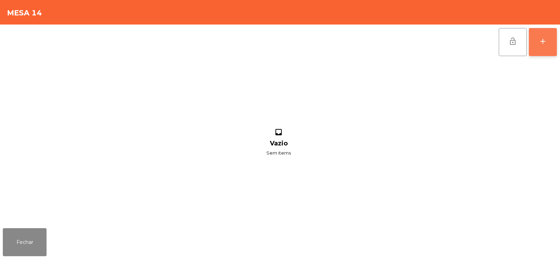
click at [539, 44] on div "add" at bounding box center [543, 41] width 8 height 8
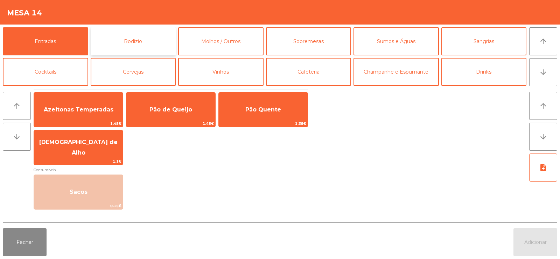
click at [131, 37] on button "Rodizio" at bounding box center [133, 41] width 85 height 28
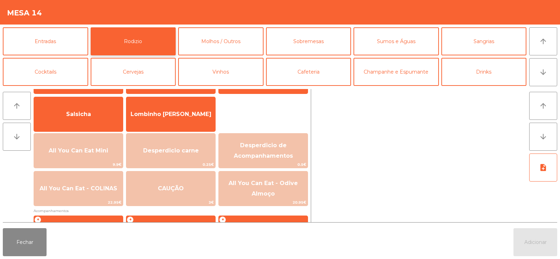
scroll to position [56, 0]
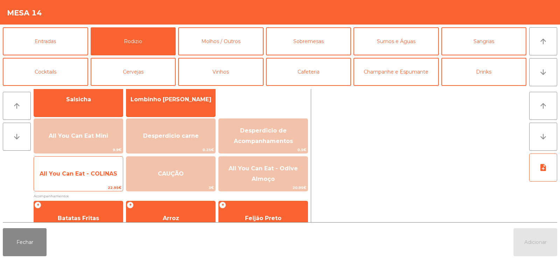
click at [86, 174] on span "All You Can Eat - COLINAS" at bounding box center [79, 173] width 78 height 7
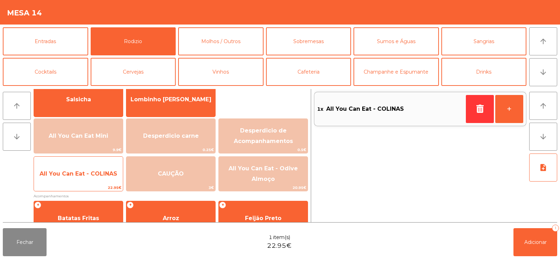
click at [78, 174] on span "All You Can Eat - COLINAS" at bounding box center [79, 173] width 78 height 7
click at [77, 174] on span "All You Can Eat - COLINAS" at bounding box center [79, 173] width 78 height 7
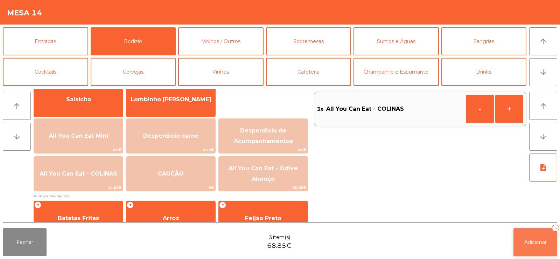
click at [541, 245] on button "Adicionar 3" at bounding box center [536, 242] width 44 height 28
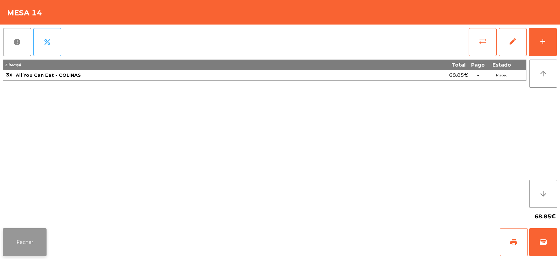
click at [28, 237] on button "Fechar" at bounding box center [25, 242] width 44 height 28
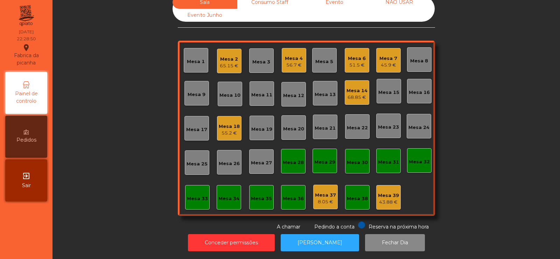
click at [225, 130] on div "55.2 €" at bounding box center [229, 133] width 21 height 7
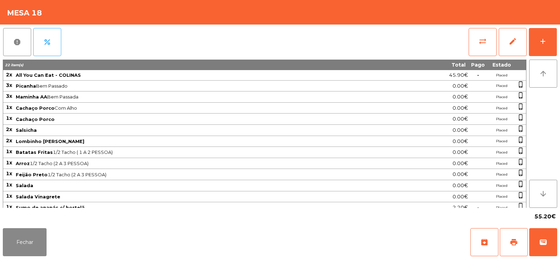
scroll to position [27, 0]
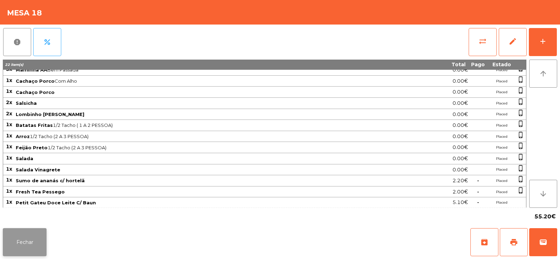
click at [30, 238] on button "Fechar" at bounding box center [25, 242] width 44 height 28
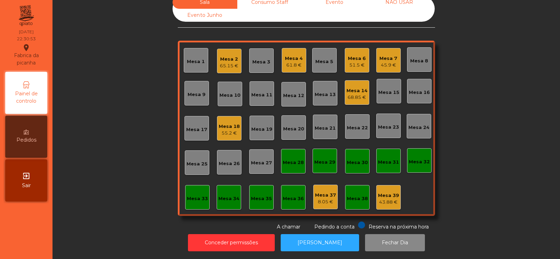
click at [235, 56] on div "Mesa 2" at bounding box center [229, 59] width 19 height 7
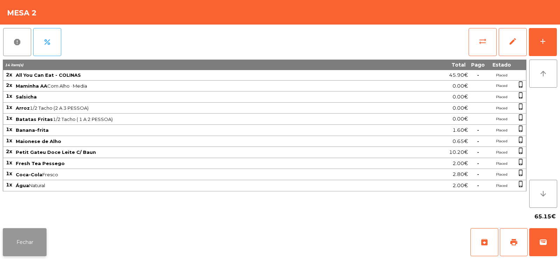
click at [25, 230] on button "Fechar" at bounding box center [25, 242] width 44 height 28
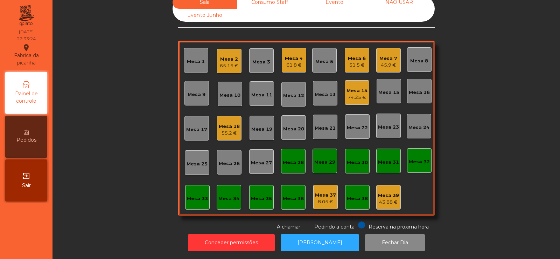
click at [387, 55] on div "Mesa 7" at bounding box center [388, 58] width 18 height 7
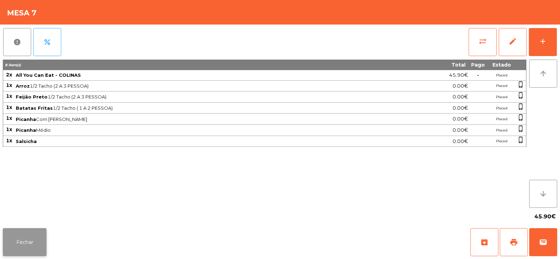
click at [34, 236] on button "Fechar" at bounding box center [25, 242] width 44 height 28
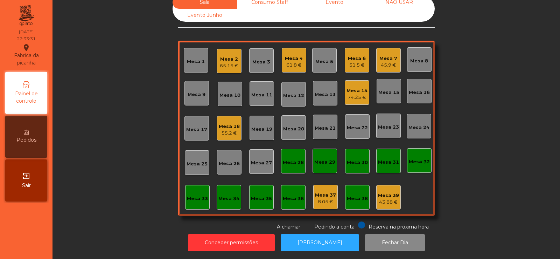
click at [224, 56] on div "Mesa 2" at bounding box center [229, 59] width 19 height 7
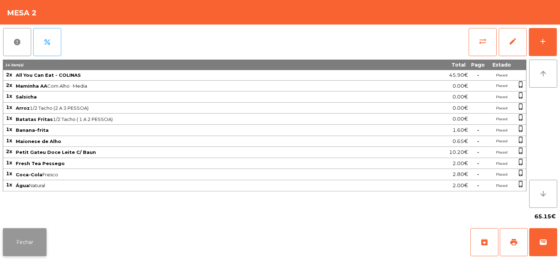
click at [28, 240] on button "Fechar" at bounding box center [25, 242] width 44 height 28
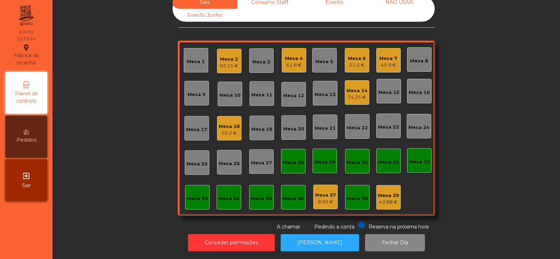
click at [356, 87] on div "Mesa 14" at bounding box center [357, 90] width 21 height 7
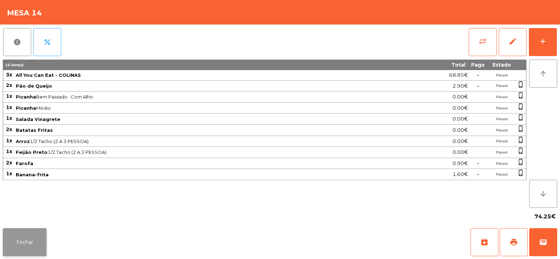
click at [34, 244] on button "Fechar" at bounding box center [25, 242] width 44 height 28
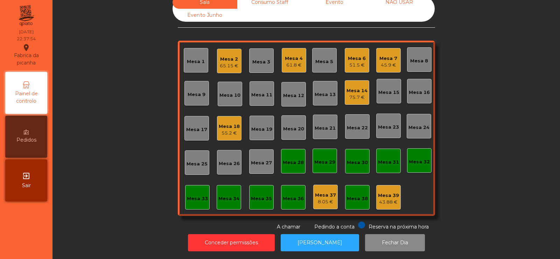
click at [285, 62] on div "61.8 €" at bounding box center [294, 65] width 18 height 7
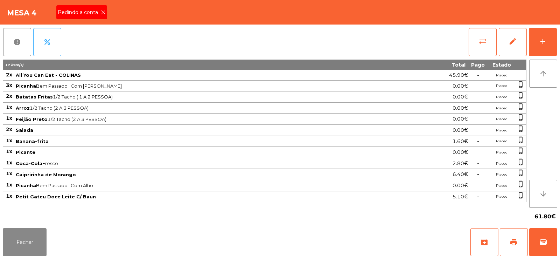
click at [104, 10] on icon at bounding box center [103, 12] width 5 height 5
click at [509, 239] on button "print" at bounding box center [514, 242] width 28 height 28
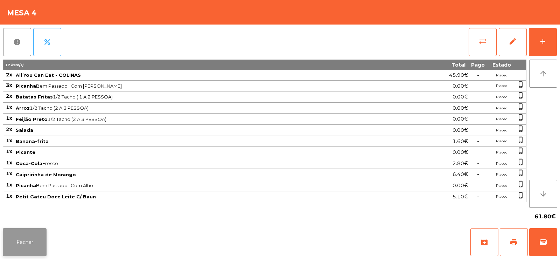
click at [25, 243] on button "Fechar" at bounding box center [25, 242] width 44 height 28
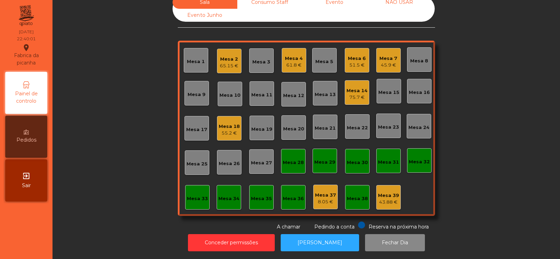
scroll to position [0, 0]
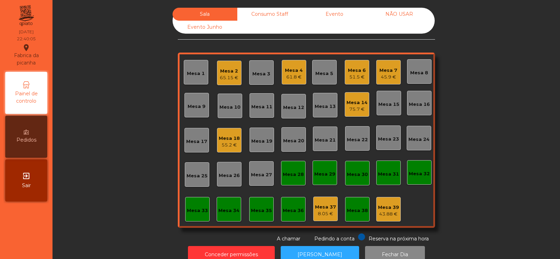
click at [270, 11] on div "Consumo Staff" at bounding box center [269, 14] width 65 height 13
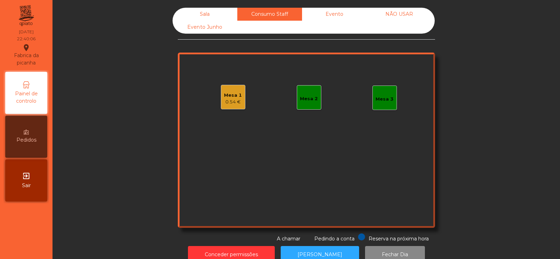
click at [306, 99] on div "Mesa 2" at bounding box center [309, 98] width 18 height 7
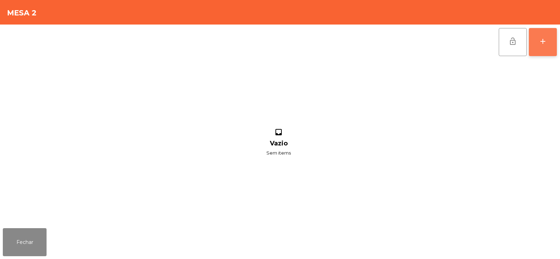
click at [537, 44] on button "add" at bounding box center [543, 42] width 28 height 28
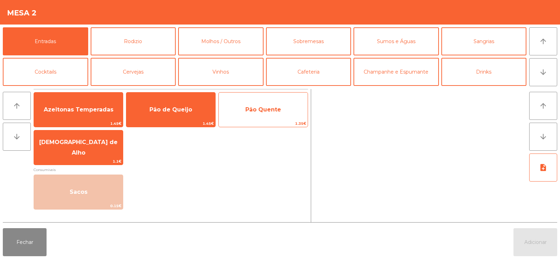
click at [263, 118] on span "Pão Quente" at bounding box center [263, 109] width 89 height 19
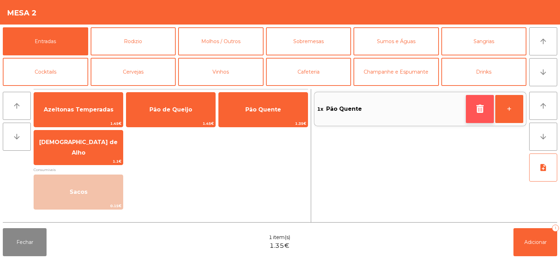
click at [481, 111] on icon "button" at bounding box center [480, 108] width 11 height 8
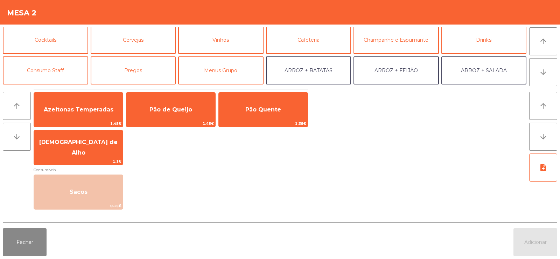
scroll to position [35, 0]
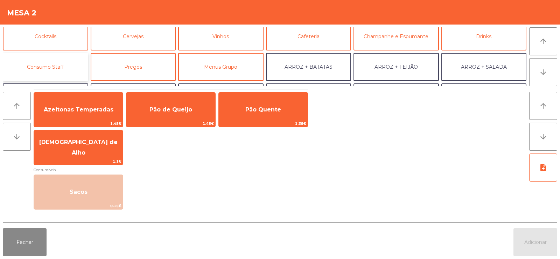
click at [67, 64] on button "Consumo Staff" at bounding box center [45, 67] width 85 height 28
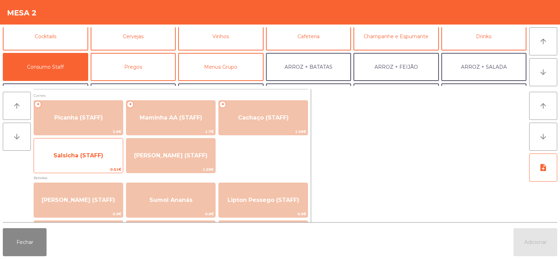
click at [96, 163] on span "Salsicha (STAFF)" at bounding box center [78, 155] width 89 height 19
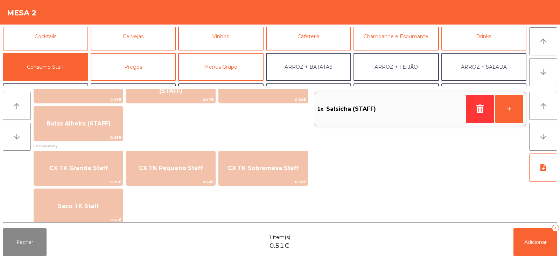
scroll to position [590, 0]
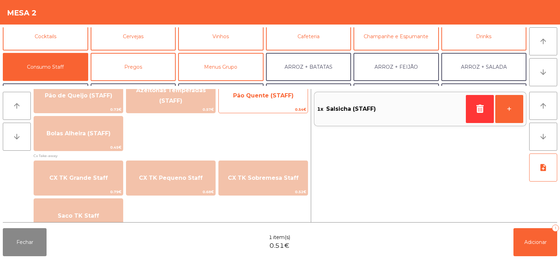
click at [261, 102] on span "Pão Quente (STAFF)" at bounding box center [263, 95] width 89 height 19
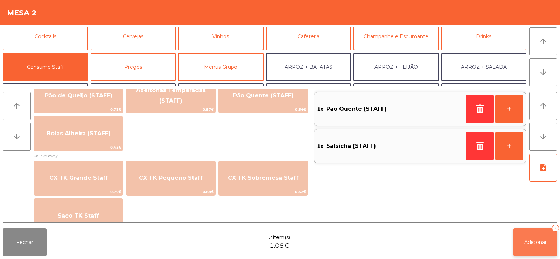
click at [527, 247] on button "Adicionar 2" at bounding box center [536, 242] width 44 height 28
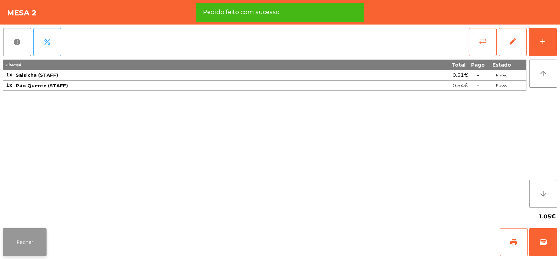
click at [32, 239] on button "Fechar" at bounding box center [25, 242] width 44 height 28
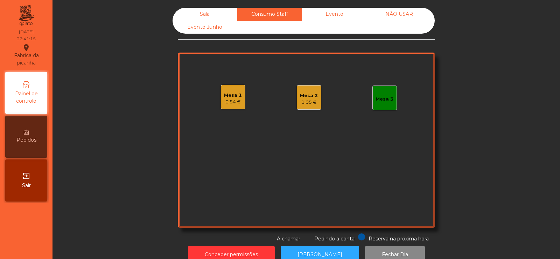
click at [208, 11] on div "Sala" at bounding box center [205, 14] width 65 height 13
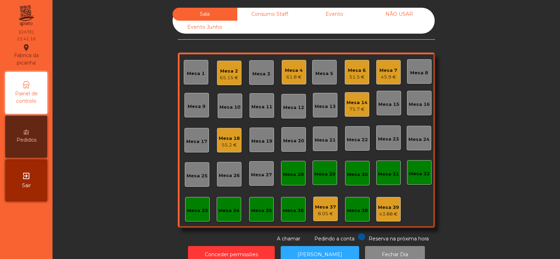
click at [293, 71] on div "Mesa 4" at bounding box center [294, 70] width 18 height 7
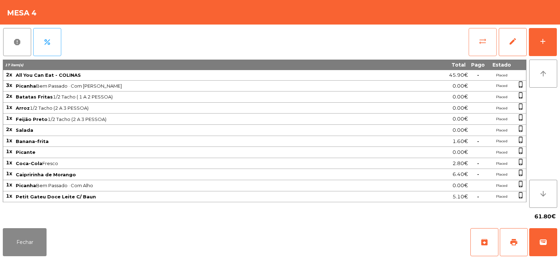
click at [476, 41] on button "sync_alt" at bounding box center [483, 42] width 28 height 28
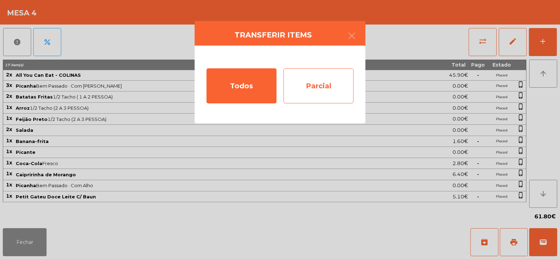
click at [319, 84] on div "Parcial" at bounding box center [319, 85] width 70 height 35
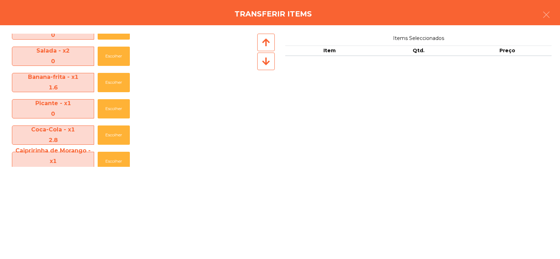
scroll to position [159, 0]
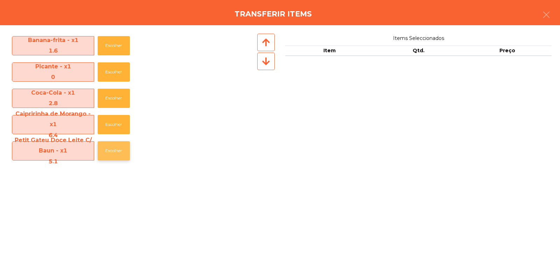
click at [116, 151] on button "Escolher" at bounding box center [114, 150] width 32 height 19
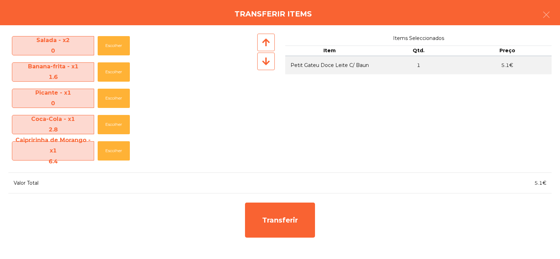
scroll to position [132, 0]
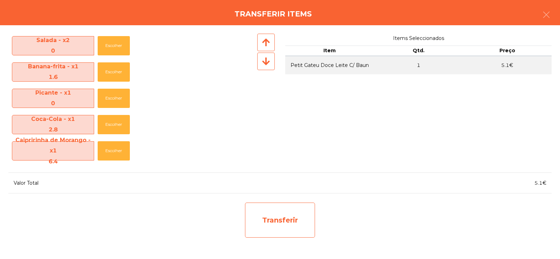
click at [274, 228] on div "Transferir" at bounding box center [280, 219] width 70 height 35
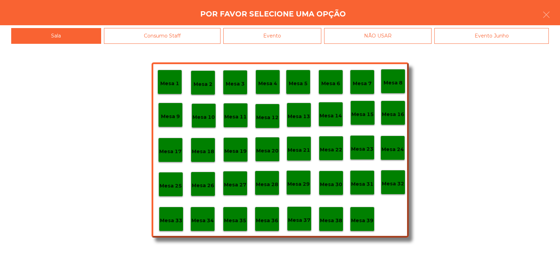
click at [360, 223] on p "Mesa 39" at bounding box center [362, 220] width 22 height 8
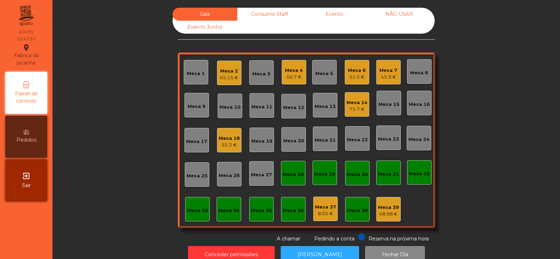
click at [363, 81] on div "Mesa 6 51.5 €" at bounding box center [357, 72] width 25 height 25
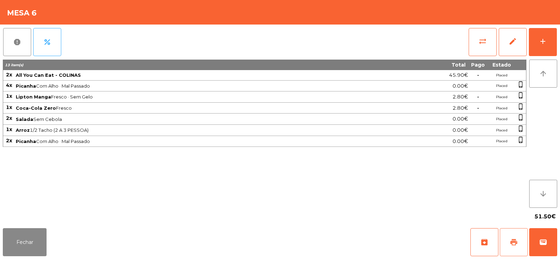
click at [514, 238] on span "print" at bounding box center [514, 242] width 8 height 8
click at [517, 242] on span "print" at bounding box center [514, 242] width 8 height 8
click at [478, 39] on button "sync_alt" at bounding box center [483, 42] width 28 height 28
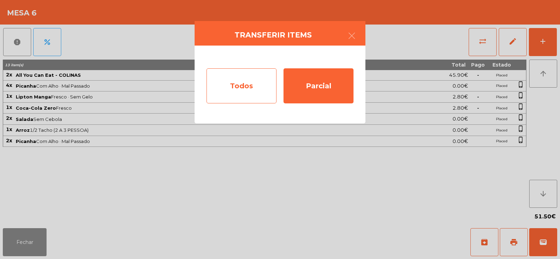
click at [234, 92] on div "Todos" at bounding box center [242, 85] width 70 height 35
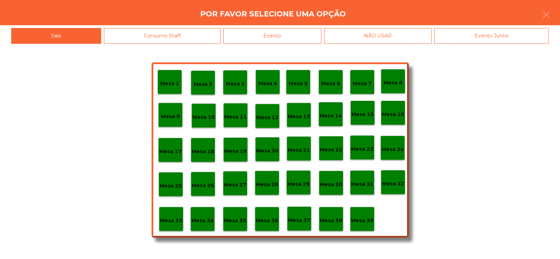
click at [275, 40] on div "Evento" at bounding box center [272, 36] width 98 height 16
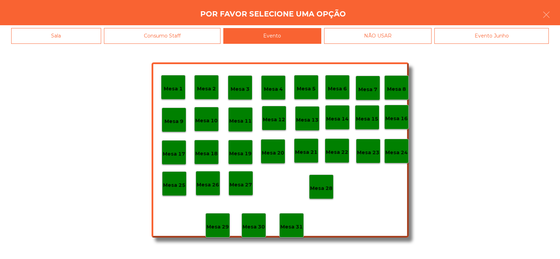
click at [323, 187] on p "Mesa 28" at bounding box center [321, 188] width 22 height 8
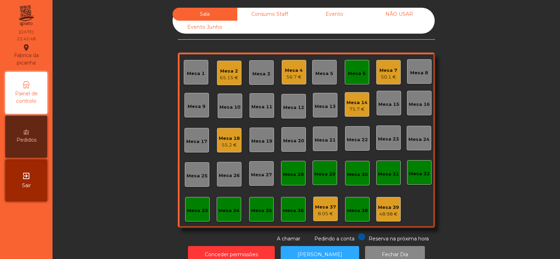
click at [416, 172] on div "Mesa 32" at bounding box center [419, 173] width 21 height 7
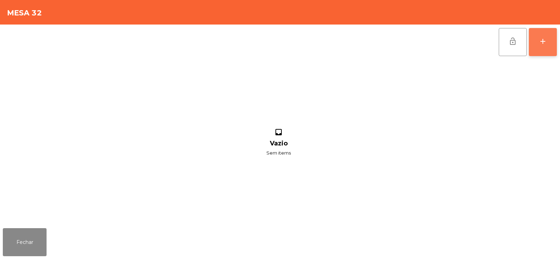
click at [553, 46] on button "add" at bounding box center [543, 42] width 28 height 28
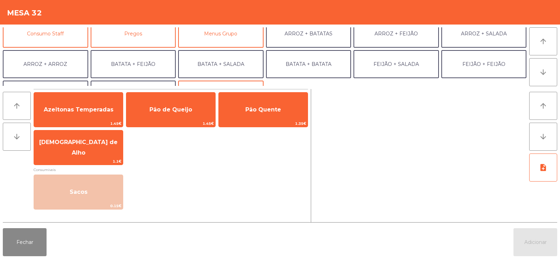
scroll to position [70, 0]
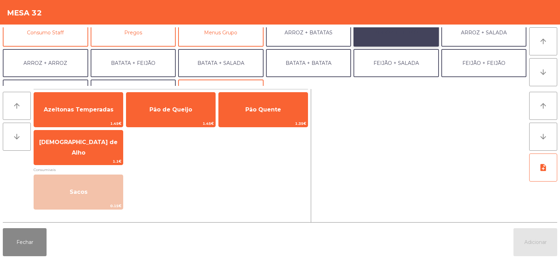
click at [396, 32] on button "ARROZ + FEIJÃO" at bounding box center [396, 33] width 85 height 28
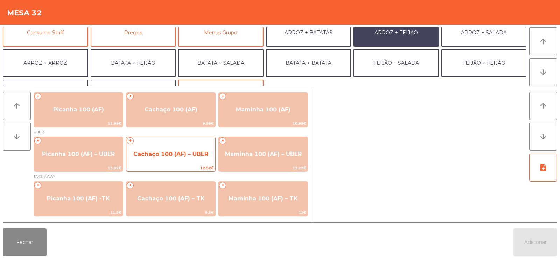
click at [158, 157] on span "Cachaço 100 (AF) – UBER" at bounding box center [170, 154] width 75 height 7
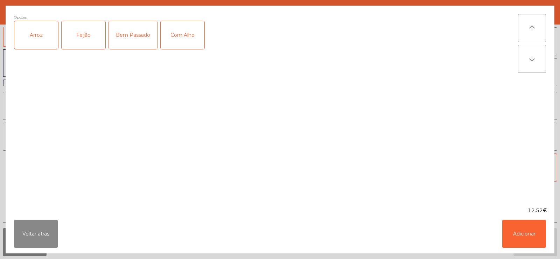
click at [36, 33] on div "Arroz" at bounding box center [36, 35] width 44 height 28
click at [91, 30] on div "Feijão" at bounding box center [84, 35] width 44 height 28
click at [191, 30] on div "Com Alho" at bounding box center [183, 35] width 44 height 28
click at [528, 237] on button "Adicionar" at bounding box center [524, 233] width 44 height 28
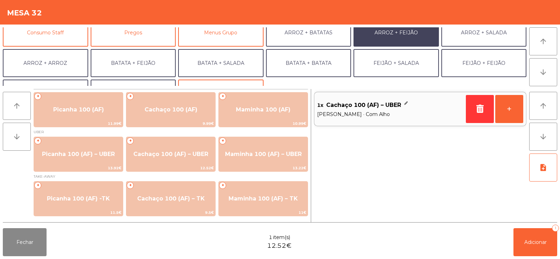
scroll to position [91, 0]
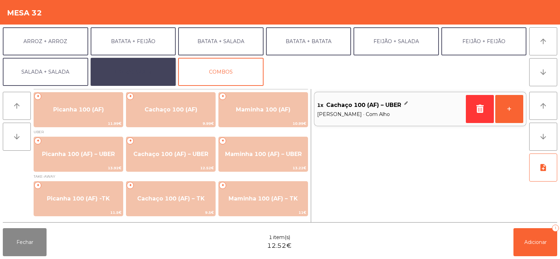
click at [141, 75] on button "EXTRAS UBER" at bounding box center [133, 72] width 85 height 28
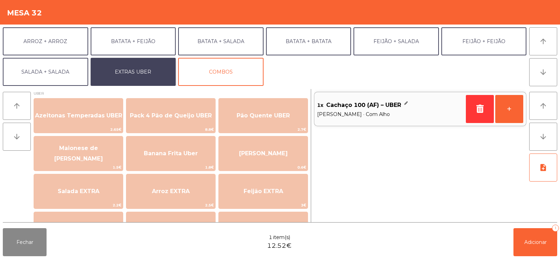
scroll to position [2, 0]
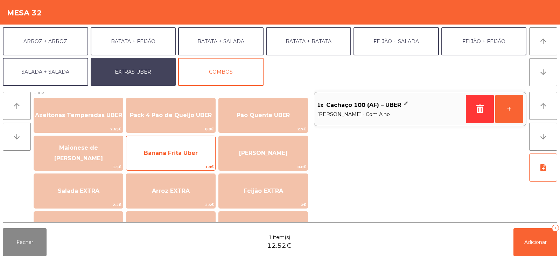
click at [174, 158] on span "Banana Frita Uber" at bounding box center [170, 153] width 89 height 19
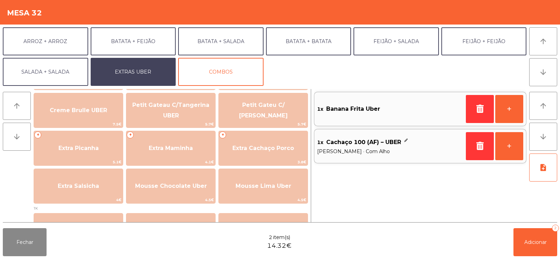
scroll to position [161, 0]
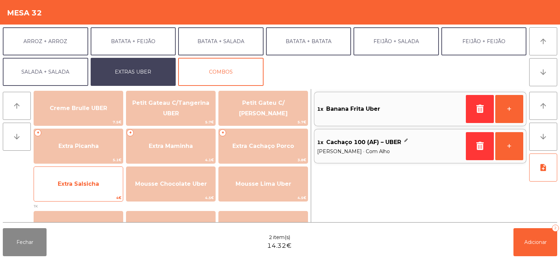
click at [84, 187] on span "Extra Salsicha" at bounding box center [78, 183] width 89 height 19
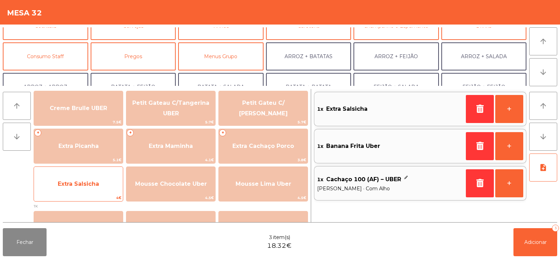
scroll to position [48, 0]
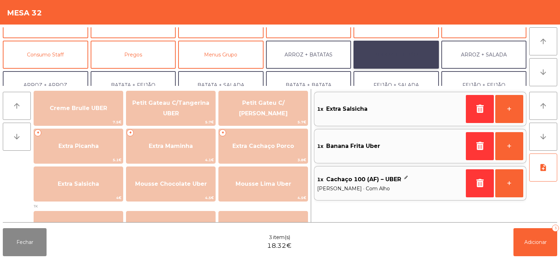
click at [403, 58] on button "ARROZ + FEIJÃO" at bounding box center [396, 55] width 85 height 28
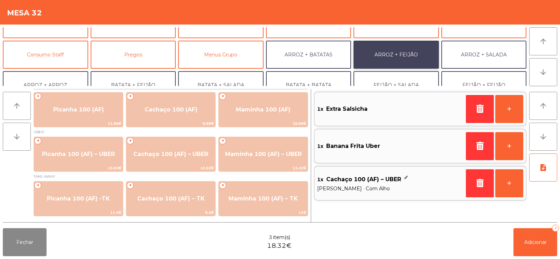
scroll to position [0, 0]
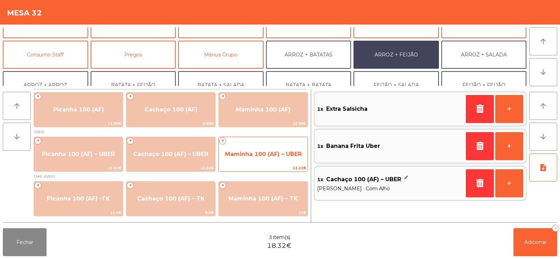
click at [263, 152] on span "Maminha 100 (AF) – UBER" at bounding box center [263, 154] width 77 height 7
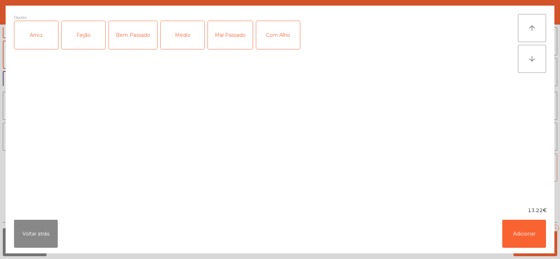
click at [90, 36] on div "Feijão" at bounding box center [84, 35] width 44 height 28
click at [40, 39] on div "Arroz" at bounding box center [36, 35] width 44 height 28
click at [132, 40] on div "Bem Passado" at bounding box center [133, 35] width 48 height 28
click at [277, 30] on div "Com Alho" at bounding box center [278, 35] width 44 height 28
click at [526, 229] on button "Adicionar" at bounding box center [524, 233] width 44 height 28
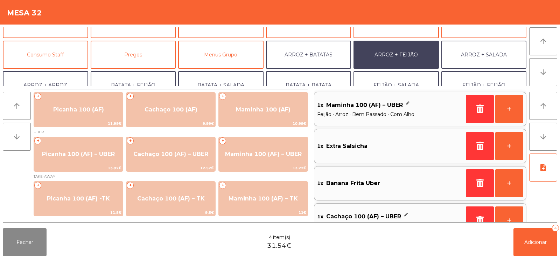
scroll to position [91, 0]
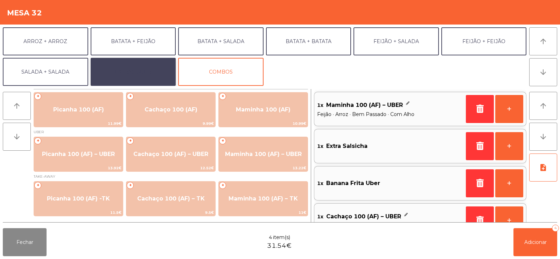
click at [149, 73] on button "EXTRAS UBER" at bounding box center [133, 72] width 85 height 28
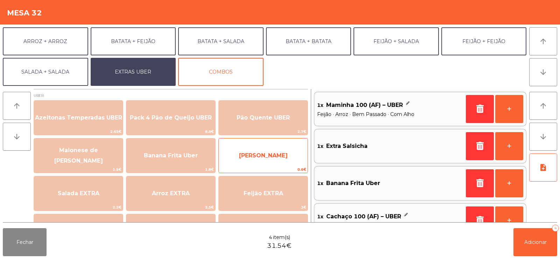
click at [259, 162] on span "[PERSON_NAME]" at bounding box center [263, 155] width 89 height 19
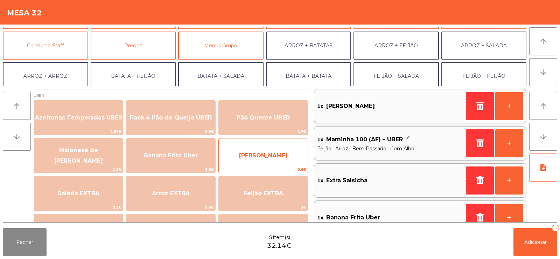
scroll to position [58, 0]
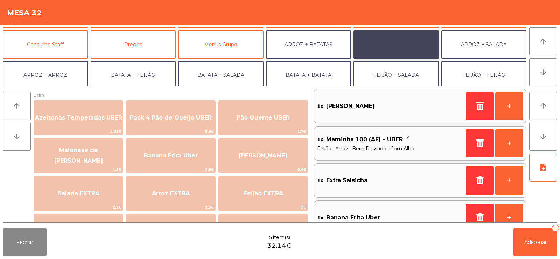
click at [399, 46] on button "ARROZ + FEIJÃO" at bounding box center [396, 44] width 85 height 28
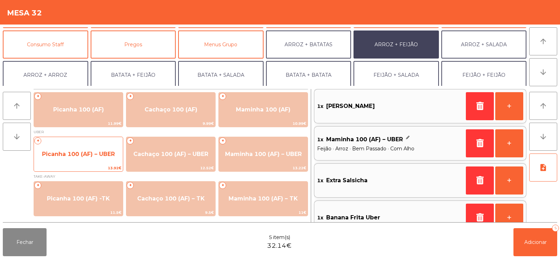
click at [89, 158] on span "Picanha 100 (AF) – UBER" at bounding box center [78, 154] width 89 height 19
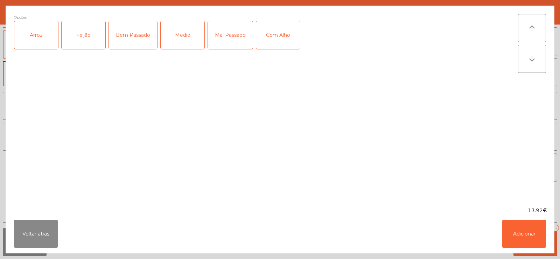
click at [41, 41] on div "Arroz" at bounding box center [36, 35] width 44 height 28
click at [90, 33] on div "Feijão" at bounding box center [84, 35] width 44 height 28
click at [189, 36] on div "Medio" at bounding box center [183, 35] width 44 height 28
click at [274, 37] on div "Com Alho" at bounding box center [278, 35] width 44 height 28
click at [527, 234] on button "Adicionar" at bounding box center [524, 233] width 44 height 28
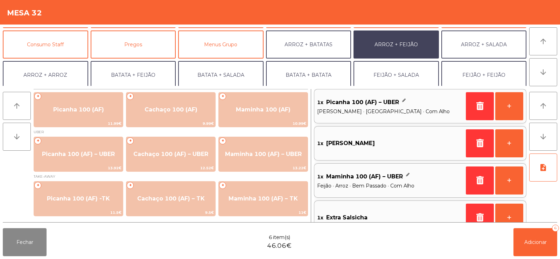
scroll to position [92, 0]
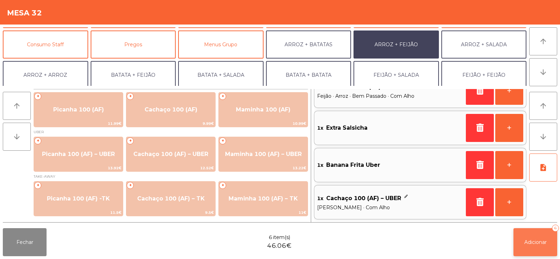
click at [535, 244] on span "Adicionar" at bounding box center [535, 242] width 22 height 6
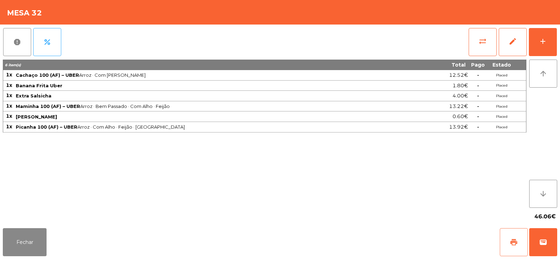
click at [513, 239] on span "print" at bounding box center [514, 242] width 8 height 8
click at [541, 241] on span "wallet" at bounding box center [543, 242] width 8 height 8
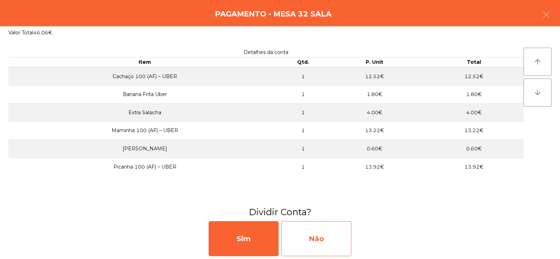
click at [310, 240] on div "Não" at bounding box center [316, 238] width 70 height 35
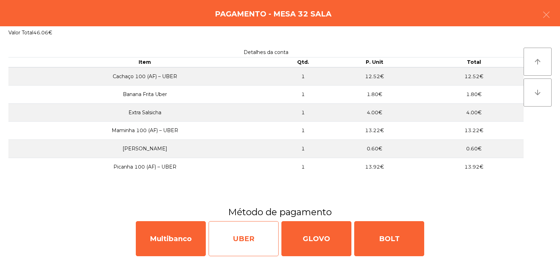
click at [234, 244] on div "UBER" at bounding box center [244, 238] width 70 height 35
select select "**"
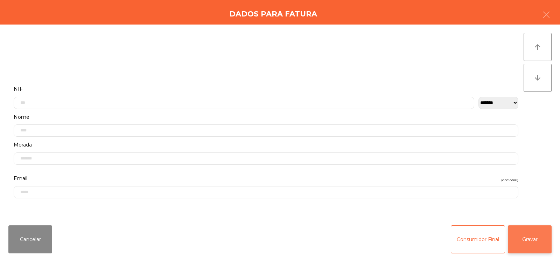
click at [527, 240] on button "Gravar" at bounding box center [530, 239] width 44 height 28
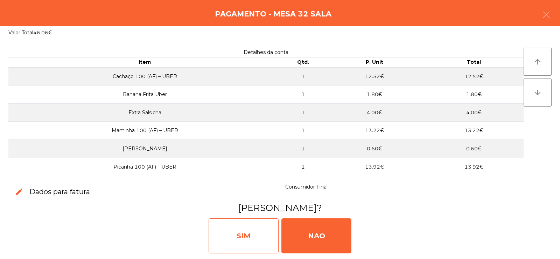
click at [241, 232] on div "SIM" at bounding box center [244, 235] width 70 height 35
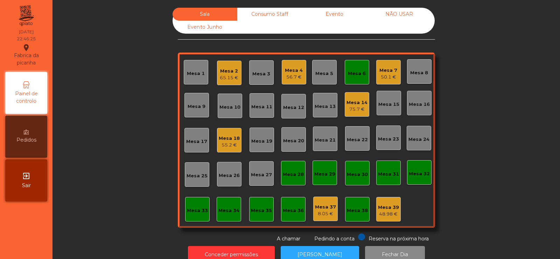
click at [289, 76] on div "56.7 €" at bounding box center [294, 77] width 18 height 7
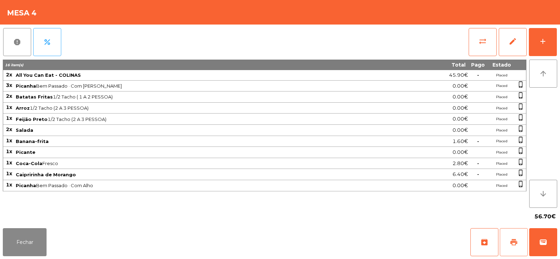
click at [509, 245] on button "print" at bounding box center [514, 242] width 28 height 28
click at [515, 242] on span "print" at bounding box center [514, 242] width 8 height 8
click at [543, 240] on span "wallet" at bounding box center [543, 242] width 8 height 8
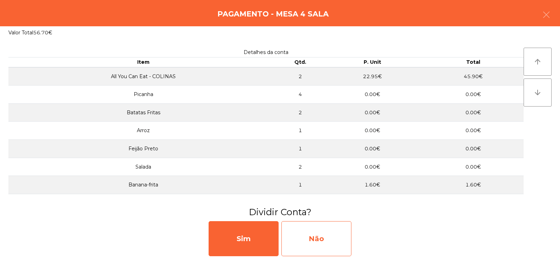
click at [302, 237] on div "Não" at bounding box center [316, 238] width 70 height 35
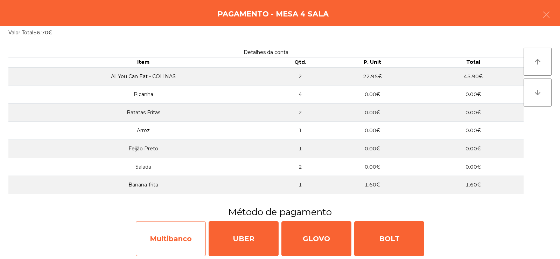
click at [169, 242] on div "Multibanco" at bounding box center [171, 238] width 70 height 35
select select "**"
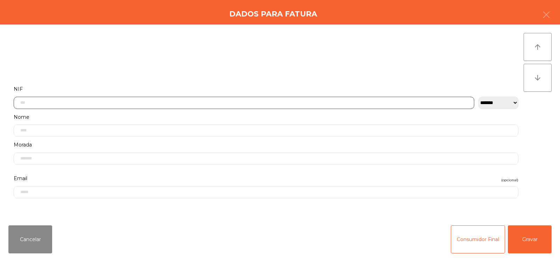
click at [74, 104] on input "text" at bounding box center [244, 103] width 461 height 12
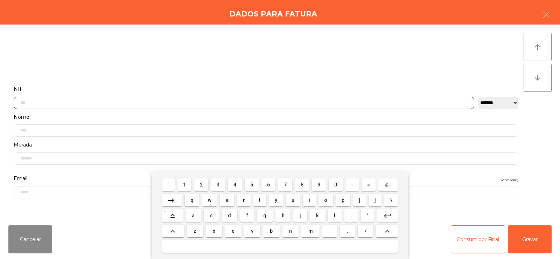
scroll to position [51, 0]
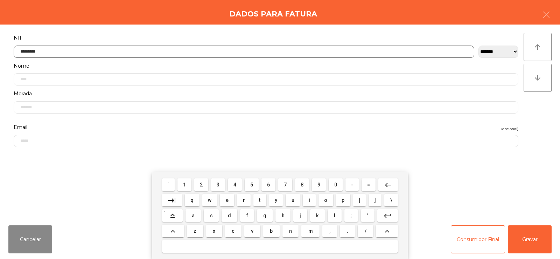
type input "*********"
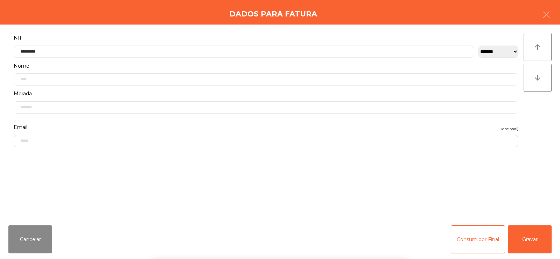
click at [528, 114] on div "arrow_upward arrow_downward" at bounding box center [538, 122] width 28 height 178
click at [529, 233] on button "Gravar" at bounding box center [530, 239] width 44 height 28
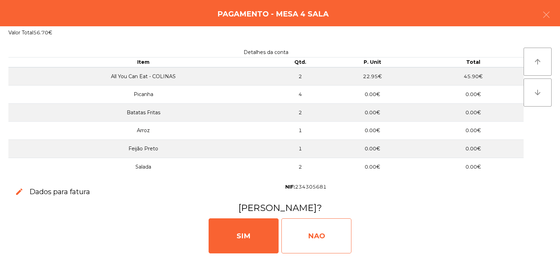
click at [314, 238] on div "NAO" at bounding box center [316, 235] width 70 height 35
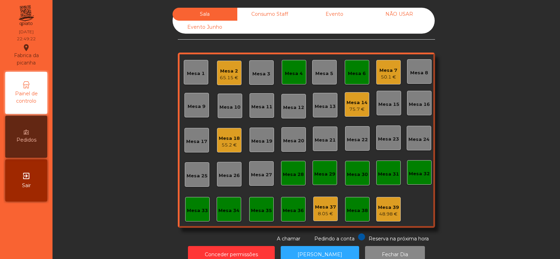
click at [227, 144] on div "55.2 €" at bounding box center [229, 144] width 21 height 7
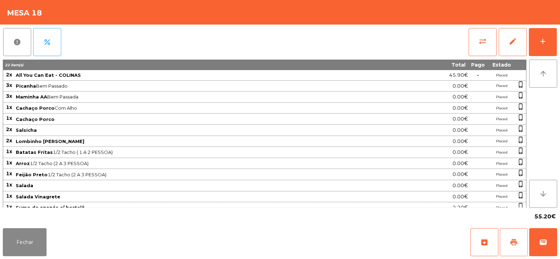
click at [514, 245] on span "print" at bounding box center [514, 242] width 8 height 8
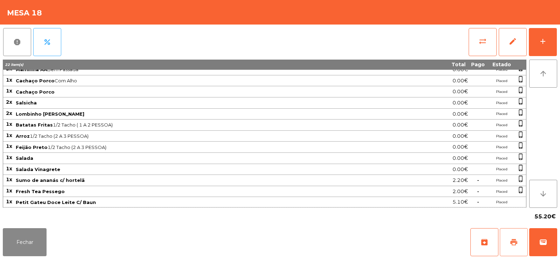
click at [506, 239] on button "print" at bounding box center [514, 242] width 28 height 28
click at [541, 243] on span "wallet" at bounding box center [543, 242] width 8 height 8
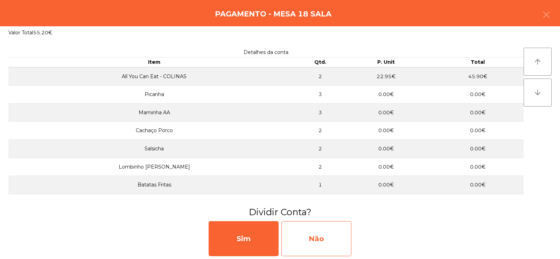
click at [306, 237] on div "Não" at bounding box center [316, 238] width 70 height 35
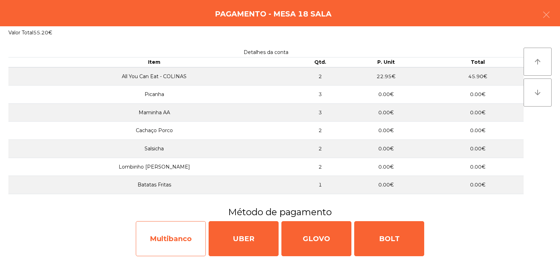
click at [171, 244] on div "Multibanco" at bounding box center [171, 238] width 70 height 35
select select "**"
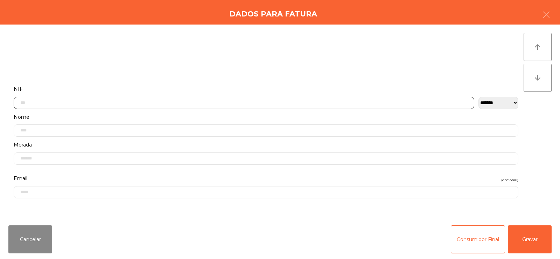
click at [61, 103] on input "text" at bounding box center [244, 103] width 461 height 12
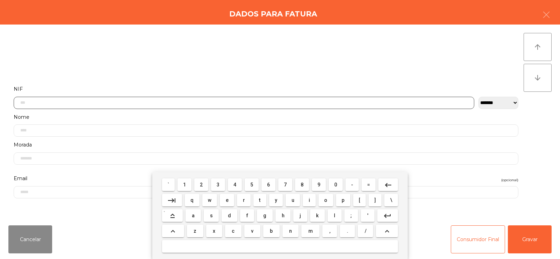
scroll to position [51, 0]
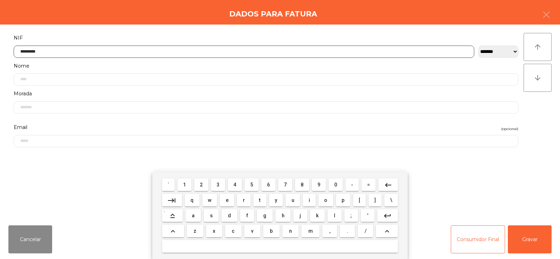
type input "*********"
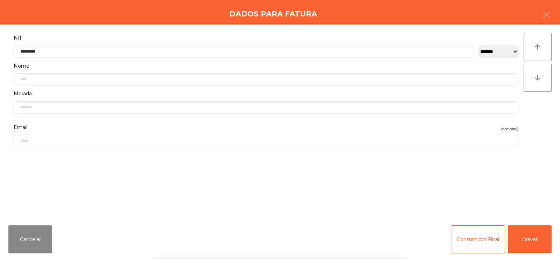
click at [529, 132] on div "arrow_upward arrow_downward" at bounding box center [538, 122] width 28 height 178
click at [526, 243] on button "Gravar" at bounding box center [530, 239] width 44 height 28
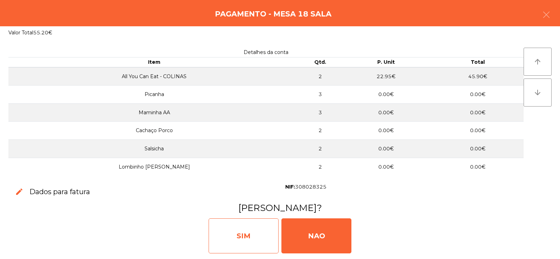
click at [254, 235] on div "SIM" at bounding box center [244, 235] width 70 height 35
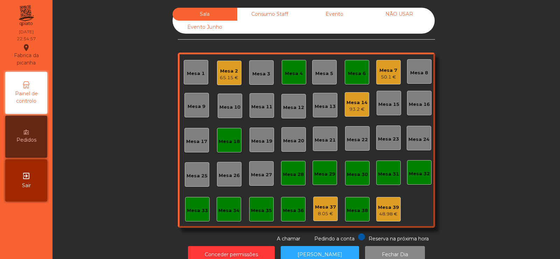
click at [289, 69] on div "Mesa 4" at bounding box center [294, 72] width 18 height 10
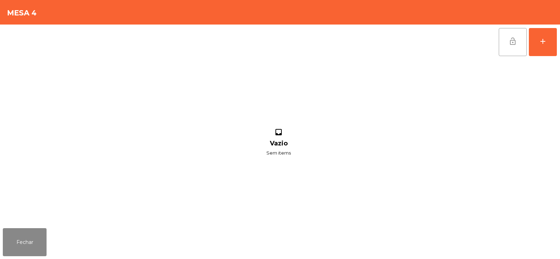
click at [516, 44] on span "lock_open" at bounding box center [513, 41] width 8 height 8
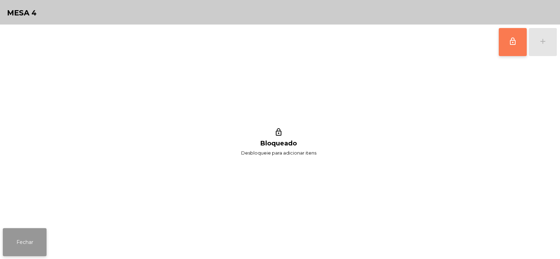
click at [35, 235] on button "Fechar" at bounding box center [25, 242] width 44 height 28
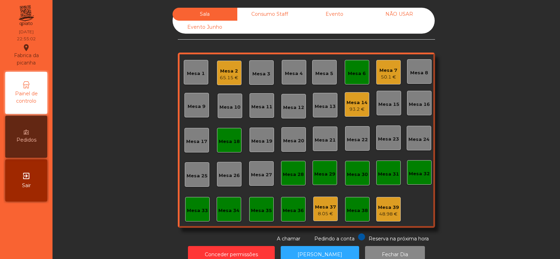
click at [357, 70] on div "Mesa 6" at bounding box center [357, 73] width 18 height 7
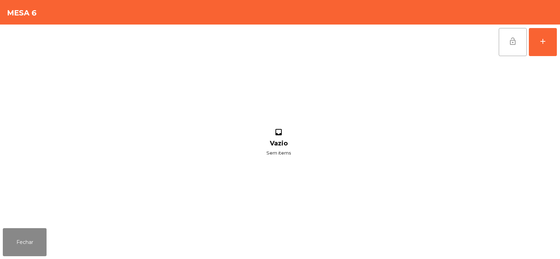
click at [506, 43] on button "lock_open" at bounding box center [513, 42] width 28 height 28
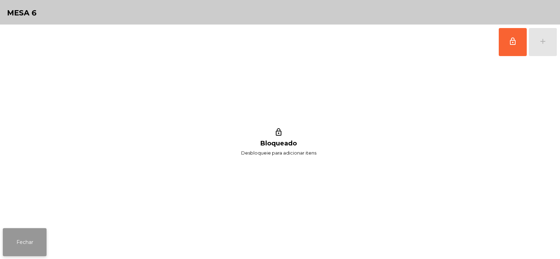
click at [19, 230] on button "Fechar" at bounding box center [25, 242] width 44 height 28
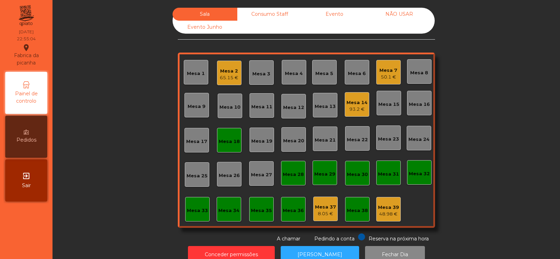
click at [229, 144] on div "Mesa 18" at bounding box center [229, 141] width 21 height 7
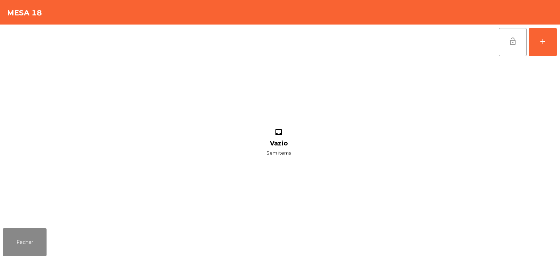
click at [513, 45] on span "lock_open" at bounding box center [513, 41] width 8 height 8
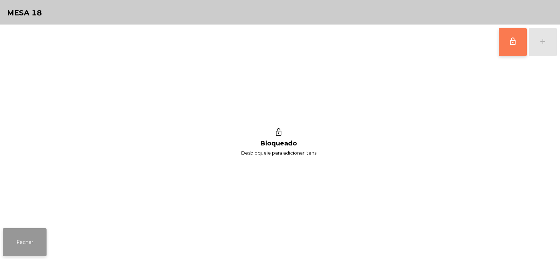
click at [28, 244] on button "Fechar" at bounding box center [25, 242] width 44 height 28
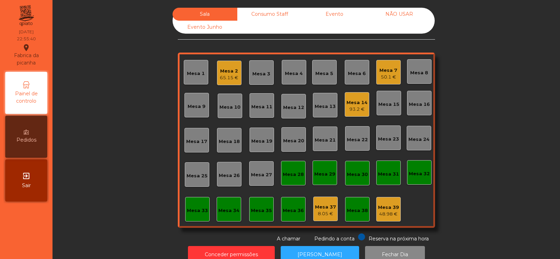
click at [356, 103] on div "Mesa 14" at bounding box center [357, 102] width 21 height 7
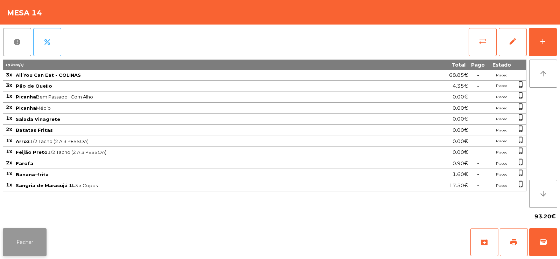
click at [37, 244] on button "Fechar" at bounding box center [25, 242] width 44 height 28
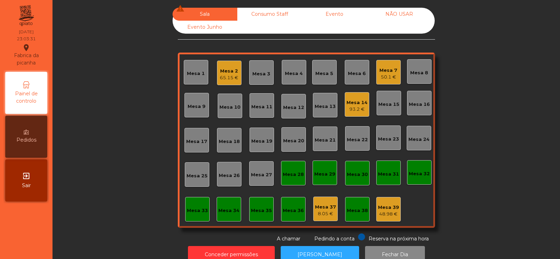
click at [384, 67] on div "Mesa 7" at bounding box center [388, 70] width 18 height 7
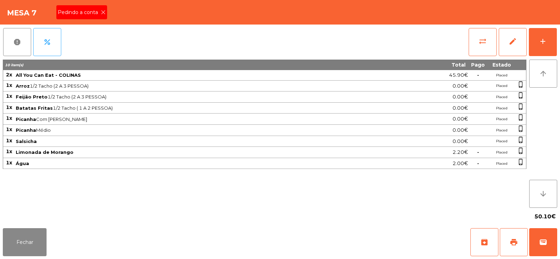
click at [101, 11] on icon at bounding box center [103, 12] width 5 height 5
click at [514, 243] on span "print" at bounding box center [514, 242] width 8 height 8
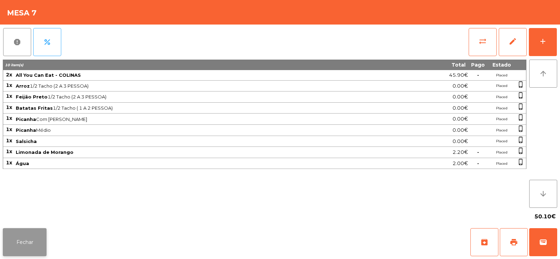
click at [19, 246] on button "Fechar" at bounding box center [25, 242] width 44 height 28
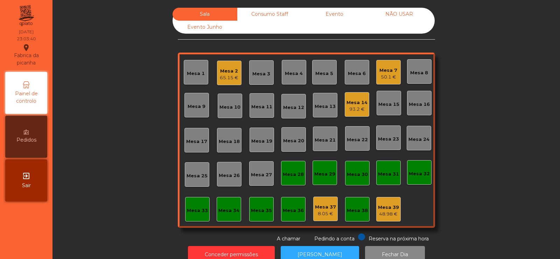
click at [220, 79] on div "65.15 €" at bounding box center [229, 77] width 19 height 7
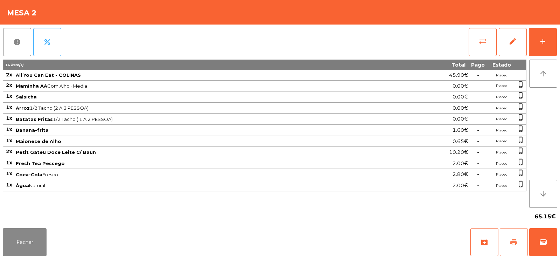
click at [510, 239] on span "print" at bounding box center [514, 242] width 8 height 8
click at [24, 229] on button "Fechar" at bounding box center [25, 242] width 44 height 28
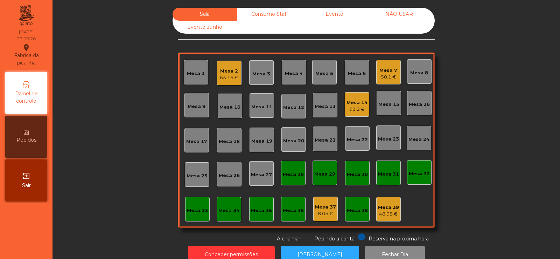
click at [388, 74] on div "50.1 €" at bounding box center [388, 77] width 18 height 7
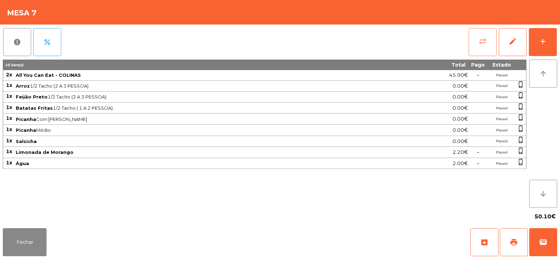
click at [485, 37] on span "sync_alt" at bounding box center [483, 41] width 8 height 8
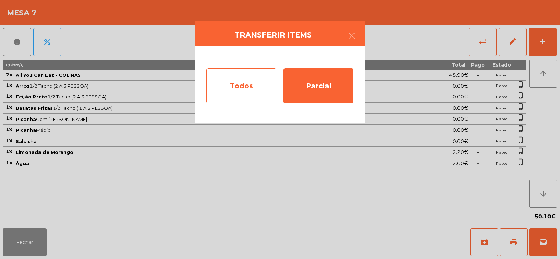
click at [255, 76] on div "Todos" at bounding box center [242, 85] width 70 height 35
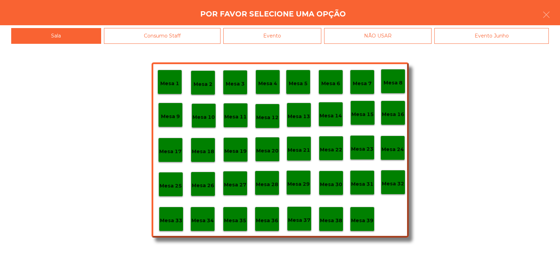
click at [282, 35] on div "Evento" at bounding box center [272, 36] width 98 height 16
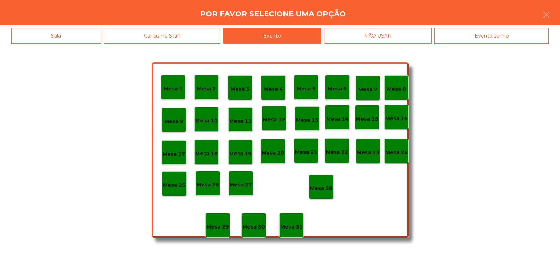
click at [327, 191] on p "Mesa 28" at bounding box center [321, 188] width 22 height 8
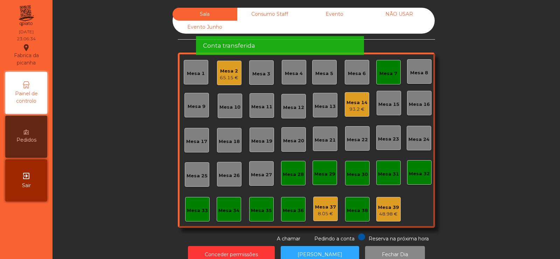
click at [393, 75] on div "Mesa 7" at bounding box center [388, 73] width 18 height 7
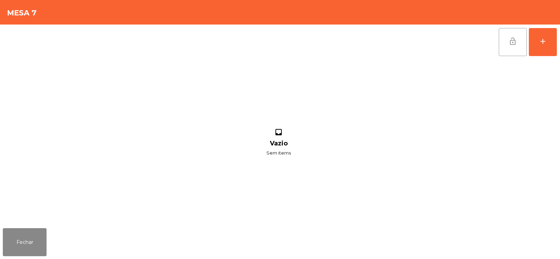
click at [515, 41] on span "lock_open" at bounding box center [513, 41] width 8 height 8
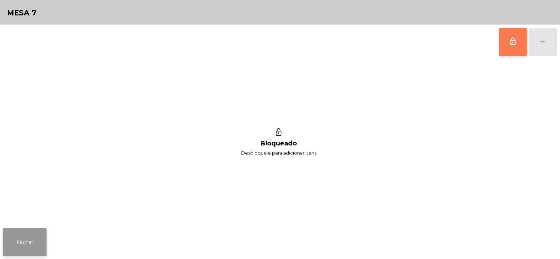
click at [30, 246] on button "Fechar" at bounding box center [25, 242] width 44 height 28
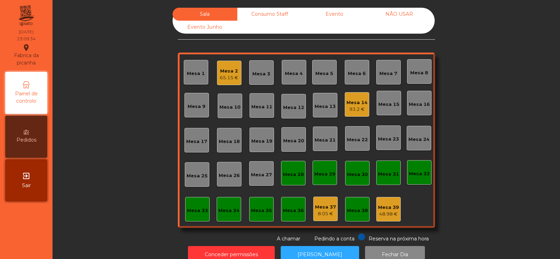
click at [220, 76] on div "65.15 €" at bounding box center [229, 77] width 19 height 7
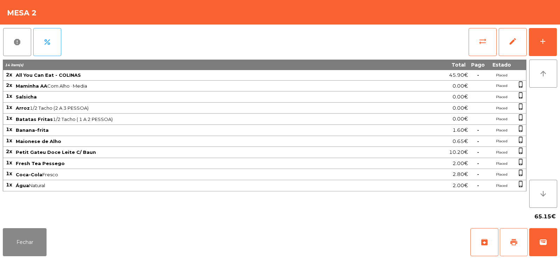
click at [507, 243] on button "print" at bounding box center [514, 242] width 28 height 28
click at [548, 242] on button "wallet" at bounding box center [543, 242] width 28 height 28
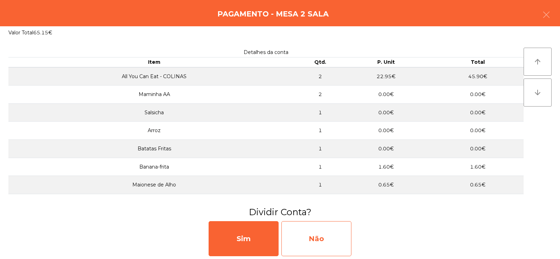
click at [299, 241] on div "Não" at bounding box center [316, 238] width 70 height 35
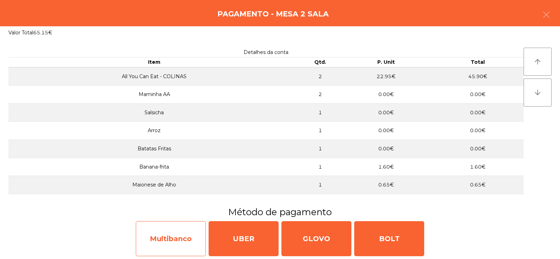
click at [170, 234] on div "Multibanco" at bounding box center [171, 238] width 70 height 35
select select "**"
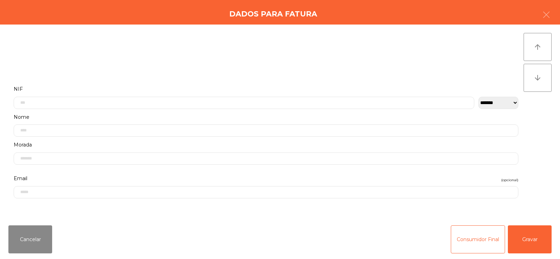
click at [48, 115] on label "Nome" at bounding box center [266, 116] width 505 height 9
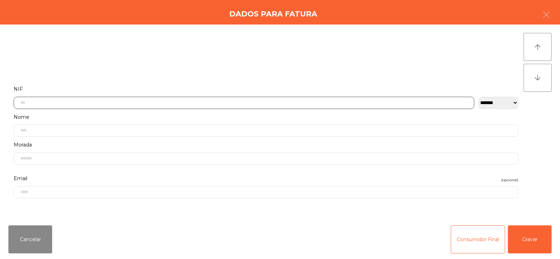
click at [37, 103] on input "text" at bounding box center [244, 103] width 461 height 12
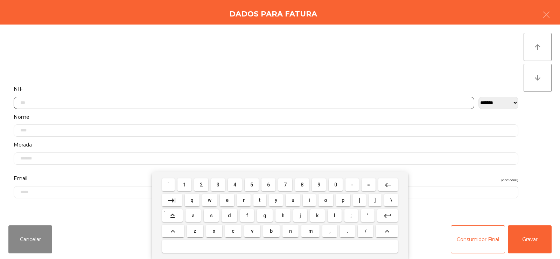
scroll to position [51, 0]
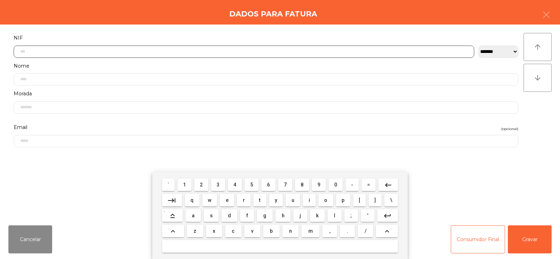
click at [184, 50] on input "text" at bounding box center [244, 52] width 461 height 12
type input "*********"
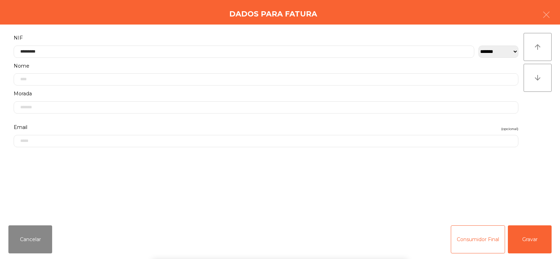
click at [541, 117] on div "arrow_upward arrow_downward" at bounding box center [538, 122] width 28 height 178
click at [532, 241] on button "Gravar" at bounding box center [530, 239] width 44 height 28
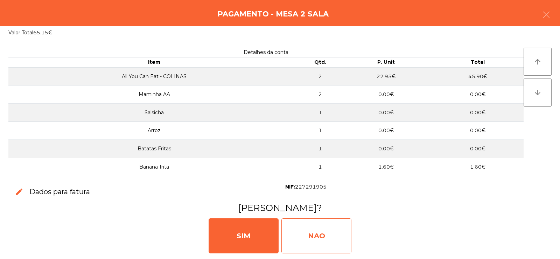
click at [312, 236] on div "NAO" at bounding box center [316, 235] width 70 height 35
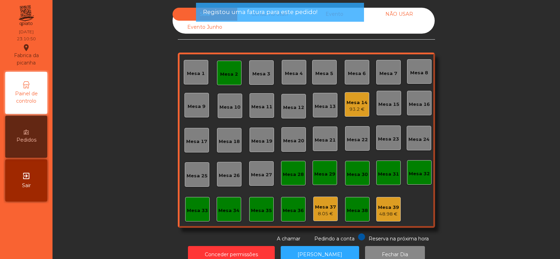
click at [223, 76] on div "Mesa 2" at bounding box center [229, 74] width 18 height 7
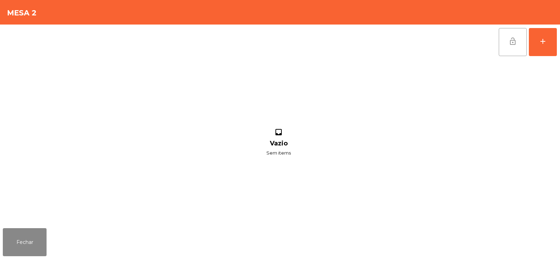
click at [511, 39] on span "lock_open" at bounding box center [513, 41] width 8 height 8
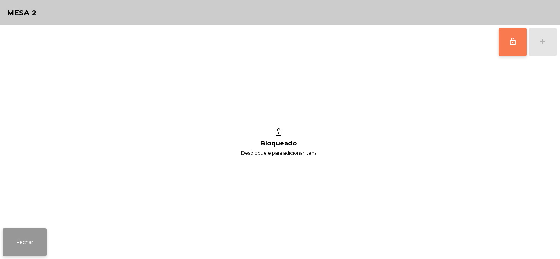
click at [27, 245] on button "Fechar" at bounding box center [25, 242] width 44 height 28
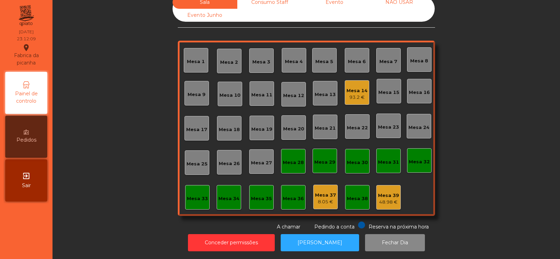
scroll to position [0, 0]
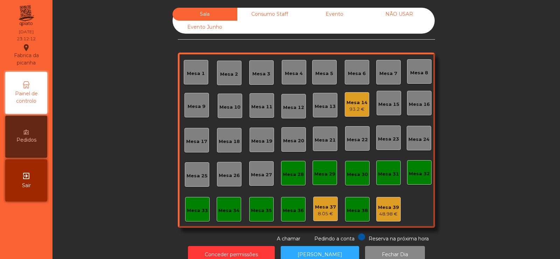
click at [270, 12] on div "Consumo Staff" at bounding box center [269, 14] width 65 height 13
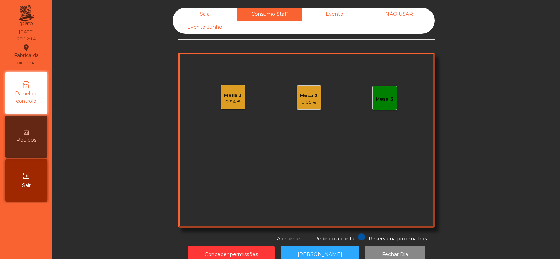
click at [222, 107] on div "Mesa 1 0.54 €" at bounding box center [233, 97] width 25 height 25
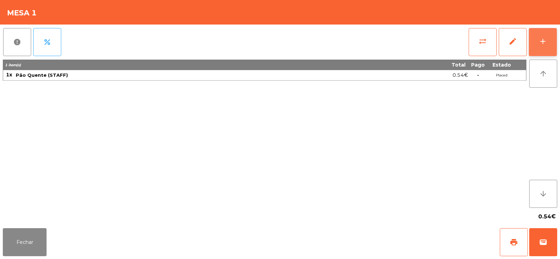
click at [536, 45] on button "add" at bounding box center [543, 42] width 28 height 28
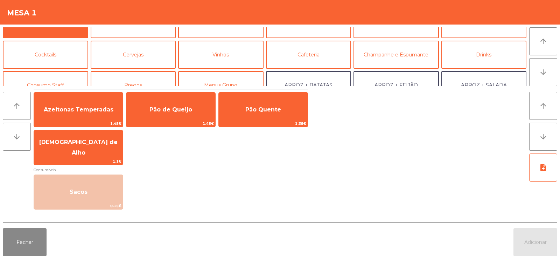
scroll to position [23, 0]
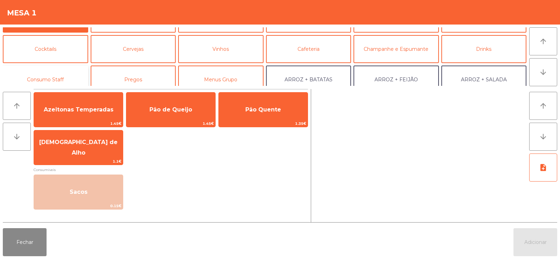
click at [39, 79] on button "Consumo Staff" at bounding box center [45, 79] width 85 height 28
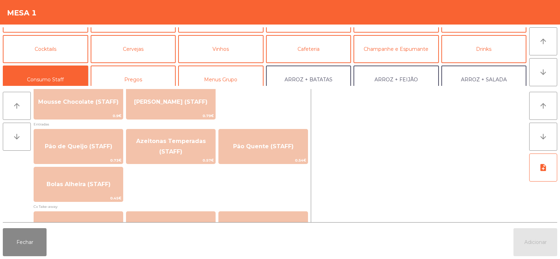
scroll to position [539, 0]
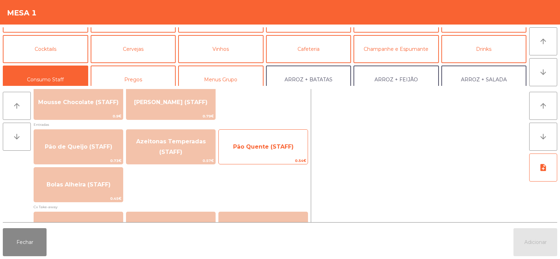
click at [268, 148] on span "Pão Quente (STAFF)" at bounding box center [263, 146] width 61 height 7
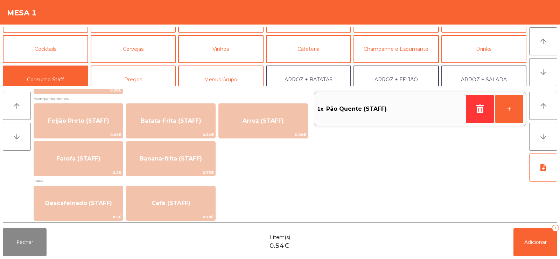
scroll to position [318, 0]
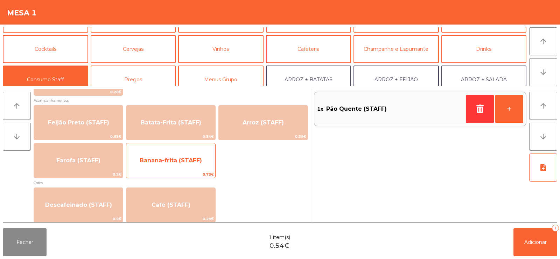
click at [188, 163] on span "Banana-frita (STAFF)" at bounding box center [171, 160] width 62 height 7
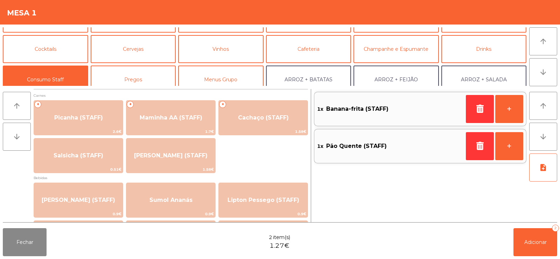
scroll to position [0, 0]
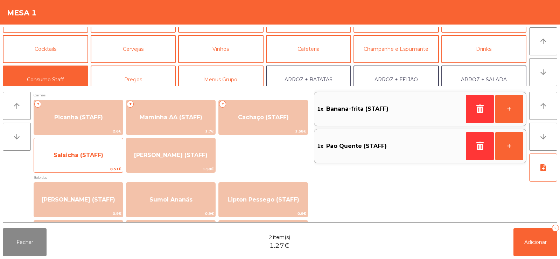
click at [86, 156] on span "Salsicha (STAFF)" at bounding box center [79, 155] width 50 height 7
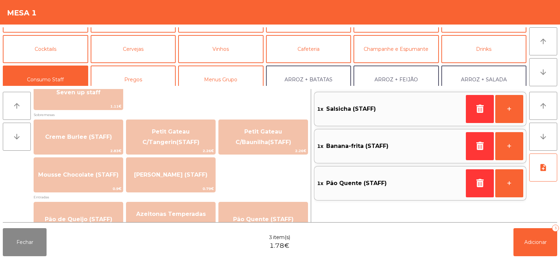
scroll to position [0, 0]
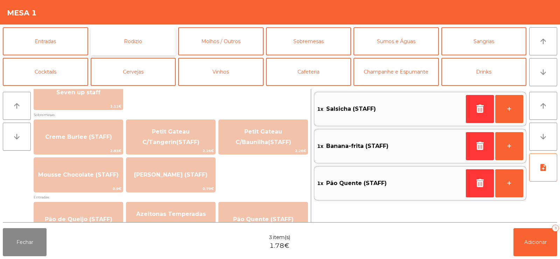
click at [127, 45] on button "Rodizio" at bounding box center [133, 41] width 85 height 28
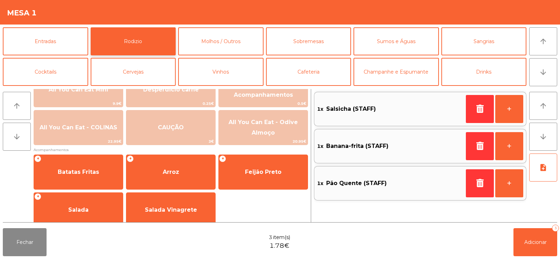
scroll to position [110, 0]
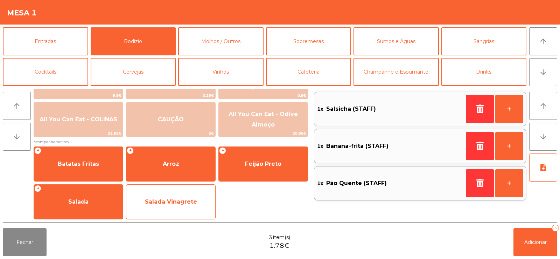
click at [166, 206] on span "Salada Vinagrete" at bounding box center [170, 201] width 89 height 19
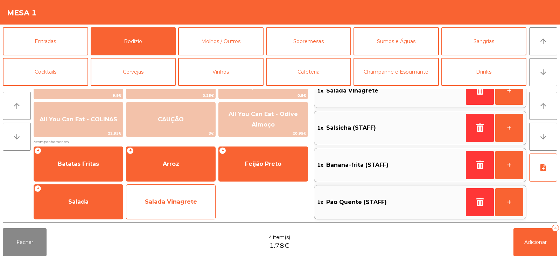
scroll to position [0, 0]
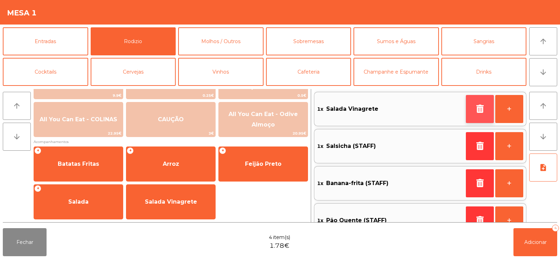
click at [479, 107] on icon "button" at bounding box center [480, 108] width 11 height 8
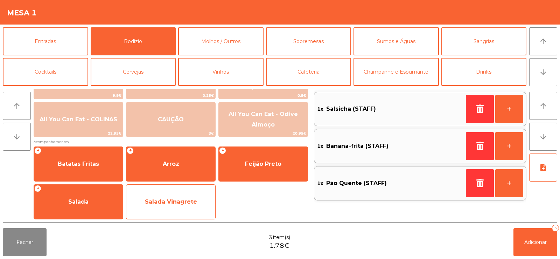
click at [168, 208] on span "Salada Vinagrete" at bounding box center [170, 201] width 89 height 19
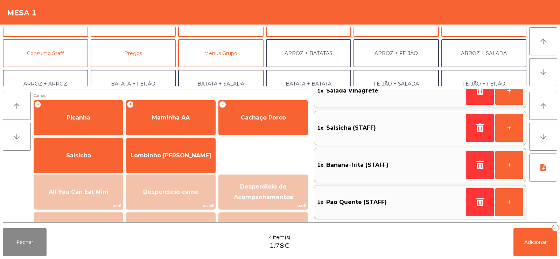
scroll to position [49, 0]
click at [46, 55] on button "Consumo Staff" at bounding box center [45, 54] width 85 height 28
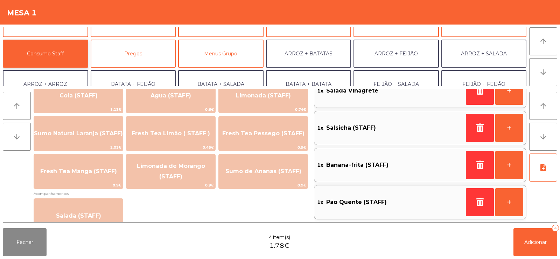
scroll to position [182, 0]
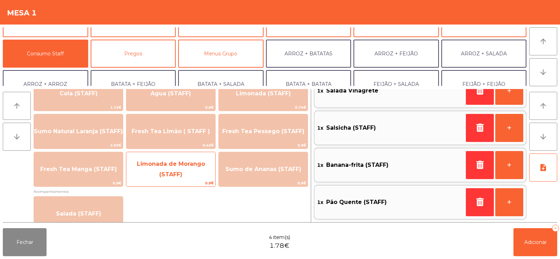
click at [168, 164] on span "Limonada de Morango (STAFF)" at bounding box center [171, 168] width 68 height 17
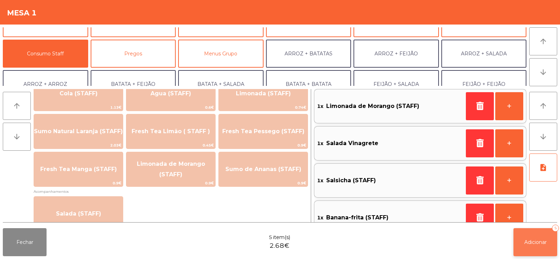
click at [529, 240] on span "Adicionar" at bounding box center [535, 242] width 22 height 6
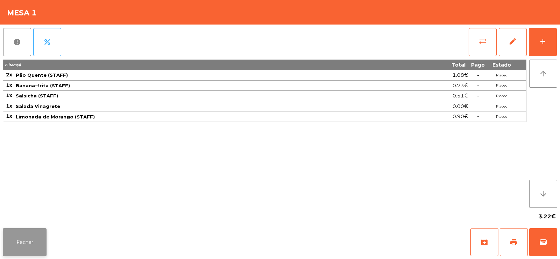
click at [23, 240] on button "Fechar" at bounding box center [25, 242] width 44 height 28
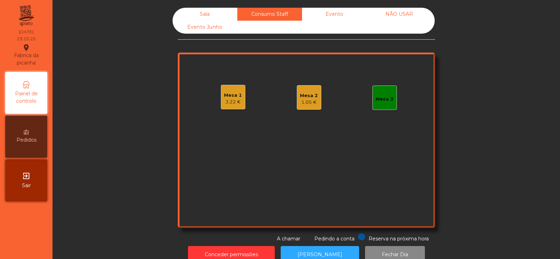
click at [230, 106] on div "Mesa 1 3.22 €" at bounding box center [233, 97] width 25 height 25
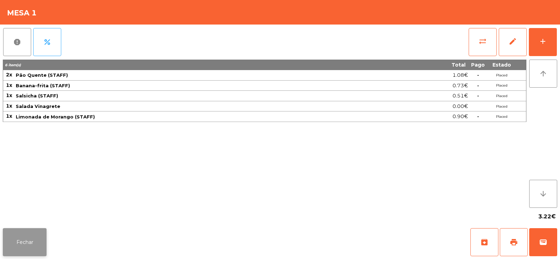
click at [27, 244] on button "Fechar" at bounding box center [25, 242] width 44 height 28
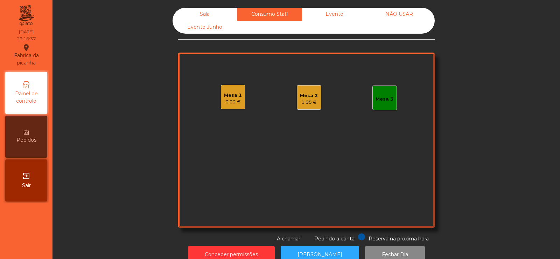
click at [224, 97] on div "Mesa 1" at bounding box center [233, 95] width 18 height 7
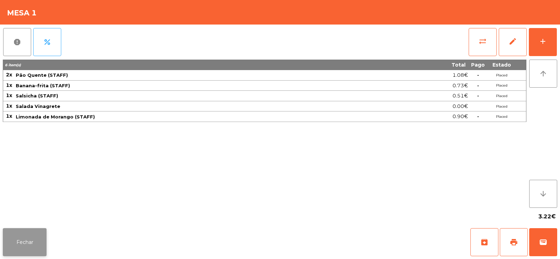
click at [21, 243] on button "Fechar" at bounding box center [25, 242] width 44 height 28
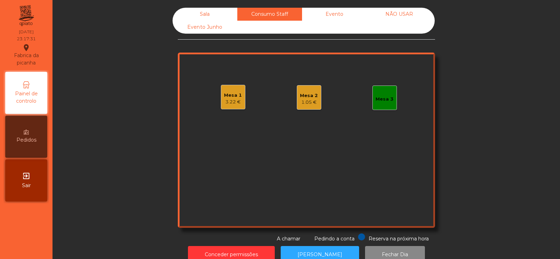
click at [377, 101] on div "Mesa 3" at bounding box center [385, 99] width 18 height 7
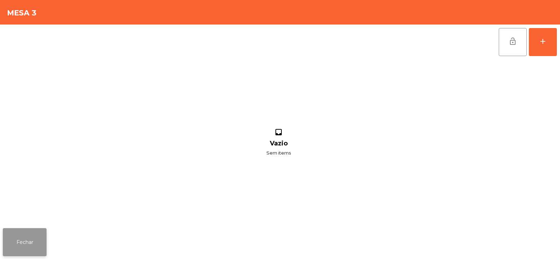
click at [34, 249] on button "Fechar" at bounding box center [25, 242] width 44 height 28
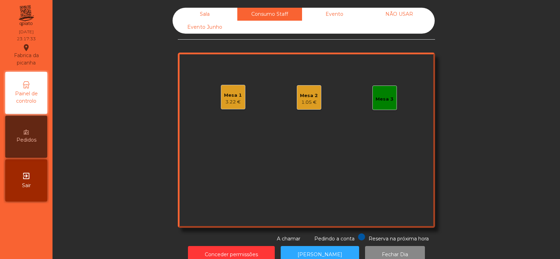
click at [381, 99] on div "Mesa 3" at bounding box center [385, 99] width 18 height 7
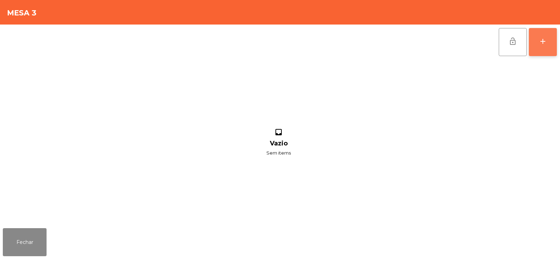
click at [545, 42] on div "add" at bounding box center [543, 41] width 8 height 8
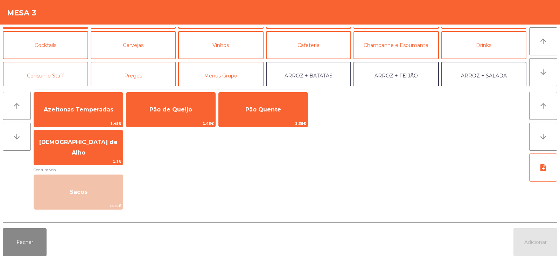
scroll to position [46, 0]
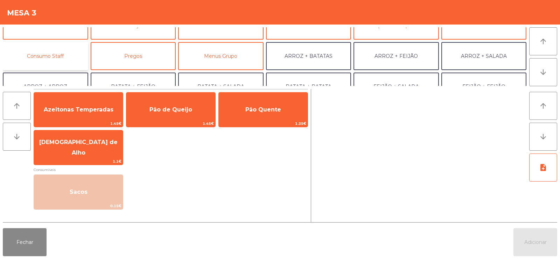
click at [50, 61] on button "Consumo Staff" at bounding box center [45, 56] width 85 height 28
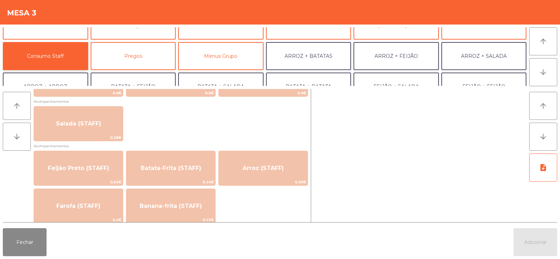
scroll to position [275, 0]
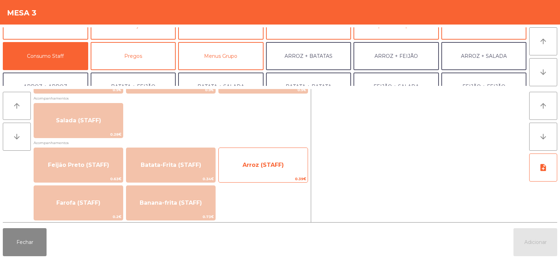
click at [244, 172] on span "Arroz (STAFF)" at bounding box center [263, 164] width 89 height 19
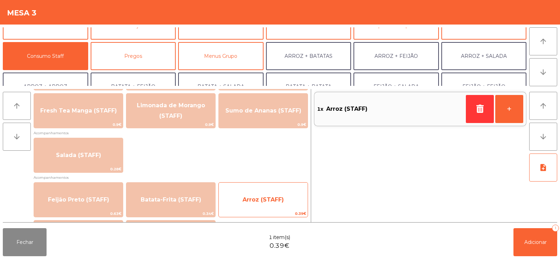
scroll to position [234, 0]
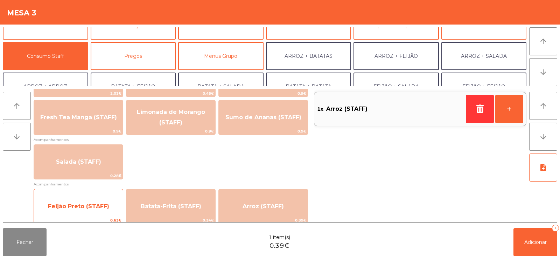
click at [82, 201] on span "Feijão Preto (STAFF)" at bounding box center [78, 206] width 89 height 19
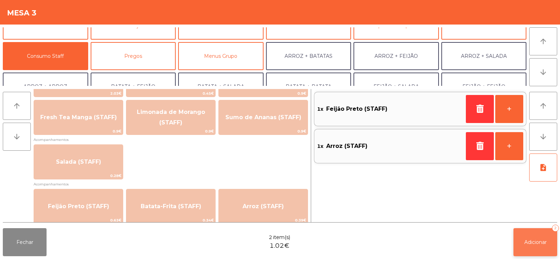
click at [530, 244] on span "Adicionar" at bounding box center [535, 242] width 22 height 6
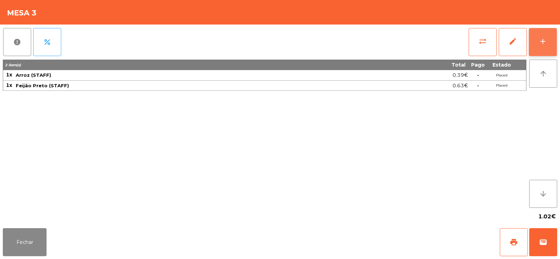
click at [544, 46] on button "add" at bounding box center [543, 42] width 28 height 28
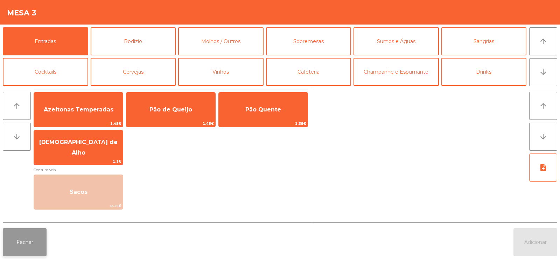
click at [30, 247] on button "Fechar" at bounding box center [25, 242] width 44 height 28
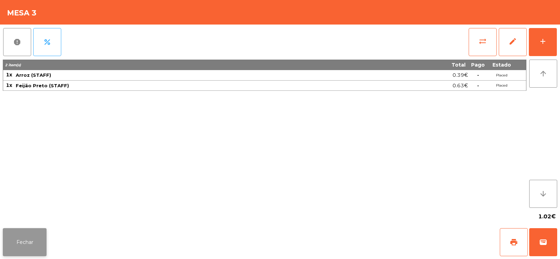
click at [24, 239] on button "Fechar" at bounding box center [25, 242] width 44 height 28
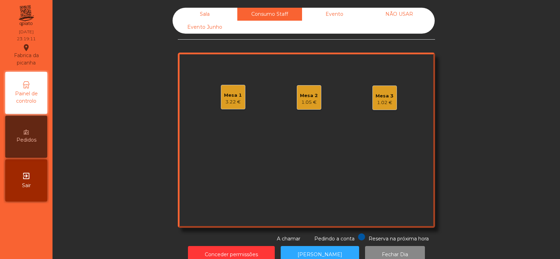
click at [304, 104] on div "1.05 €" at bounding box center [309, 102] width 18 height 7
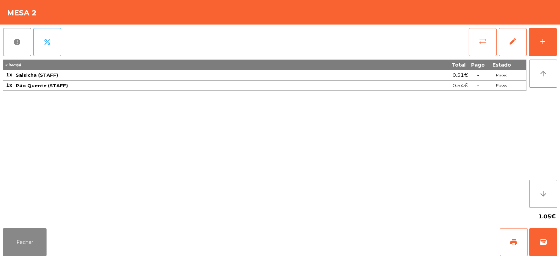
click at [485, 37] on span "sync_alt" at bounding box center [483, 41] width 8 height 8
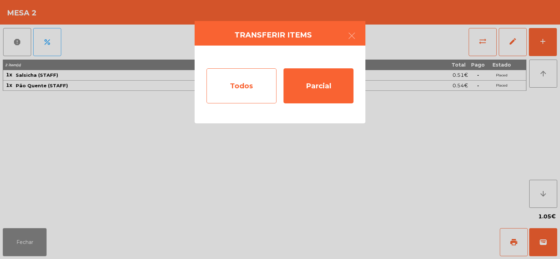
click at [246, 97] on div "Todos" at bounding box center [242, 85] width 70 height 35
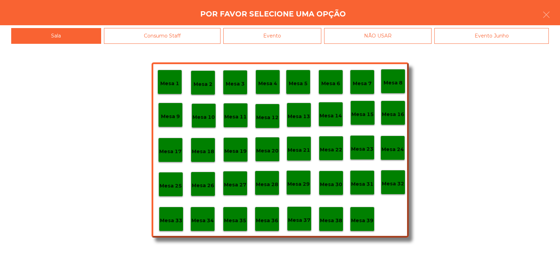
click at [285, 38] on div "Evento" at bounding box center [272, 36] width 98 height 16
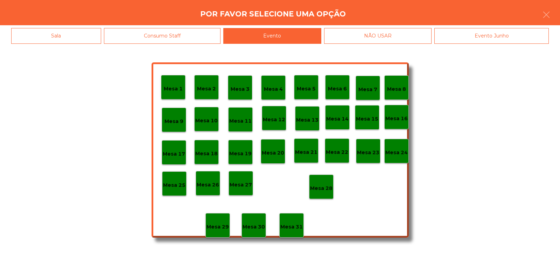
click at [332, 188] on div "Mesa 28" at bounding box center [321, 186] width 25 height 25
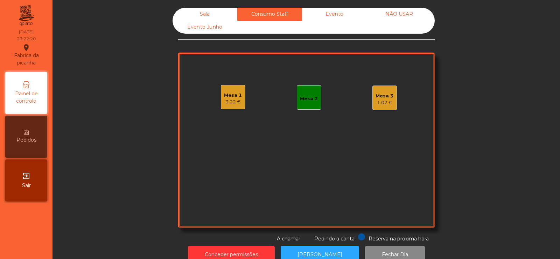
click at [384, 105] on div "1.02 €" at bounding box center [385, 102] width 18 height 7
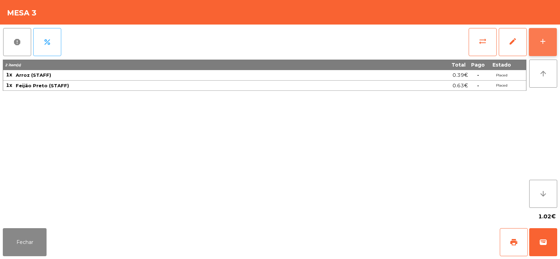
click at [549, 32] on button "add" at bounding box center [543, 42] width 28 height 28
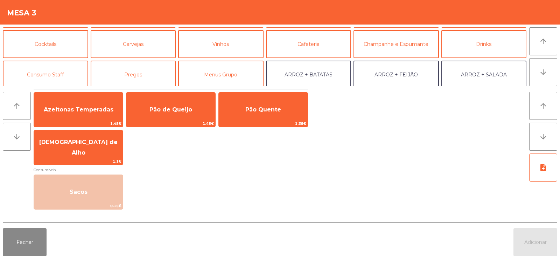
scroll to position [26, 0]
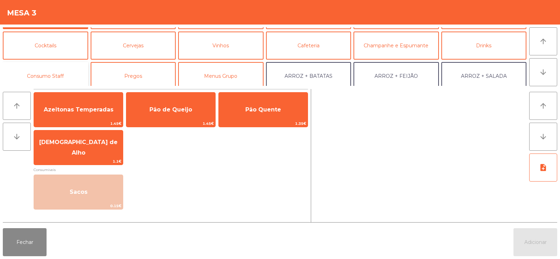
click at [72, 75] on button "Consumo Staff" at bounding box center [45, 76] width 85 height 28
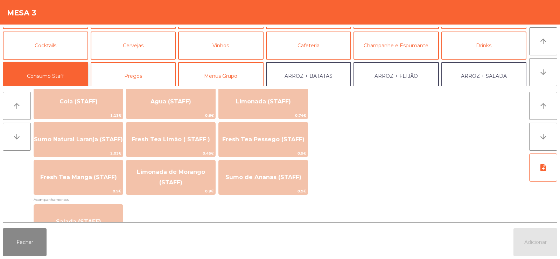
scroll to position [174, 0]
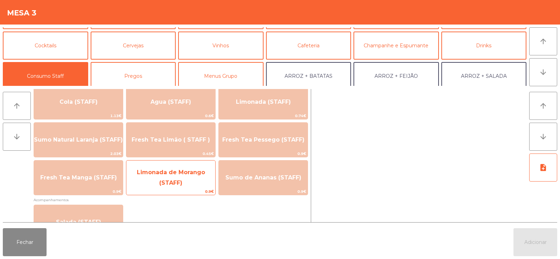
click at [193, 179] on span "Limonada de Morango (STAFF)" at bounding box center [170, 178] width 89 height 30
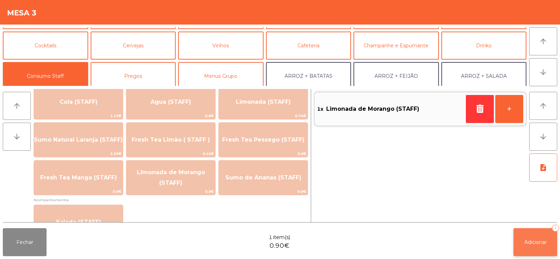
click at [536, 246] on button "Adicionar 1" at bounding box center [536, 242] width 44 height 28
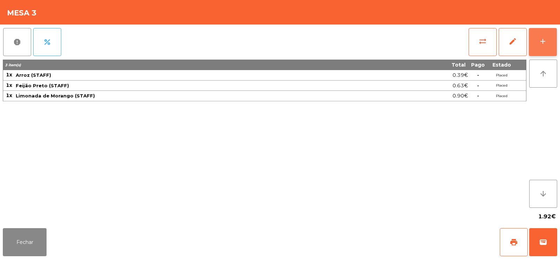
click at [534, 49] on button "add" at bounding box center [543, 42] width 28 height 28
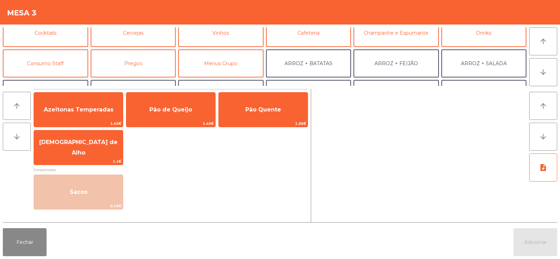
scroll to position [39, 0]
click at [64, 65] on button "Consumo Staff" at bounding box center [45, 64] width 85 height 28
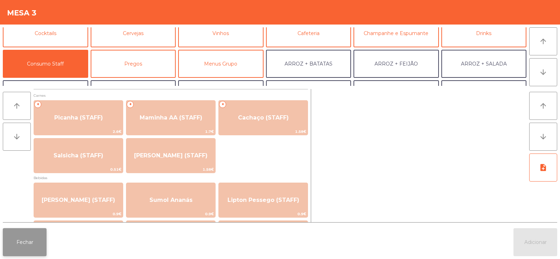
click at [22, 235] on button "Fechar" at bounding box center [25, 242] width 44 height 28
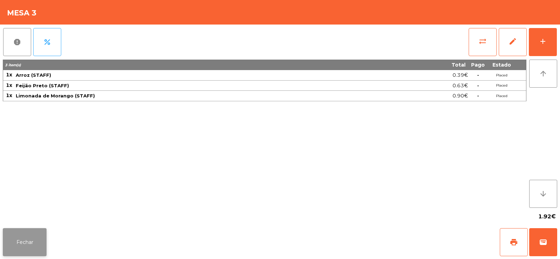
click at [15, 247] on button "Fechar" at bounding box center [25, 242] width 44 height 28
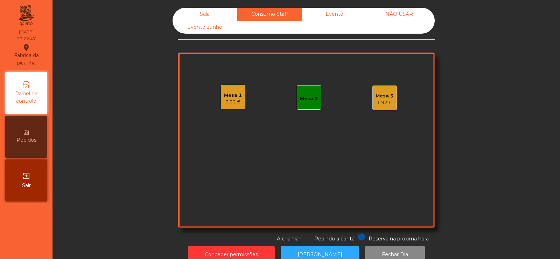
click at [391, 94] on div "Mesa 3 1.92 €" at bounding box center [384, 97] width 25 height 25
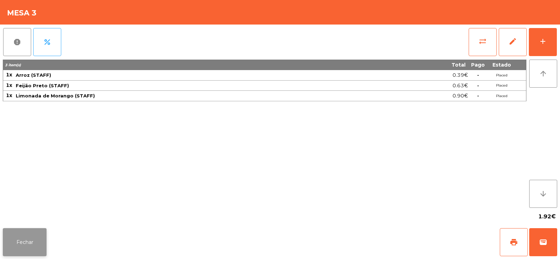
click at [40, 244] on button "Fechar" at bounding box center [25, 242] width 44 height 28
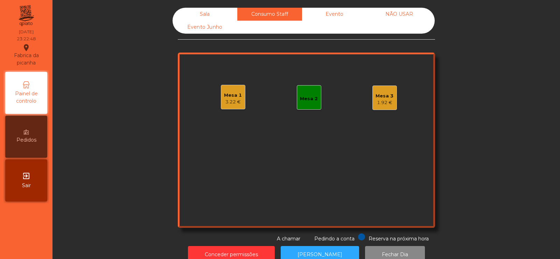
click at [225, 89] on div "Mesa 1 3.22 €" at bounding box center [233, 97] width 18 height 16
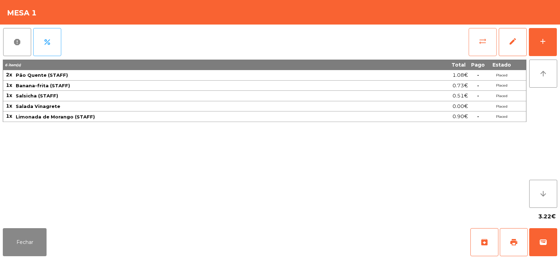
click at [476, 43] on button "sync_alt" at bounding box center [483, 42] width 28 height 28
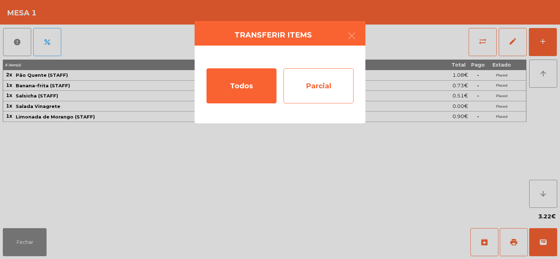
click at [324, 80] on div "Parcial" at bounding box center [319, 85] width 70 height 35
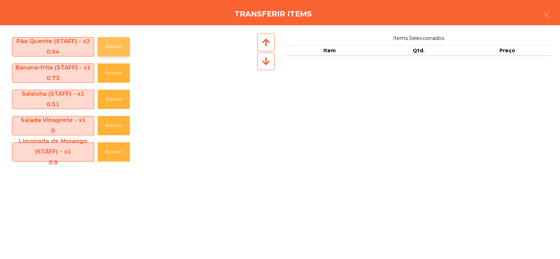
click at [115, 41] on button "Escolher" at bounding box center [114, 46] width 32 height 19
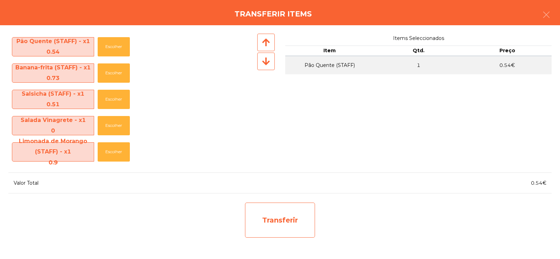
click at [276, 230] on div "Transferir" at bounding box center [280, 219] width 70 height 35
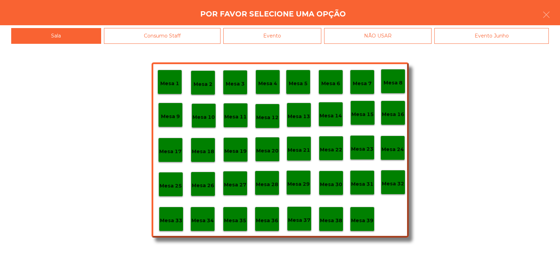
click at [277, 36] on div "Evento" at bounding box center [272, 36] width 98 height 16
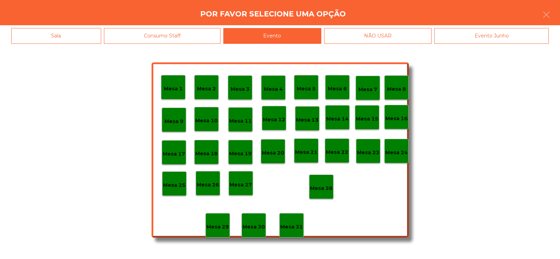
click at [370, 36] on div "NÃO USAR" at bounding box center [378, 36] width 108 height 16
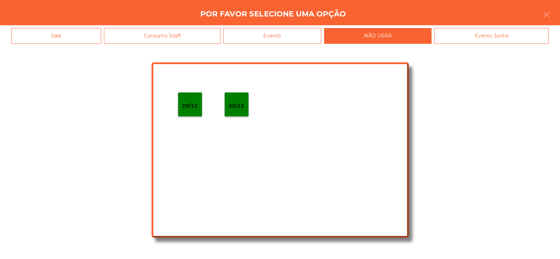
click at [195, 32] on div "Consumo Staff" at bounding box center [162, 36] width 117 height 16
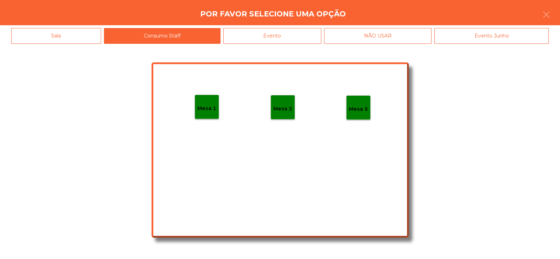
click at [352, 119] on div "Mesa 3" at bounding box center [358, 107] width 25 height 25
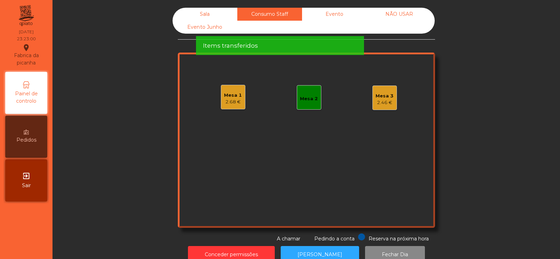
click at [381, 97] on div "Mesa 3" at bounding box center [385, 95] width 18 height 7
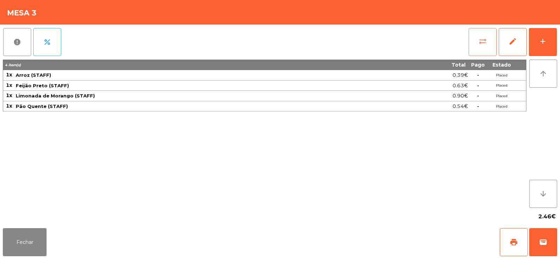
click at [472, 47] on button "sync_alt" at bounding box center [483, 42] width 28 height 28
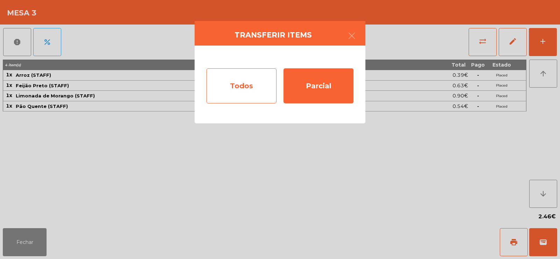
click at [235, 87] on div "Todos" at bounding box center [242, 85] width 70 height 35
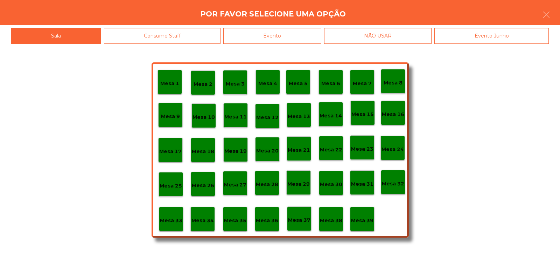
click at [293, 35] on div "Evento" at bounding box center [272, 36] width 98 height 16
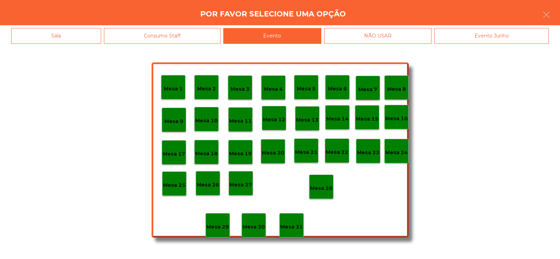
click at [320, 195] on div "Mesa 28" at bounding box center [321, 186] width 25 height 25
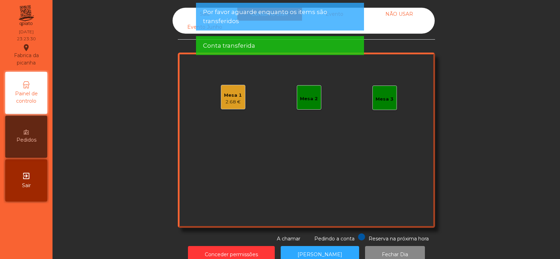
click at [248, 95] on div "Mesa 1 2.68 € Mesa 2 Mesa 3" at bounding box center [306, 140] width 257 height 175
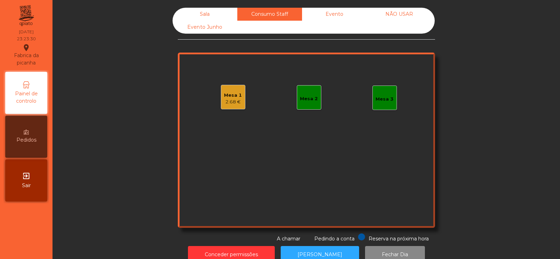
click at [239, 107] on div "Mesa 1 2.68 €" at bounding box center [233, 97] width 25 height 25
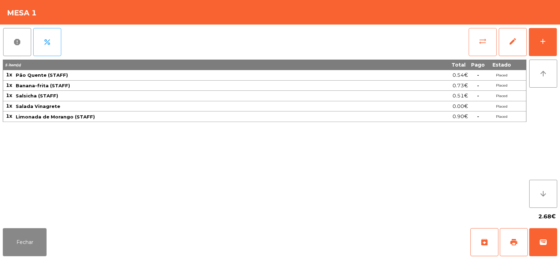
click at [482, 49] on button "sync_alt" at bounding box center [483, 42] width 28 height 28
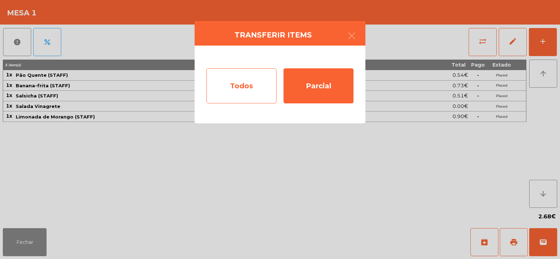
click at [256, 90] on div "Todos" at bounding box center [242, 85] width 70 height 35
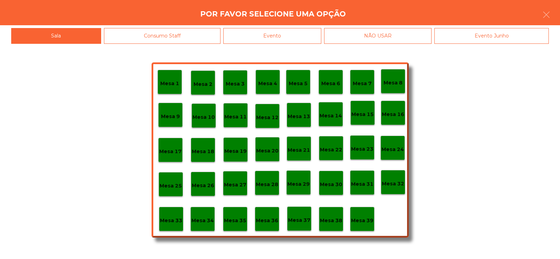
click at [275, 38] on div "Evento" at bounding box center [272, 36] width 98 height 16
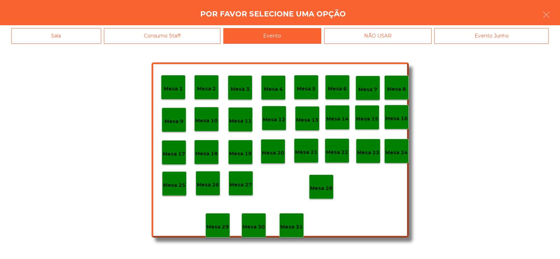
click at [326, 178] on div "Mesa 28" at bounding box center [321, 186] width 25 height 25
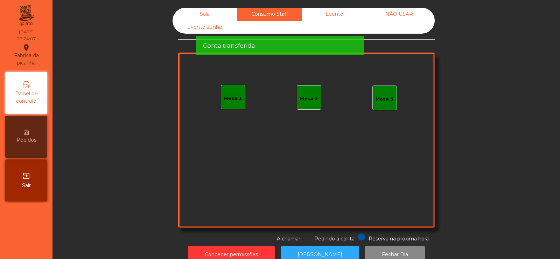
click at [197, 15] on div "Por favor aguarde enquanto os items são transferidos" at bounding box center [280, 17] width 168 height 28
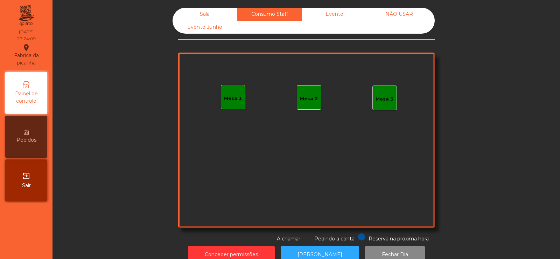
click at [192, 8] on div "Sala" at bounding box center [205, 14] width 65 height 13
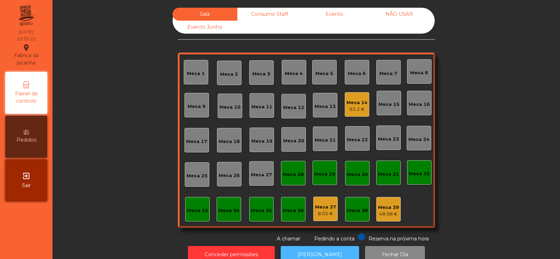
click at [326, 249] on button "[PERSON_NAME]" at bounding box center [320, 254] width 78 height 17
click at [356, 107] on div "93.2 €" at bounding box center [357, 109] width 21 height 7
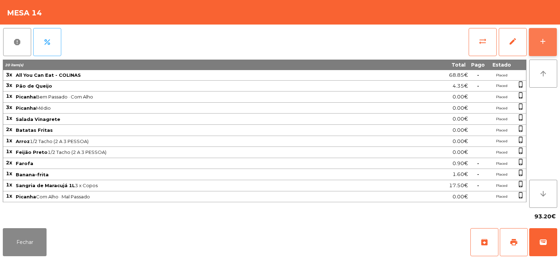
click at [542, 39] on div "add" at bounding box center [543, 41] width 8 height 8
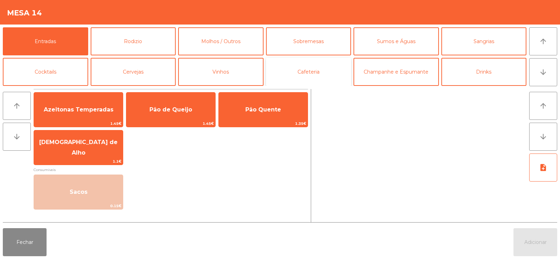
click at [290, 68] on button "Cafeteria" at bounding box center [308, 72] width 85 height 28
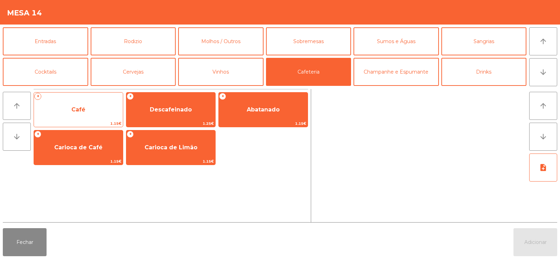
click at [107, 107] on span "Café" at bounding box center [78, 109] width 89 height 19
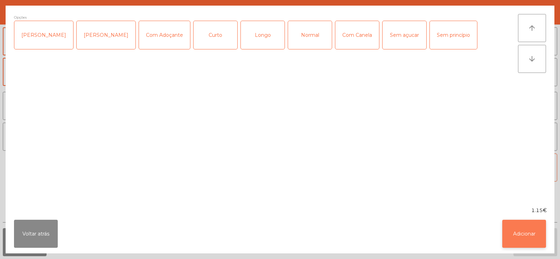
click at [520, 229] on button "Adicionar" at bounding box center [524, 233] width 44 height 28
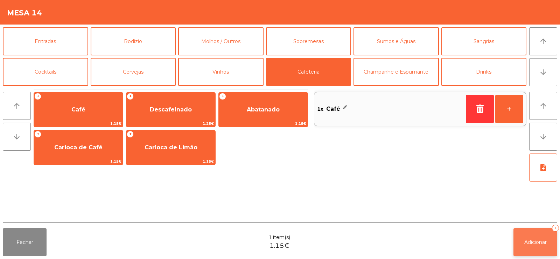
click at [536, 239] on span "Adicionar" at bounding box center [535, 242] width 22 height 6
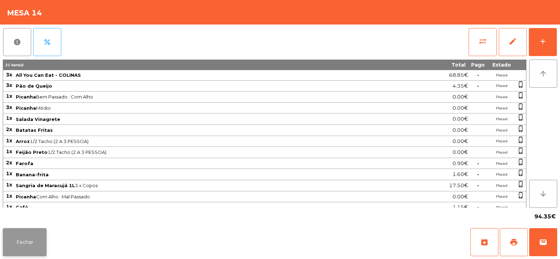
click at [34, 231] on button "Fechar" at bounding box center [25, 242] width 44 height 28
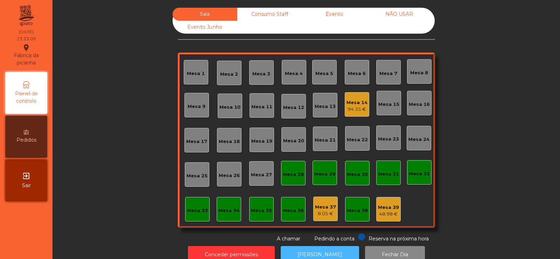
click at [307, 247] on button "[PERSON_NAME]" at bounding box center [320, 254] width 78 height 17
click at [391, 198] on div "Mesa 39 48.98 €" at bounding box center [388, 209] width 25 height 25
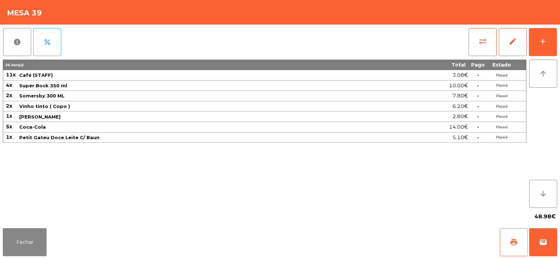
click at [512, 236] on button "print" at bounding box center [514, 242] width 28 height 28
click at [29, 242] on button "Fechar" at bounding box center [25, 242] width 44 height 28
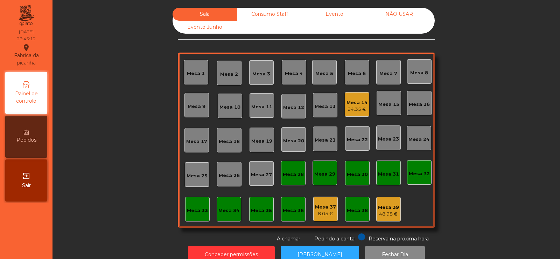
click at [349, 107] on div "94.35 €" at bounding box center [357, 109] width 21 height 7
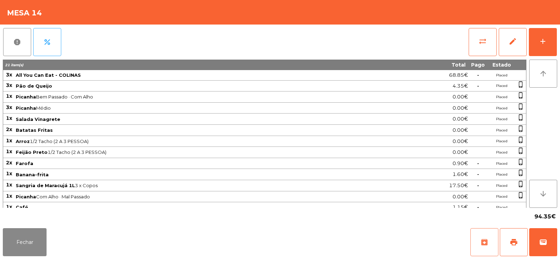
click at [483, 231] on button "archive" at bounding box center [484, 242] width 28 height 28
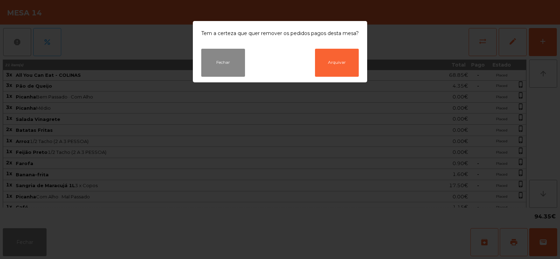
click at [517, 244] on ngb-modal-window "Tem a certeza que quer remover os pedidos pagos desta mesa? Fechar Arquivar" at bounding box center [280, 129] width 560 height 259
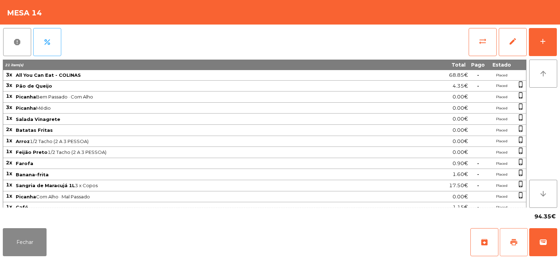
click at [516, 244] on span "print" at bounding box center [514, 242] width 8 height 8
click at [542, 244] on span "wallet" at bounding box center [543, 242] width 8 height 8
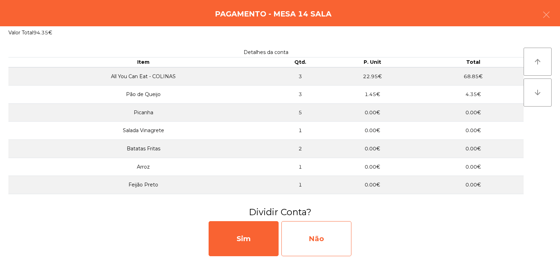
click at [310, 234] on div "Não" at bounding box center [316, 238] width 70 height 35
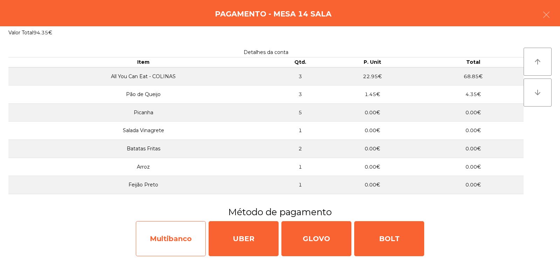
click at [170, 241] on div "Multibanco" at bounding box center [171, 238] width 70 height 35
select select "**"
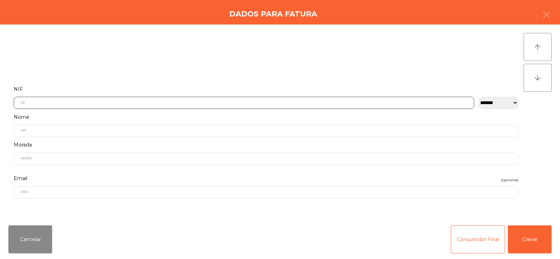
click at [60, 101] on input "text" at bounding box center [244, 103] width 461 height 12
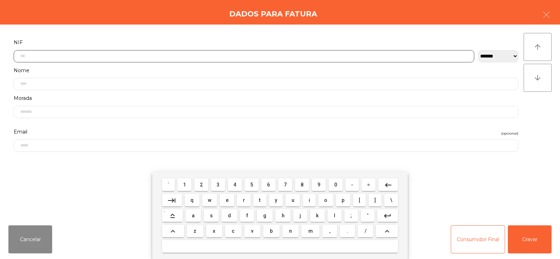
scroll to position [51, 0]
type input "*********"
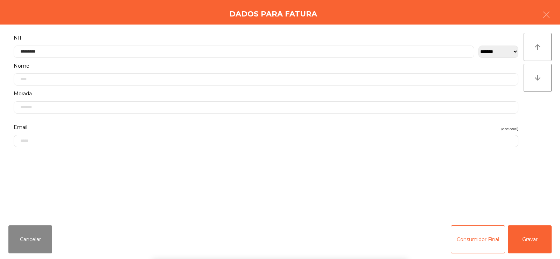
click at [539, 114] on div "arrow_upward arrow_downward" at bounding box center [538, 122] width 28 height 178
click at [528, 244] on button "Gravar" at bounding box center [530, 239] width 44 height 28
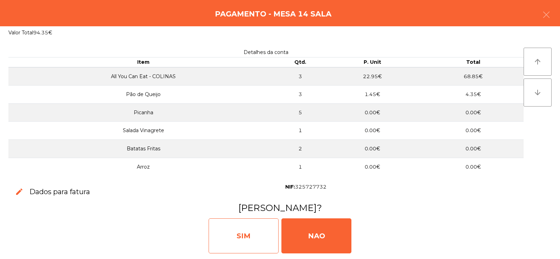
click at [245, 245] on div "SIM" at bounding box center [244, 235] width 70 height 35
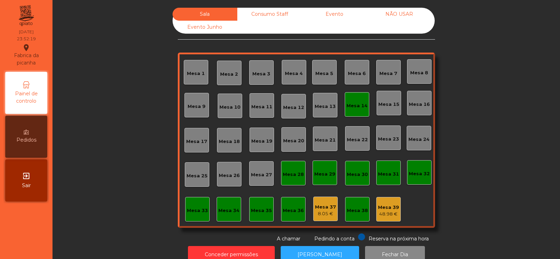
click at [360, 105] on div "Mesa 14" at bounding box center [357, 105] width 21 height 7
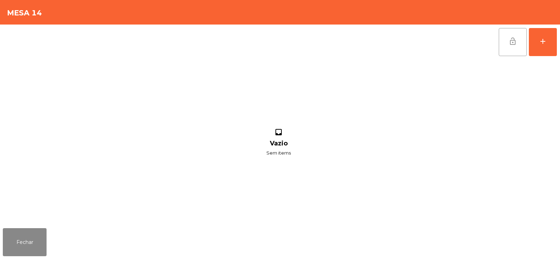
click at [509, 55] on button "lock_open" at bounding box center [513, 42] width 28 height 28
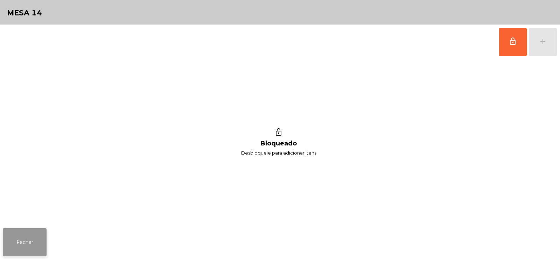
click at [28, 238] on button "Fechar" at bounding box center [25, 242] width 44 height 28
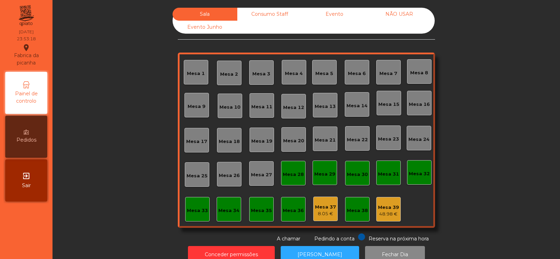
click at [232, 25] on div "Evento Junho" at bounding box center [205, 27] width 65 height 13
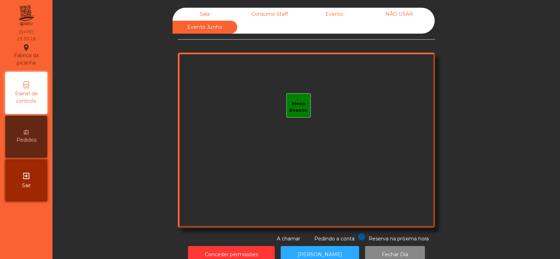
click at [253, 18] on div "Consumo Staff" at bounding box center [269, 14] width 65 height 13
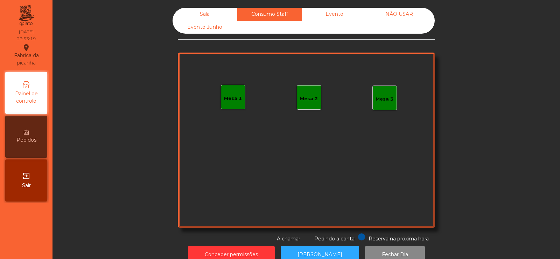
click at [325, 13] on div "Evento" at bounding box center [334, 14] width 65 height 13
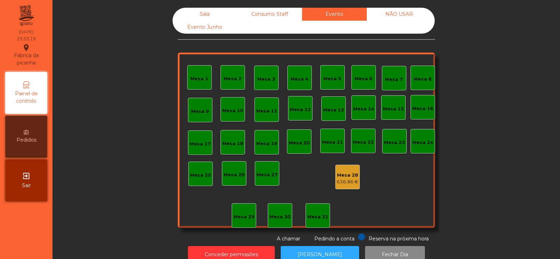
click at [212, 12] on div "Sala" at bounding box center [205, 14] width 65 height 13
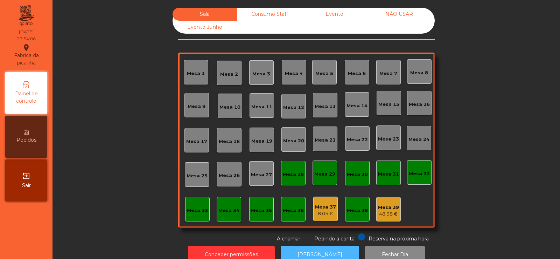
click at [304, 246] on button "[PERSON_NAME]" at bounding box center [320, 254] width 78 height 17
click at [325, 252] on button "[PERSON_NAME]" at bounding box center [320, 254] width 78 height 17
click at [320, 215] on div "8.05 €" at bounding box center [325, 213] width 21 height 7
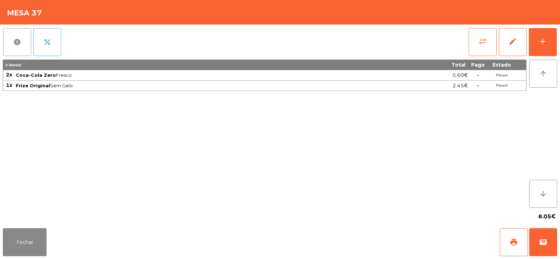
click at [15, 48] on button "report" at bounding box center [17, 42] width 28 height 28
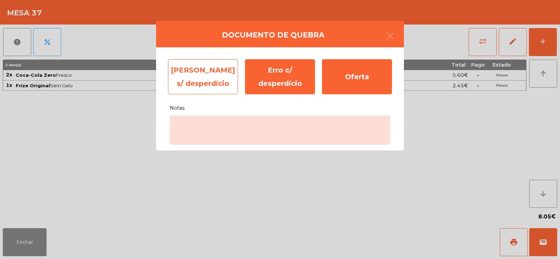
click at [208, 76] on div "Erro s/ desperdício" at bounding box center [203, 76] width 70 height 35
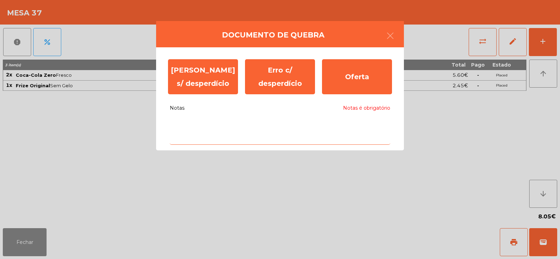
click at [229, 126] on textarea "Notas Notas é obrigatório" at bounding box center [280, 130] width 221 height 29
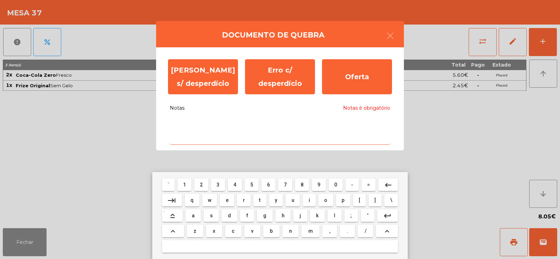
click at [218, 184] on span "3" at bounding box center [218, 185] width 3 height 6
type textarea "*"
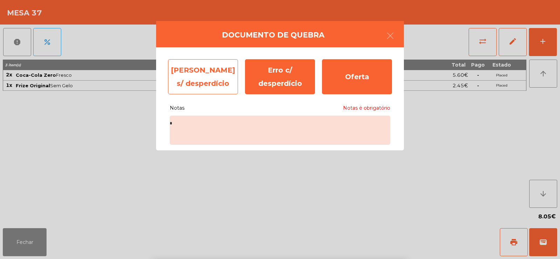
click at [212, 76] on div "Erro s/ desperdício" at bounding box center [203, 76] width 70 height 35
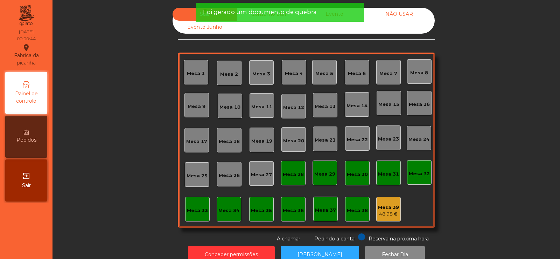
click at [387, 202] on div "Mesa 39 48.98 €" at bounding box center [388, 209] width 21 height 16
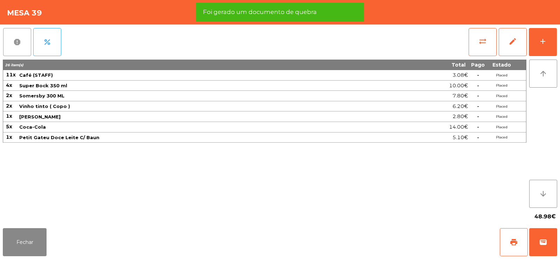
click at [18, 41] on span "report" at bounding box center [17, 42] width 8 height 8
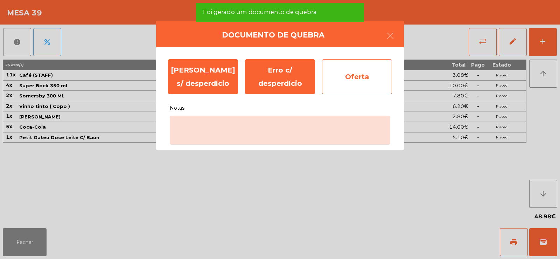
click at [363, 71] on div "Oferta" at bounding box center [357, 76] width 70 height 35
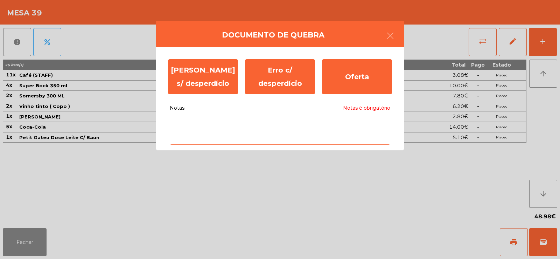
click at [302, 127] on textarea "Notas Notas é obrigatório" at bounding box center [280, 130] width 221 height 29
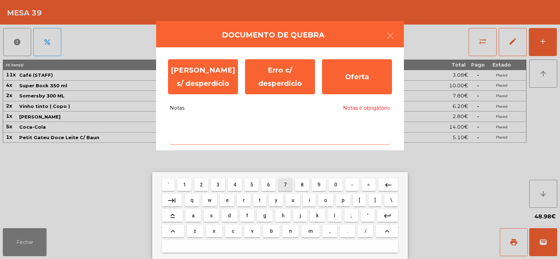
click at [285, 182] on span "7" at bounding box center [285, 185] width 3 height 6
type textarea "*"
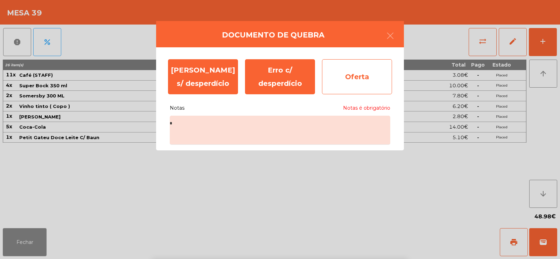
click at [352, 70] on div "Oferta" at bounding box center [357, 76] width 70 height 35
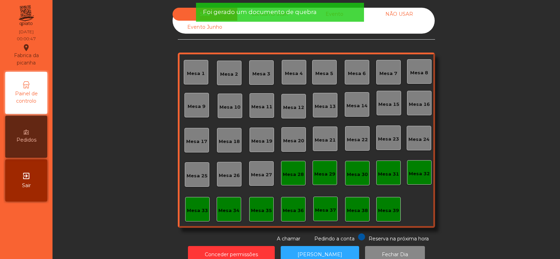
scroll to position [17, 0]
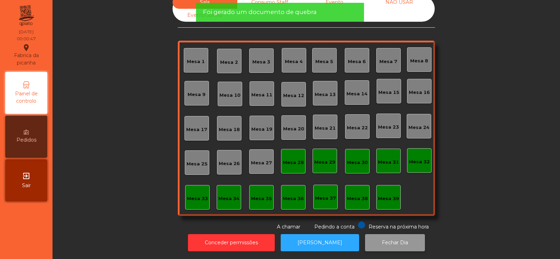
click at [386, 234] on button "Fechar Dia" at bounding box center [395, 242] width 60 height 17
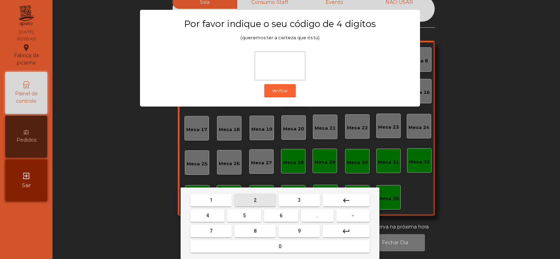
click at [255, 200] on span "2" at bounding box center [255, 200] width 3 height 6
click at [283, 216] on button "6" at bounding box center [281, 215] width 34 height 13
click at [211, 229] on span "7" at bounding box center [211, 231] width 3 height 6
click at [244, 213] on span "5" at bounding box center [244, 215] width 3 height 6
type input "****"
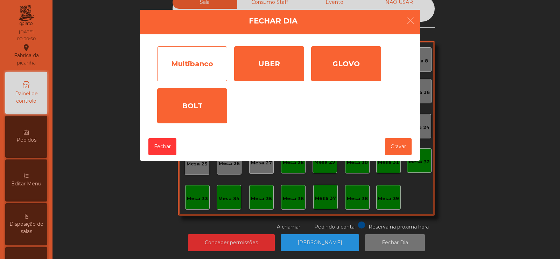
click at [184, 71] on div "Multibanco" at bounding box center [192, 63] width 70 height 35
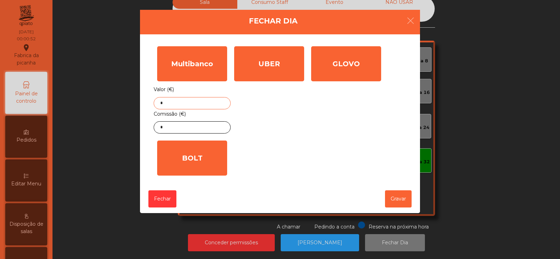
click at [186, 102] on input "*" at bounding box center [192, 103] width 77 height 12
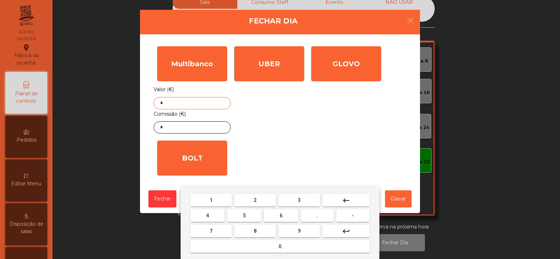
click at [352, 199] on button "keyboard_backspace" at bounding box center [346, 200] width 47 height 13
click at [217, 201] on button "1" at bounding box center [210, 200] width 41 height 13
click at [254, 201] on span "2" at bounding box center [255, 200] width 3 height 6
click at [269, 247] on button "0" at bounding box center [279, 246] width 179 height 13
click at [299, 230] on span "9" at bounding box center [299, 231] width 3 height 6
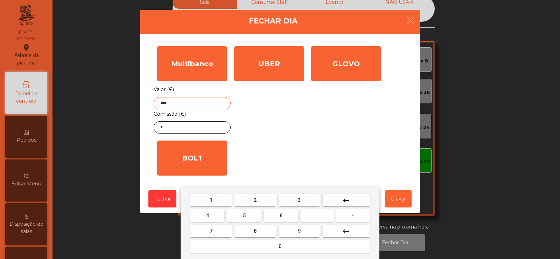
click at [318, 215] on span "." at bounding box center [316, 215] width 1 height 6
click at [299, 230] on span "9" at bounding box center [299, 231] width 3 height 6
click at [286, 217] on button "6" at bounding box center [281, 215] width 34 height 13
type input "*******"
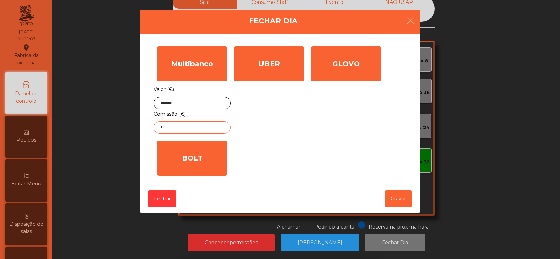
click at [205, 128] on input "*" at bounding box center [192, 127] width 77 height 12
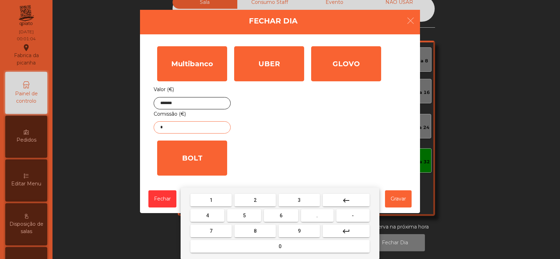
click at [347, 202] on mat-icon "keyboard_backspace" at bounding box center [346, 200] width 8 height 8
click at [281, 212] on span "6" at bounding box center [281, 215] width 3 height 6
click at [318, 217] on span "." at bounding box center [316, 215] width 1 height 6
click at [249, 216] on button "5" at bounding box center [244, 215] width 34 height 13
click at [299, 231] on span "9" at bounding box center [299, 231] width 3 height 6
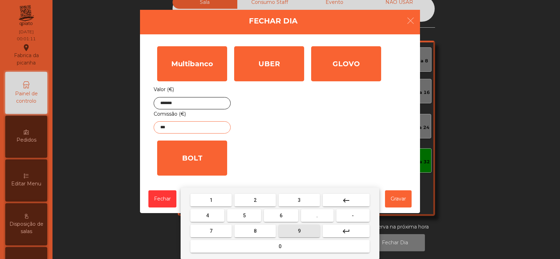
type input "****"
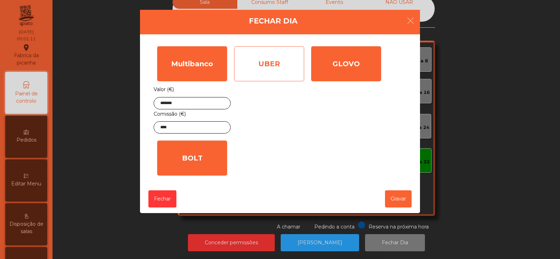
click at [274, 77] on div "UBER" at bounding box center [269, 63] width 70 height 35
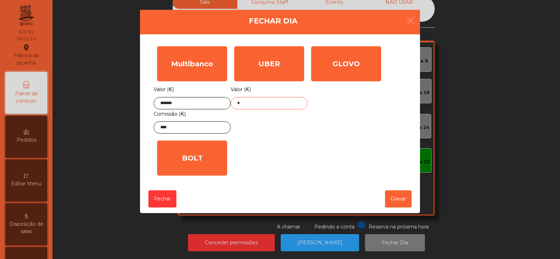
click at [278, 102] on input "*" at bounding box center [269, 103] width 77 height 12
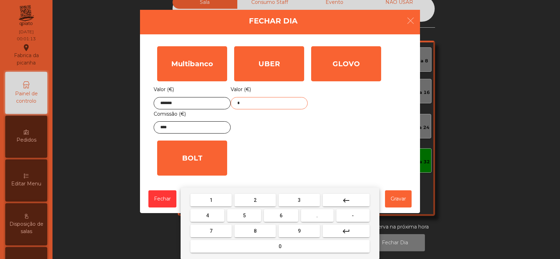
click at [351, 196] on button "keyboard_backspace" at bounding box center [346, 200] width 47 height 13
click at [216, 198] on button "1" at bounding box center [210, 200] width 41 height 13
click at [299, 200] on span "3" at bounding box center [299, 200] width 3 height 6
click at [299, 230] on span "9" at bounding box center [299, 231] width 3 height 6
click at [314, 215] on button "." at bounding box center [317, 215] width 33 height 13
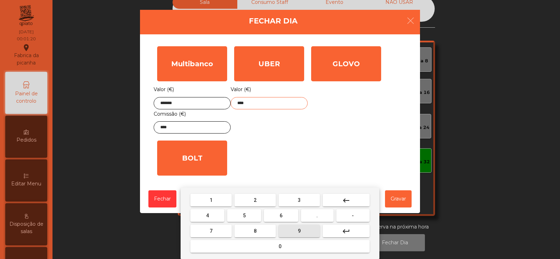
click at [296, 232] on button "9" at bounding box center [299, 230] width 41 height 13
click at [281, 215] on span "6" at bounding box center [281, 215] width 3 height 6
type input "******"
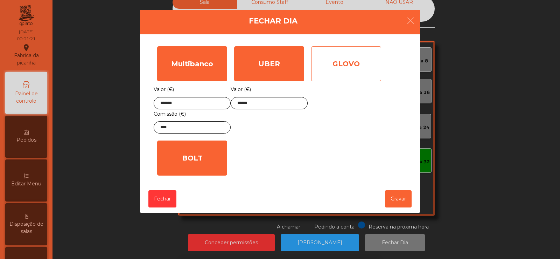
click at [348, 70] on div "GLOVO" at bounding box center [346, 63] width 70 height 35
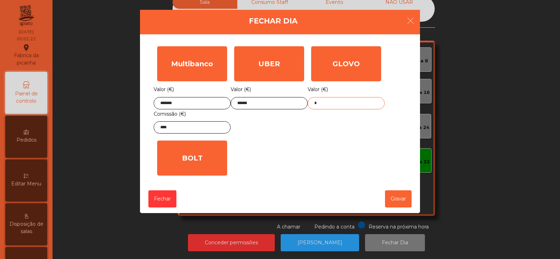
click at [346, 102] on input "*" at bounding box center [346, 103] width 77 height 12
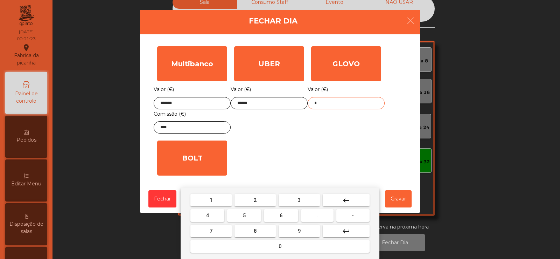
click at [347, 196] on mat-icon "keyboard_backspace" at bounding box center [346, 200] width 8 height 8
click at [202, 195] on button "1" at bounding box center [210, 200] width 41 height 13
click at [211, 231] on span "7" at bounding box center [211, 231] width 3 height 6
click at [318, 215] on span "." at bounding box center [316, 215] width 1 height 6
click at [260, 197] on button "2" at bounding box center [255, 200] width 41 height 13
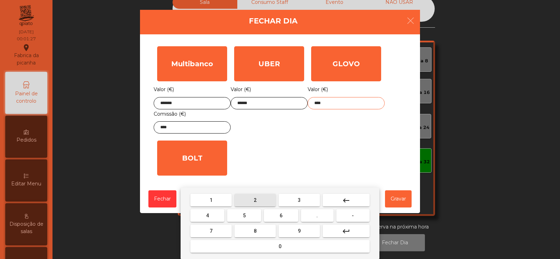
click at [255, 200] on span "2" at bounding box center [255, 200] width 3 height 6
type input "*****"
